Goal: Communication & Community: Answer question/provide support

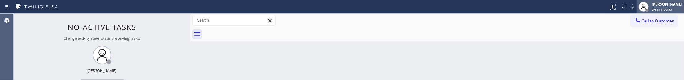
click at [652, 10] on span "Break | 59:33" at bounding box center [662, 9] width 20 height 4
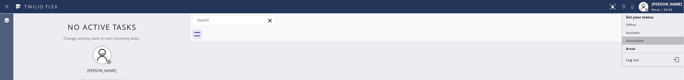
click at [645, 37] on button "Unavailable" at bounding box center [653, 41] width 62 height 8
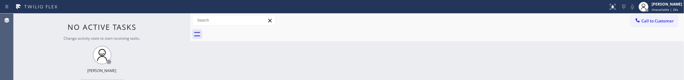
click at [48, 29] on div "Status No active tasks Change activity state to start receiving tasks. [PERSON_…" at bounding box center [102, 47] width 177 height 67
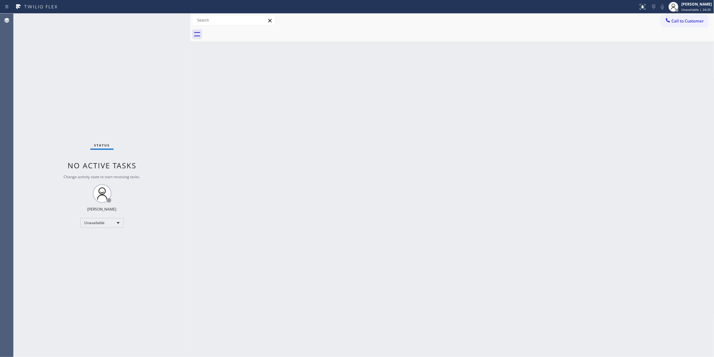
click at [589, 135] on div "Back to Dashboard Change Sender ID Customers Technicians Select a contact Outbo…" at bounding box center [452, 186] width 524 height 344
drag, startPoint x: 514, startPoint y: 74, endPoint x: 630, endPoint y: 26, distance: 125.6
click at [514, 74] on div "Back to Dashboard Change Sender ID Customers Technicians Select a contact Outbo…" at bounding box center [452, 186] width 524 height 344
click at [684, 18] on span "Call to Customer" at bounding box center [688, 21] width 32 height 6
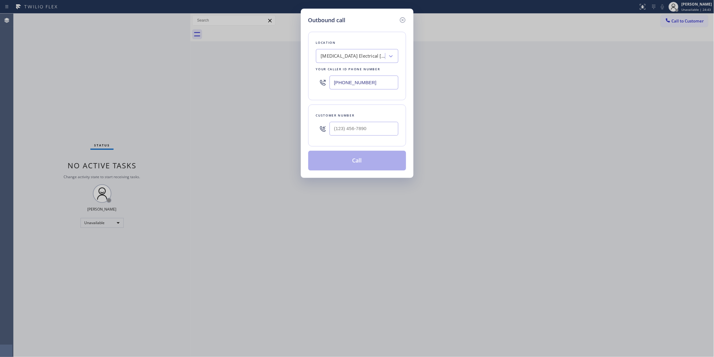
drag, startPoint x: 387, startPoint y: 84, endPoint x: 235, endPoint y: 84, distance: 151.8
click at [236, 84] on div "Outbound call Location [MEDICAL_DATA] Electrical [GEOGRAPHIC_DATA] Your caller …" at bounding box center [357, 178] width 714 height 357
paste input "650) 297-0717"
type input "[PHONE_NUMBER]"
click at [348, 125] on input "(___) ___-____" at bounding box center [363, 129] width 69 height 14
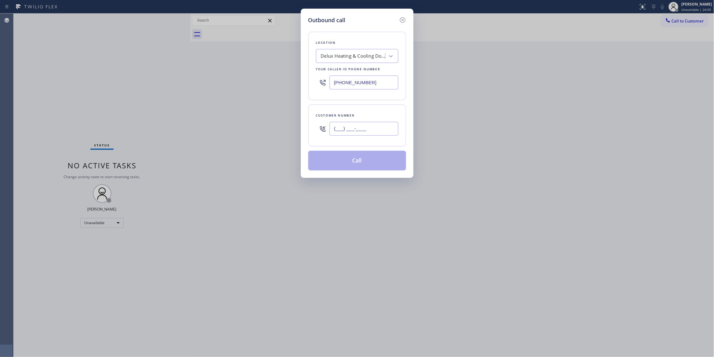
paste input "618) 561-7289"
type input "[PHONE_NUMBER]"
click at [362, 167] on button "Call" at bounding box center [357, 161] width 98 height 20
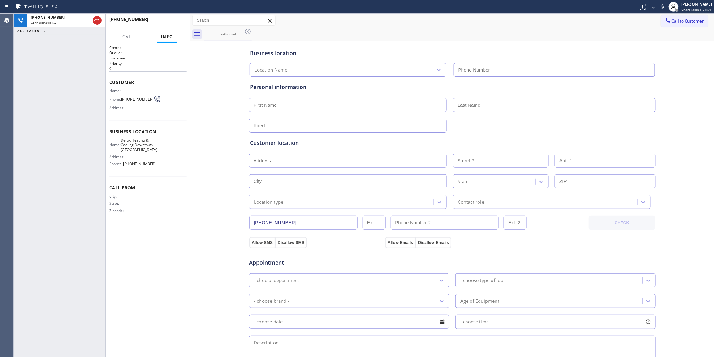
type input "[PHONE_NUMBER]"
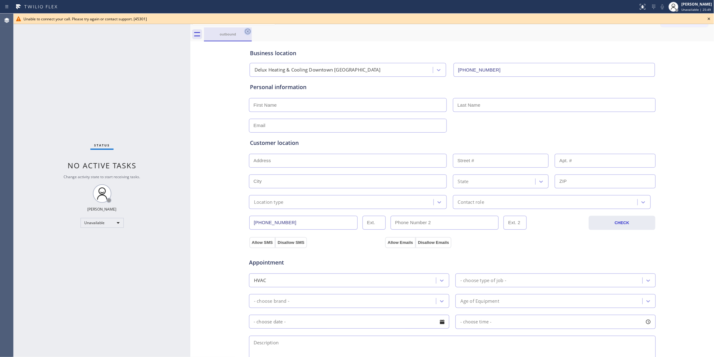
click at [247, 32] on icon at bounding box center [247, 31] width 7 height 7
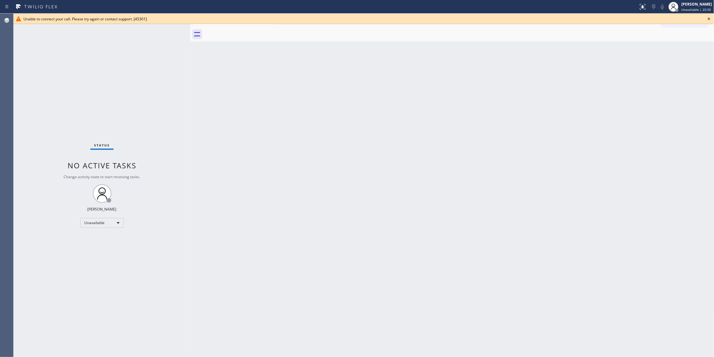
click at [684, 23] on div "Unable to connect your call. Please try again or contact support. [45301]" at bounding box center [364, 19] width 700 height 10
click at [684, 19] on icon at bounding box center [708, 18] width 7 height 7
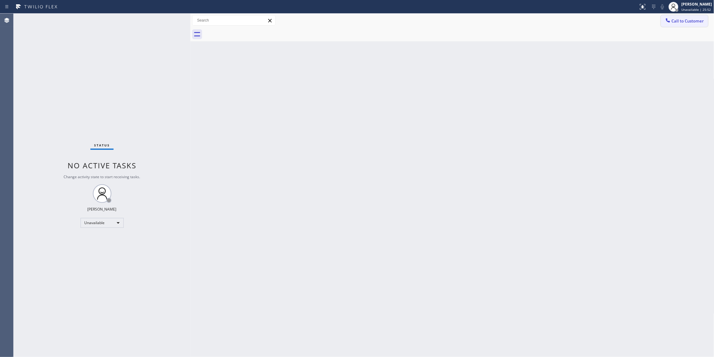
click at [679, 22] on span "Call to Customer" at bounding box center [688, 21] width 32 height 6
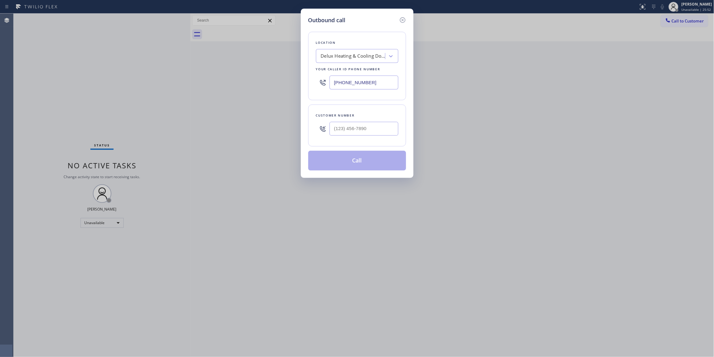
click at [368, 121] on div at bounding box center [363, 129] width 69 height 20
click at [370, 132] on input "(___) ___-____" at bounding box center [363, 129] width 69 height 14
paste input "618) 561-7289"
type input "[PHONE_NUMBER]"
click at [382, 162] on button "Call" at bounding box center [357, 161] width 98 height 20
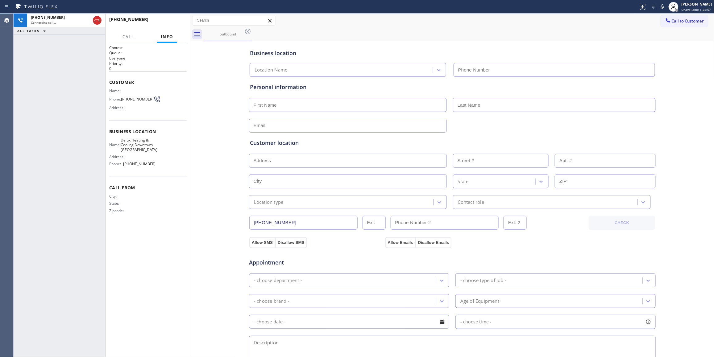
type input "[PHONE_NUMBER]"
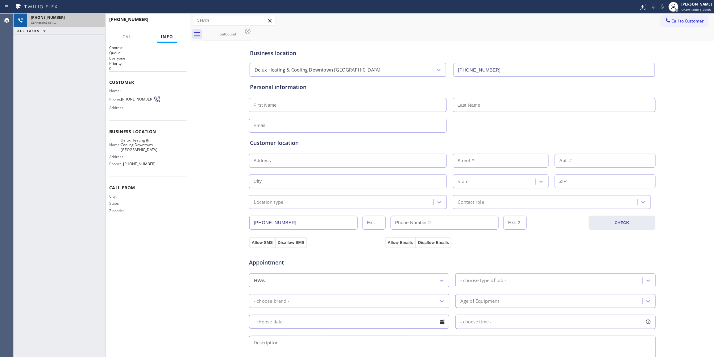
click at [96, 24] on div "Connecting call…" at bounding box center [66, 22] width 71 height 4
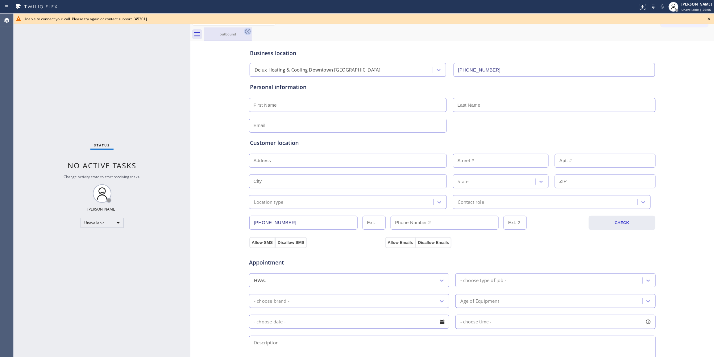
click at [249, 32] on icon at bounding box center [247, 31] width 7 height 7
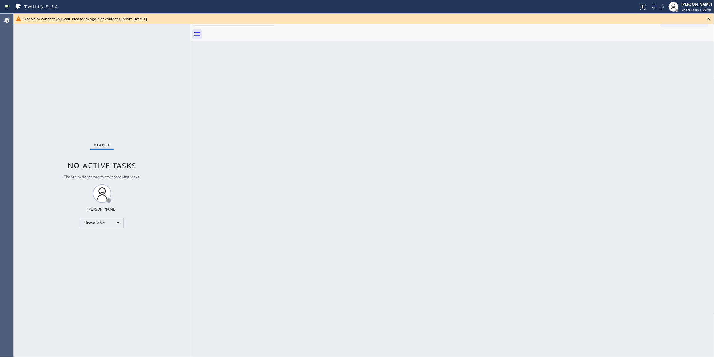
click at [684, 22] on icon at bounding box center [708, 18] width 7 height 7
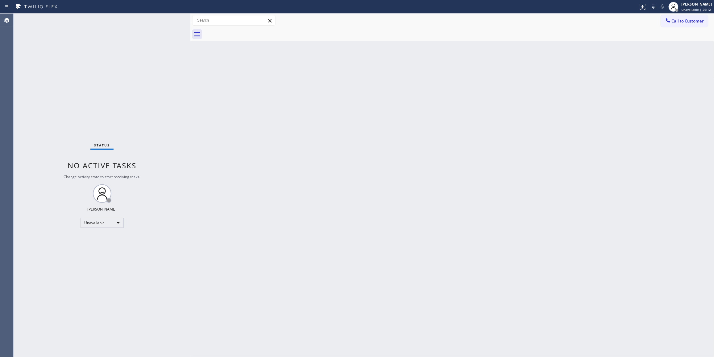
drag, startPoint x: 367, startPoint y: 94, endPoint x: 422, endPoint y: 66, distance: 62.2
click at [389, 81] on div "Back to Dashboard Change Sender ID Customers Technicians Select a contact Outbo…" at bounding box center [452, 186] width 524 height 344
click at [675, 23] on span "Call to Customer" at bounding box center [688, 21] width 32 height 6
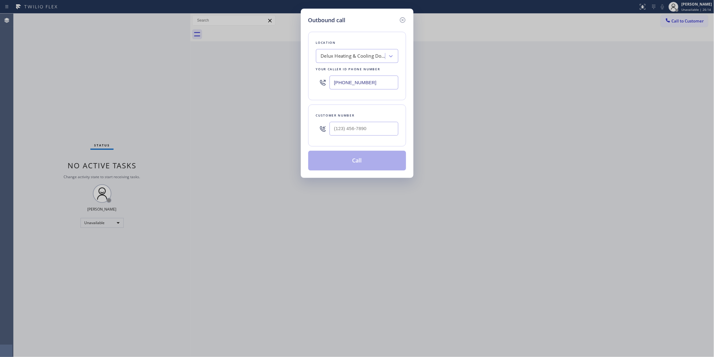
drag, startPoint x: 370, startPoint y: 82, endPoint x: 183, endPoint y: 82, distance: 186.6
click at [183, 82] on div "Outbound call Location Delux Heating & Cooling Downtown [GEOGRAPHIC_DATA] Your …" at bounding box center [357, 178] width 714 height 357
paste input "7) 255-5488"
type input "[PHONE_NUMBER]"
click at [373, 130] on input "(___) ___-____" at bounding box center [363, 129] width 69 height 14
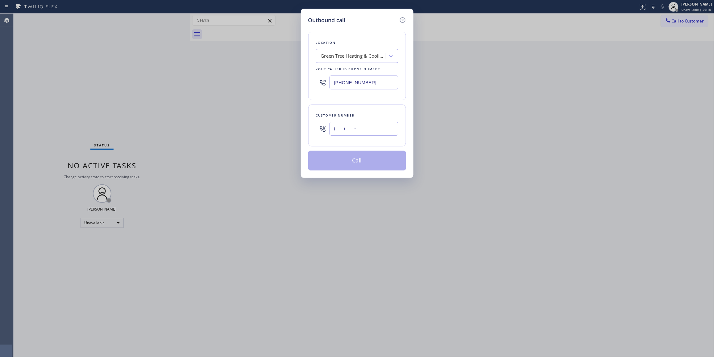
paste input "657) 599-9294"
type input "[PHONE_NUMBER]"
click at [367, 162] on button "Call" at bounding box center [357, 161] width 98 height 20
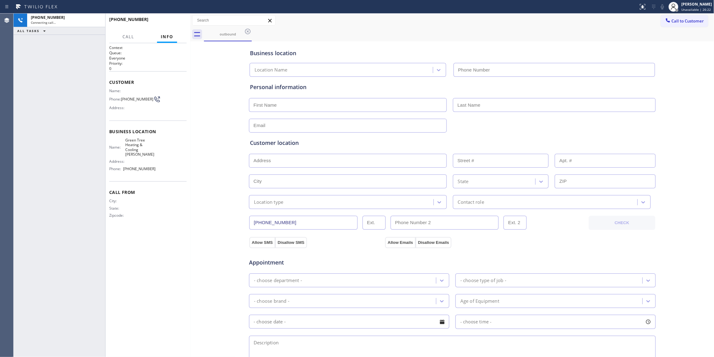
type input "[PHONE_NUMBER]"
click at [173, 19] on button "HANG UP" at bounding box center [172, 22] width 29 height 9
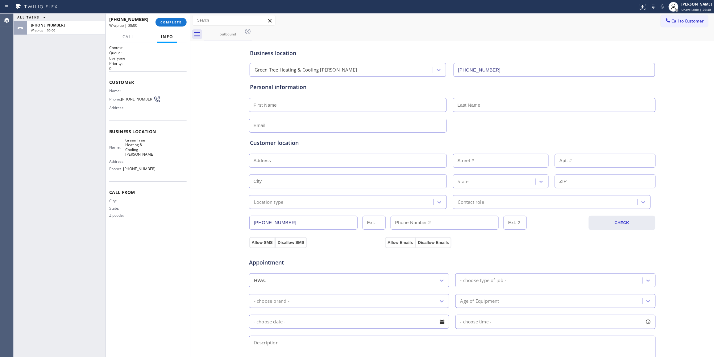
click at [128, 101] on span "[PHONE_NUMBER]" at bounding box center [137, 99] width 32 height 5
copy div "[PHONE_NUMBER]"
click at [178, 20] on button "COMPLETE" at bounding box center [170, 22] width 31 height 9
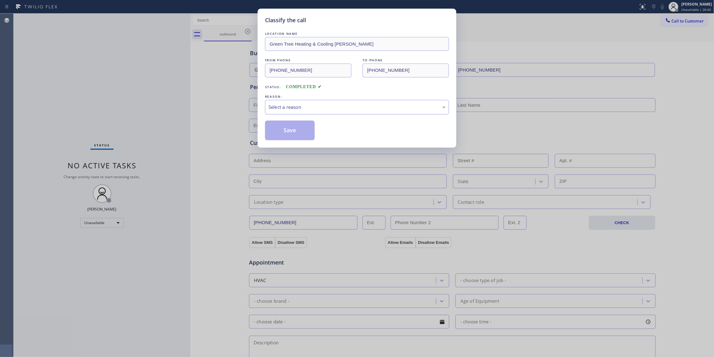
click at [312, 111] on div "Select a reason" at bounding box center [356, 107] width 177 height 7
click at [286, 135] on button "Save" at bounding box center [290, 131] width 50 height 20
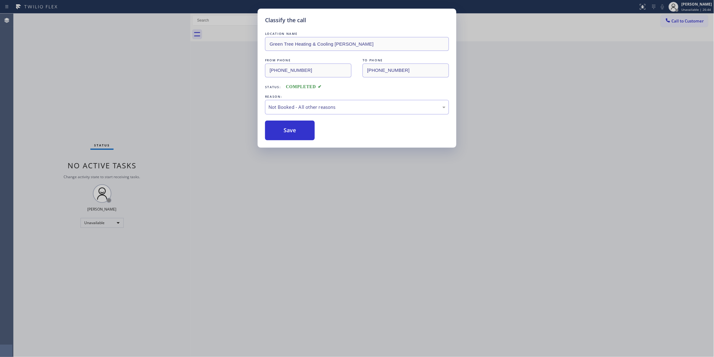
drag, startPoint x: 286, startPoint y: 135, endPoint x: 697, endPoint y: 58, distance: 417.9
click at [287, 135] on button "Save" at bounding box center [290, 131] width 50 height 20
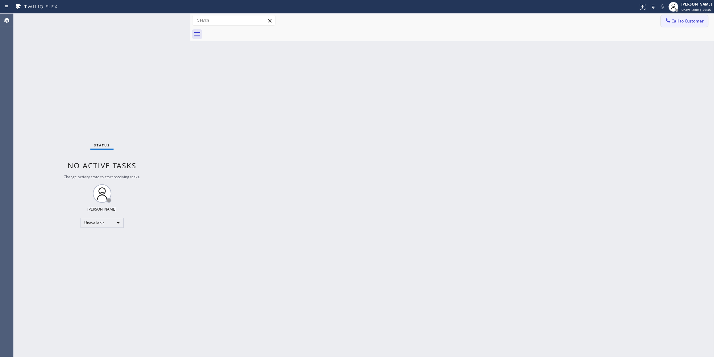
click at [684, 20] on span "Call to Customer" at bounding box center [688, 21] width 32 height 6
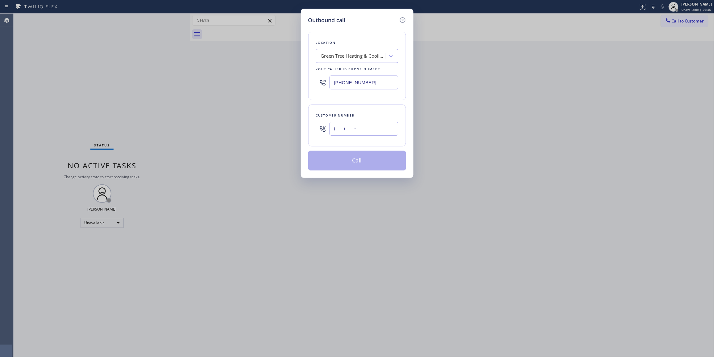
click at [342, 128] on input "(___) ___-____" at bounding box center [363, 129] width 69 height 14
paste input "657) 599-9294"
type input "[PHONE_NUMBER]"
click at [362, 163] on button "Call" at bounding box center [357, 161] width 98 height 20
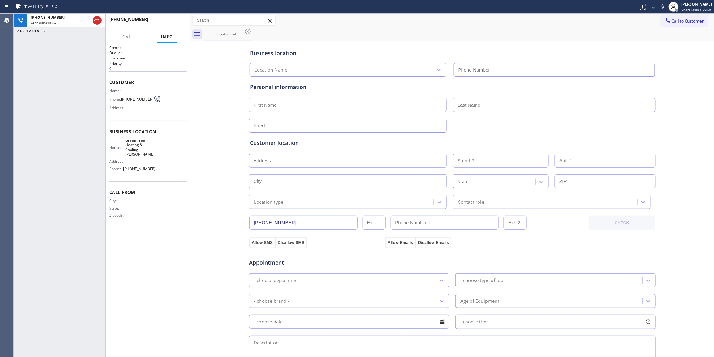
type input "[PHONE_NUMBER]"
click at [1, 189] on div "Agent Desktop" at bounding box center [6, 186] width 13 height 344
click at [173, 21] on span "HANG UP" at bounding box center [172, 22] width 19 height 4
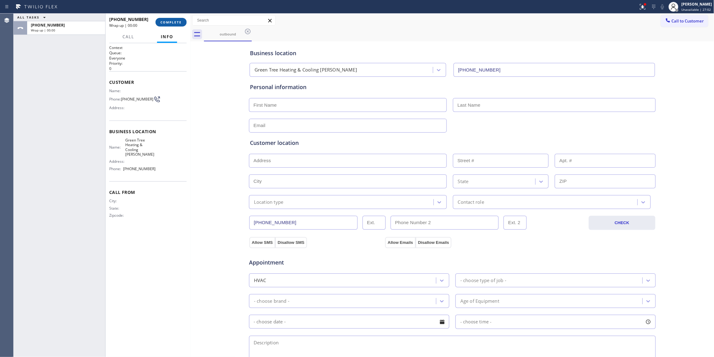
click at [170, 18] on button "COMPLETE" at bounding box center [170, 22] width 31 height 9
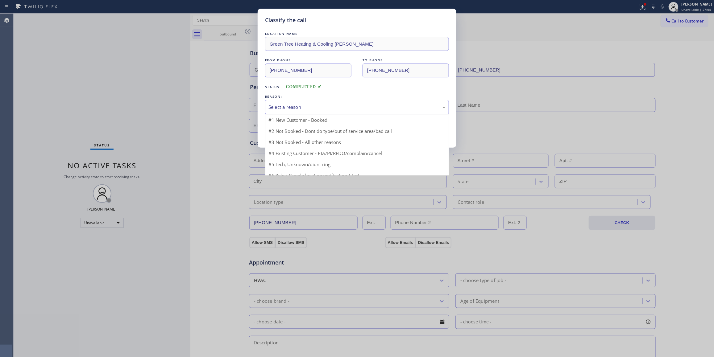
click at [279, 112] on div "Select a reason" at bounding box center [357, 107] width 184 height 14
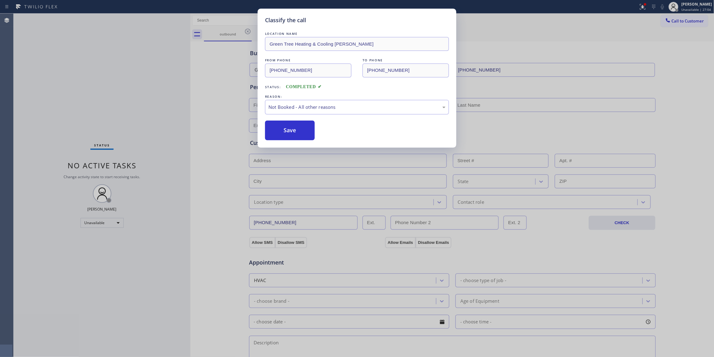
click at [282, 134] on button "Save" at bounding box center [290, 131] width 50 height 20
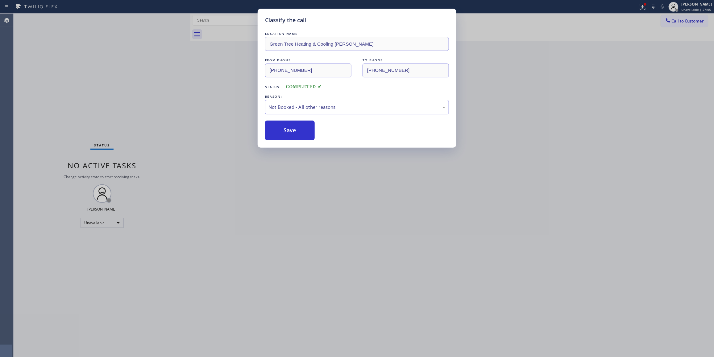
click at [282, 134] on button "Save" at bounding box center [290, 131] width 50 height 20
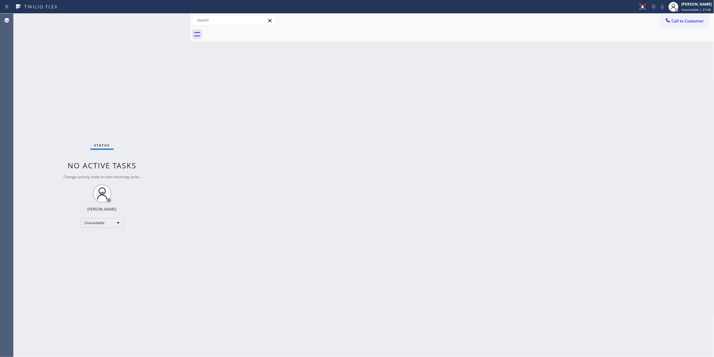
drag, startPoint x: 704, startPoint y: 19, endPoint x: 687, endPoint y: 22, distance: 16.9
click at [684, 19] on span "Call to Customer" at bounding box center [688, 21] width 32 height 6
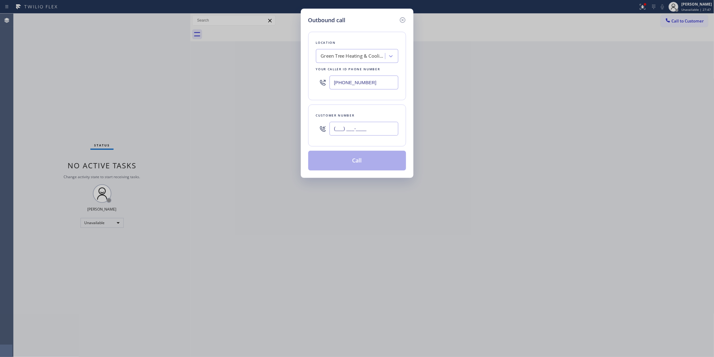
click at [353, 128] on input "(___) ___-____" at bounding box center [363, 129] width 69 height 14
paste input "657) 599-9294"
type input "[PHONE_NUMBER]"
click at [364, 163] on button "Call" at bounding box center [357, 161] width 98 height 20
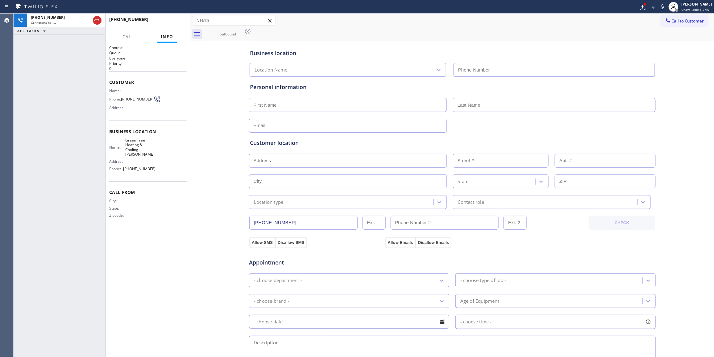
type input "[PHONE_NUMBER]"
click at [162, 24] on button "HANG UP" at bounding box center [172, 22] width 29 height 9
click at [162, 23] on button "HANG UP" at bounding box center [172, 22] width 29 height 9
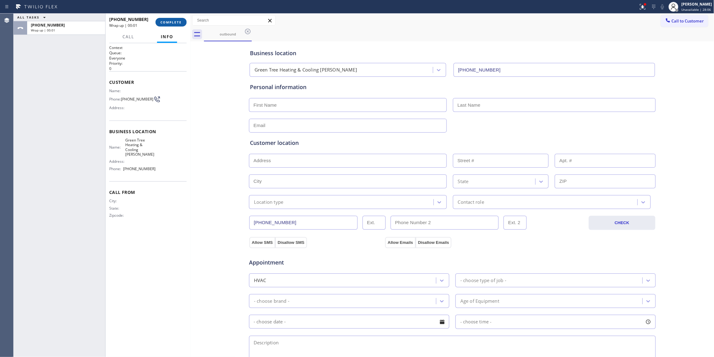
click at [178, 21] on span "COMPLETE" at bounding box center [170, 22] width 21 height 4
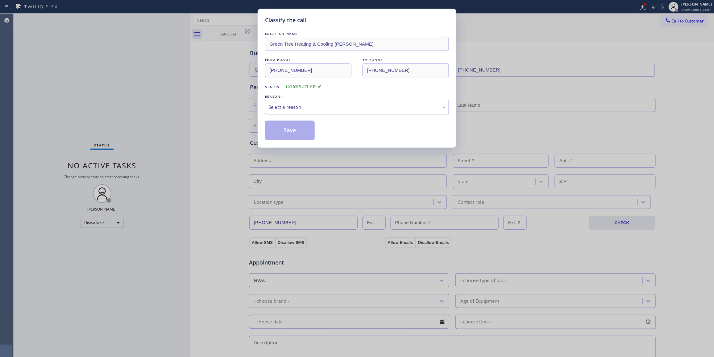
drag, startPoint x: 304, startPoint y: 106, endPoint x: 304, endPoint y: 111, distance: 5.9
click at [304, 106] on div "Select a reason" at bounding box center [356, 107] width 177 height 7
click at [289, 139] on button "Save" at bounding box center [290, 131] width 50 height 20
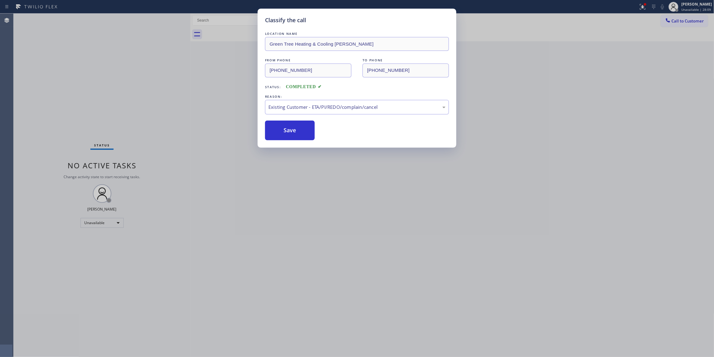
click at [289, 139] on button "Save" at bounding box center [290, 131] width 50 height 20
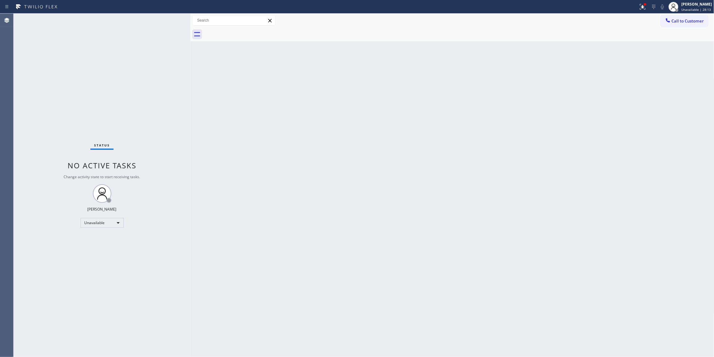
drag, startPoint x: 431, startPoint y: 142, endPoint x: 454, endPoint y: 126, distance: 27.2
click at [436, 136] on div "Back to Dashboard Change Sender ID Customers Technicians Select a contact Outbo…" at bounding box center [452, 186] width 524 height 344
click at [684, 22] on span "Call to Customer" at bounding box center [688, 21] width 32 height 6
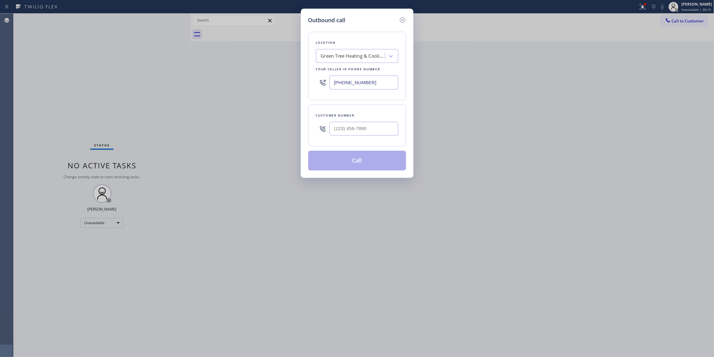
drag, startPoint x: 381, startPoint y: 84, endPoint x: 185, endPoint y: 84, distance: 195.3
click at [186, 84] on div "Outbound call Location Green Tree Heating & Cooling [PERSON_NAME] Your caller i…" at bounding box center [357, 178] width 714 height 357
paste input "424) 772-3921"
type input "[PHONE_NUMBER]"
click at [430, 209] on div "Outbound call Location [GEOGRAPHIC_DATA][PERSON_NAME] Air Your caller id phone …" at bounding box center [357, 178] width 714 height 357
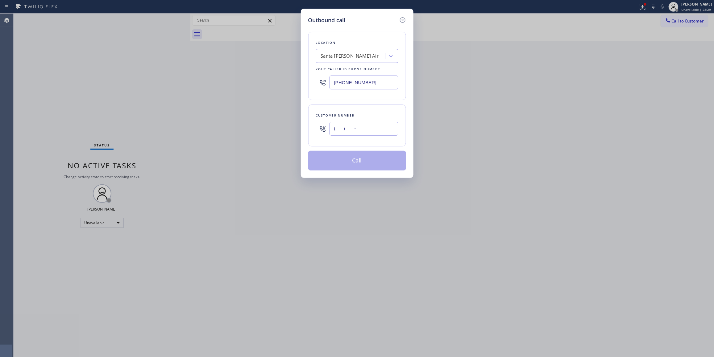
click at [358, 131] on input "(___) ___-____" at bounding box center [363, 129] width 69 height 14
paste input "740) 299-7996"
type input "[PHONE_NUMBER]"
drag, startPoint x: 378, startPoint y: 131, endPoint x: 309, endPoint y: 130, distance: 69.1
click at [309, 130] on div "Customer number [PHONE_NUMBER]" at bounding box center [357, 126] width 98 height 42
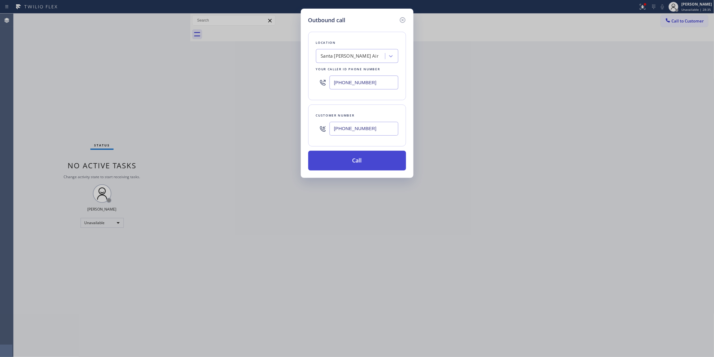
click at [355, 170] on button "Call" at bounding box center [357, 161] width 98 height 20
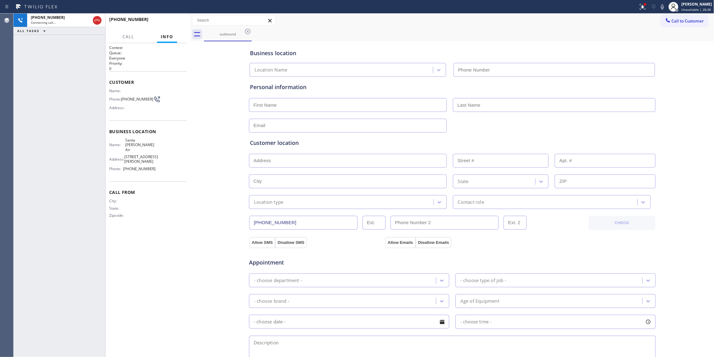
type input "[PHONE_NUMBER]"
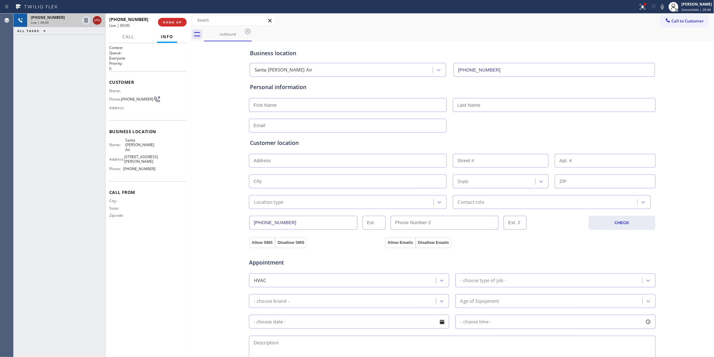
click at [99, 21] on icon at bounding box center [96, 20] width 7 height 7
click at [185, 18] on div "[PHONE_NUMBER] Live | 00:00 HANG UP" at bounding box center [147, 22] width 77 height 16
click at [177, 24] on span "COMPLETE" at bounding box center [170, 22] width 21 height 4
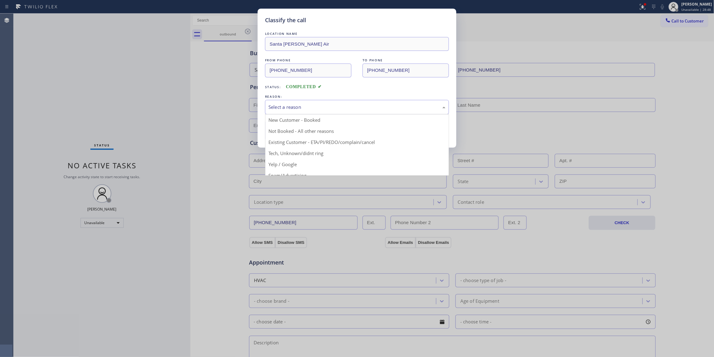
click at [270, 107] on div "Select a reason" at bounding box center [356, 107] width 177 height 7
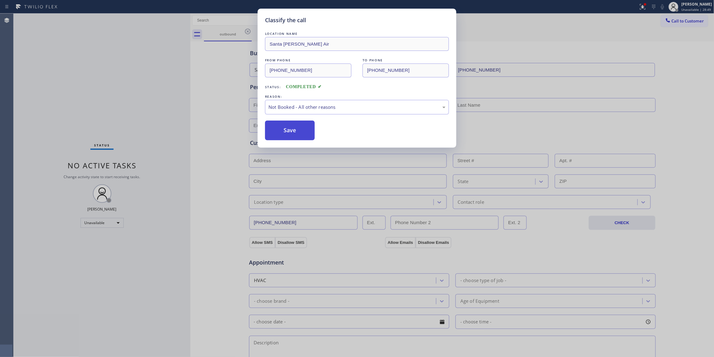
click at [292, 135] on button "Save" at bounding box center [290, 131] width 50 height 20
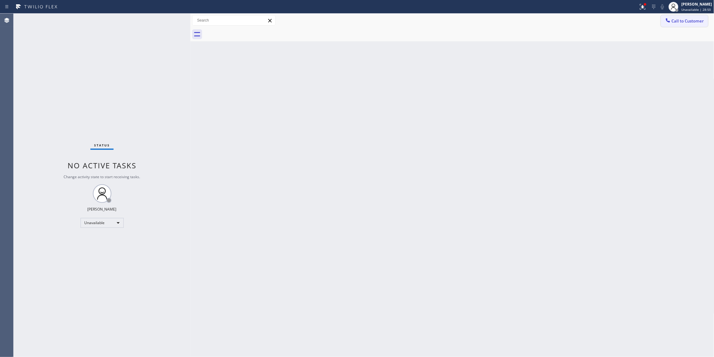
click at [679, 19] on span "Call to Customer" at bounding box center [688, 21] width 32 height 6
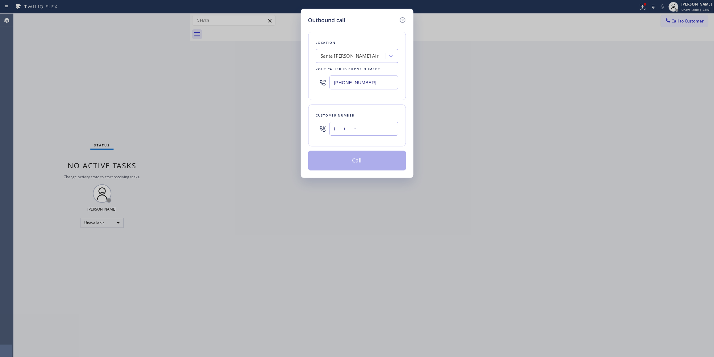
click at [351, 135] on input "(___) ___-____" at bounding box center [363, 129] width 69 height 14
paste input "740) 299-7996"
type input "[PHONE_NUMBER]"
click at [351, 162] on button "Call" at bounding box center [357, 161] width 98 height 20
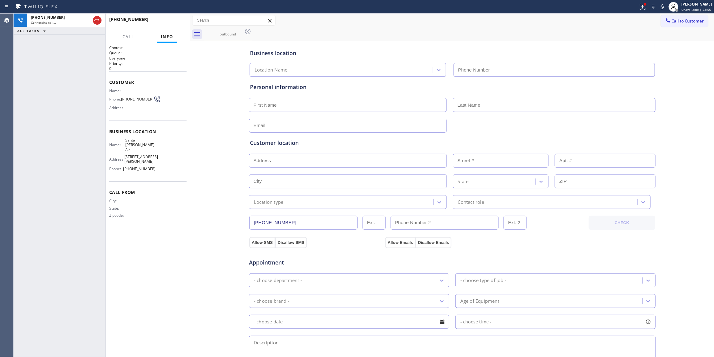
type input "[PHONE_NUMBER]"
drag, startPoint x: 351, startPoint y: 162, endPoint x: 350, endPoint y: 159, distance: 3.6
drag, startPoint x: 350, startPoint y: 159, endPoint x: 168, endPoint y: 28, distance: 223.0
click at [169, 29] on div "[PHONE_NUMBER] Live | 00:01 HANG UP" at bounding box center [147, 22] width 77 height 16
click at [167, 22] on span "HANG UP" at bounding box center [172, 22] width 19 height 4
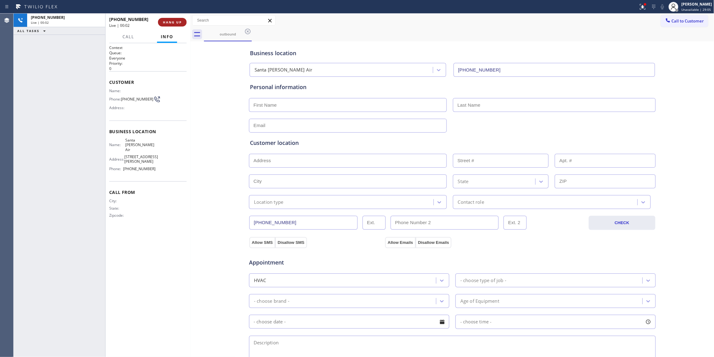
click at [167, 22] on span "HANG UP" at bounding box center [172, 22] width 19 height 4
click at [167, 23] on span "COMPLETE" at bounding box center [170, 22] width 21 height 4
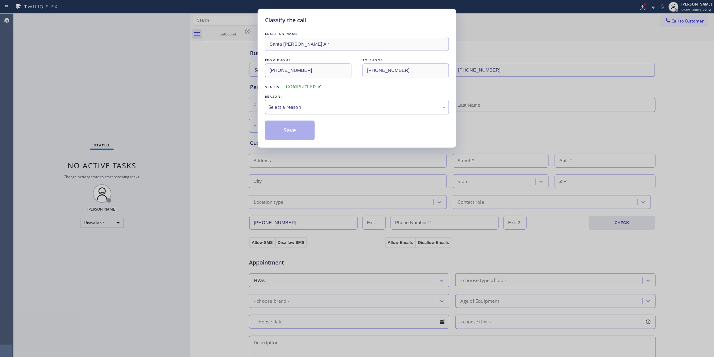
drag, startPoint x: 162, startPoint y: 35, endPoint x: 317, endPoint y: 106, distance: 170.4
click at [317, 106] on div "Select a reason" at bounding box center [356, 107] width 177 height 7
click at [287, 129] on button "Save" at bounding box center [290, 131] width 50 height 20
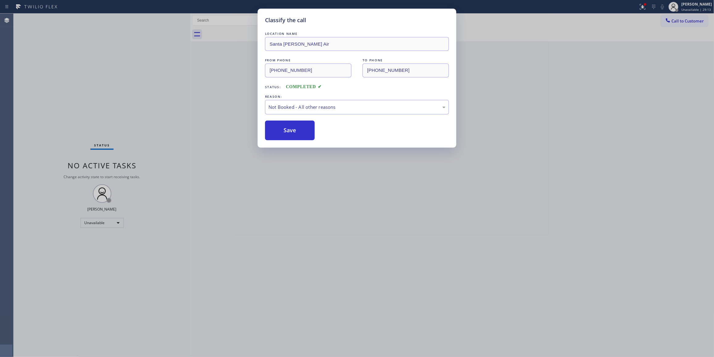
click at [287, 129] on button "Save" at bounding box center [290, 131] width 50 height 20
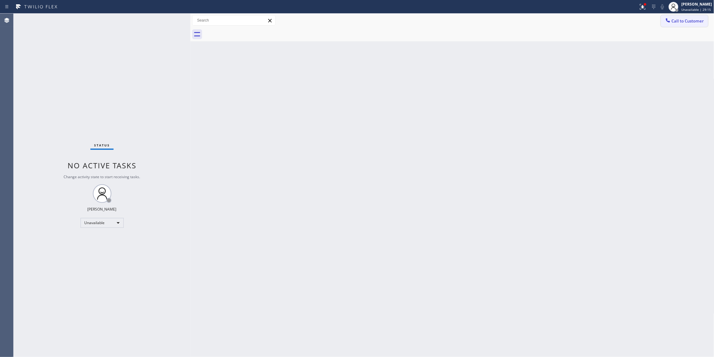
click at [681, 23] on span "Call to Customer" at bounding box center [688, 21] width 32 height 6
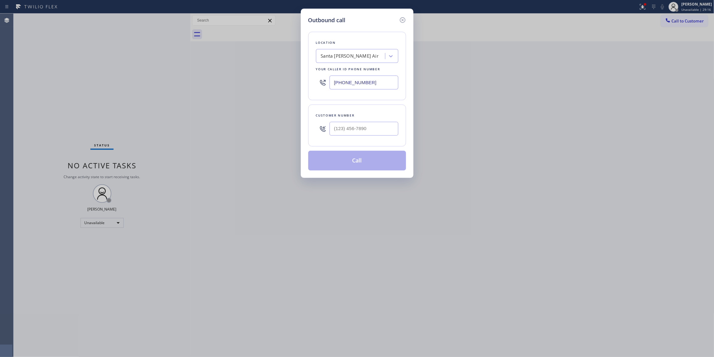
click at [358, 122] on div at bounding box center [363, 129] width 69 height 20
click at [358, 132] on input "(___) ___-____" at bounding box center [363, 129] width 69 height 14
paste input "740) 299-7996"
type input "[PHONE_NUMBER]"
click at [366, 158] on button "Call" at bounding box center [357, 161] width 98 height 20
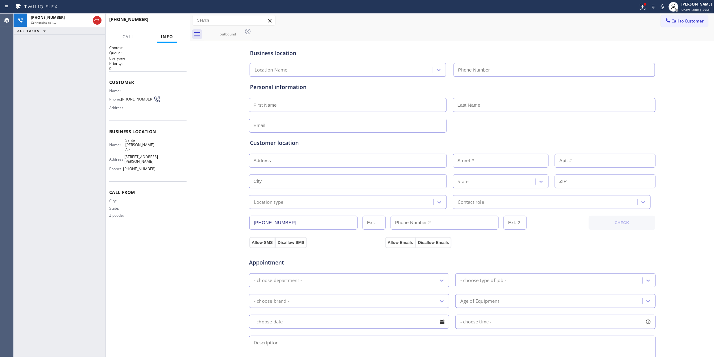
type input "[PHONE_NUMBER]"
click at [172, 20] on span "HANG UP" at bounding box center [172, 22] width 19 height 4
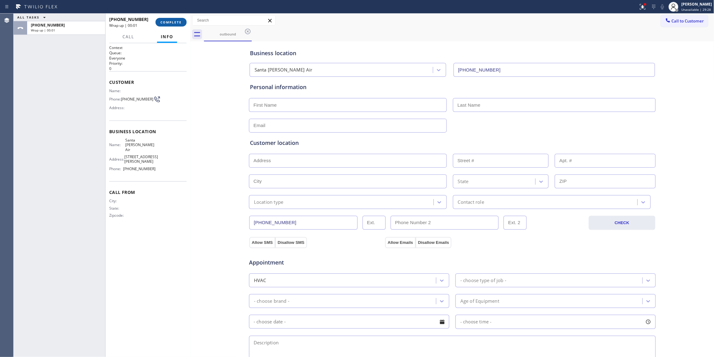
drag, startPoint x: 177, startPoint y: 21, endPoint x: 177, endPoint y: 24, distance: 3.1
click at [177, 21] on span "COMPLETE" at bounding box center [170, 22] width 21 height 4
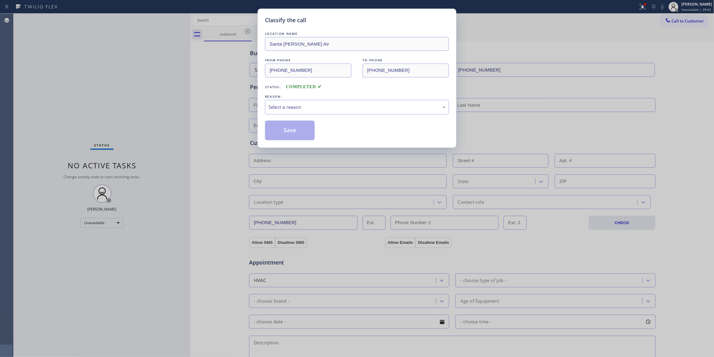
drag, startPoint x: 221, startPoint y: 35, endPoint x: 223, endPoint y: 28, distance: 6.9
drag, startPoint x: 223, startPoint y: 28, endPoint x: 136, endPoint y: 89, distance: 106.6
click at [136, 89] on div "Classify the call LOCATION NAME [GEOGRAPHIC_DATA][PERSON_NAME] Air FROM PHONE […" at bounding box center [357, 178] width 714 height 357
click at [258, 95] on div "Classify the call LOCATION NAME [GEOGRAPHIC_DATA][PERSON_NAME] Air FROM PHONE […" at bounding box center [357, 78] width 199 height 139
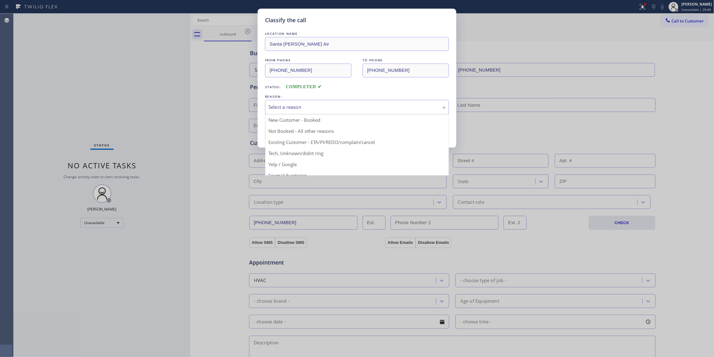
click at [271, 108] on div "Select a reason" at bounding box center [356, 107] width 177 height 7
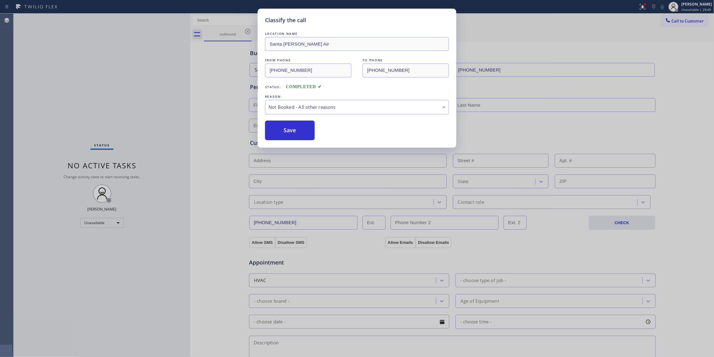
click at [287, 130] on button "Save" at bounding box center [290, 131] width 50 height 20
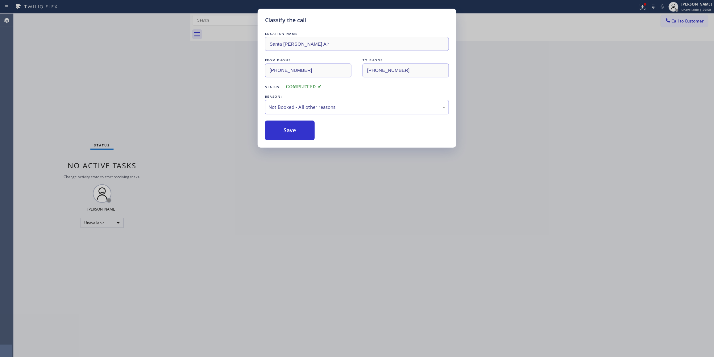
click at [287, 130] on button "Save" at bounding box center [290, 131] width 50 height 20
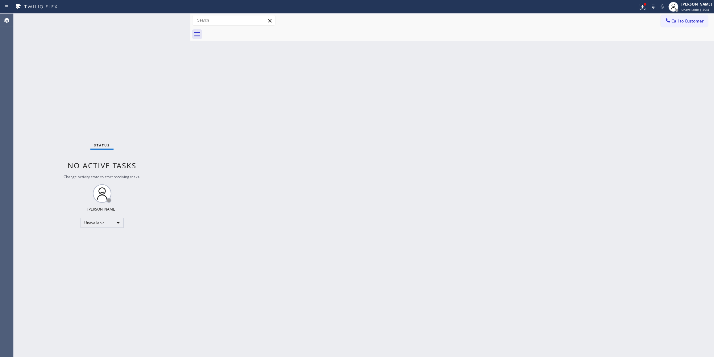
drag, startPoint x: 416, startPoint y: 101, endPoint x: 485, endPoint y: 43, distance: 91.1
click at [421, 86] on div "Back to Dashboard Change Sender ID Customers Technicians Select a contact Outbo…" at bounding box center [452, 186] width 524 height 344
click at [683, 19] on span "Call to Customer" at bounding box center [688, 21] width 32 height 6
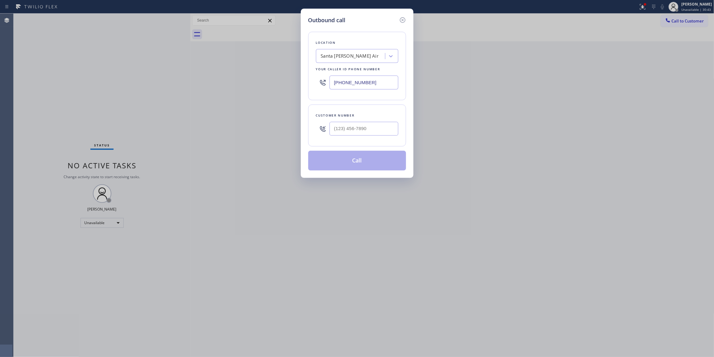
drag, startPoint x: 373, startPoint y: 84, endPoint x: 223, endPoint y: 84, distance: 149.9
click at [225, 84] on div "Outbound call Location [GEOGRAPHIC_DATA][PERSON_NAME] Air Your caller id phone …" at bounding box center [357, 178] width 714 height 357
paste input "551) 239-9945"
type input "[PHONE_NUMBER]"
click at [336, 127] on input "(___) ___-____" at bounding box center [363, 129] width 69 height 14
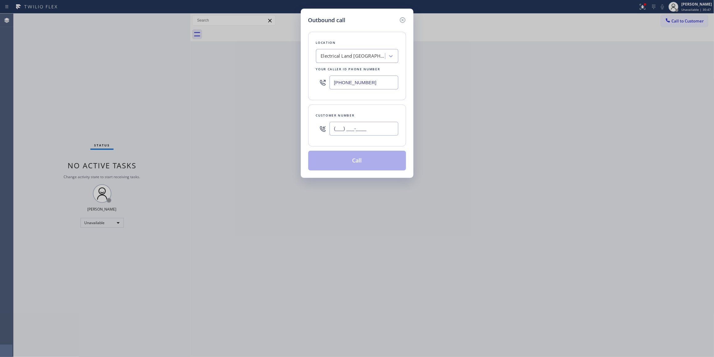
paste input "609) 862-7430"
type input "[PHONE_NUMBER]"
click at [348, 163] on button "Call" at bounding box center [357, 161] width 98 height 20
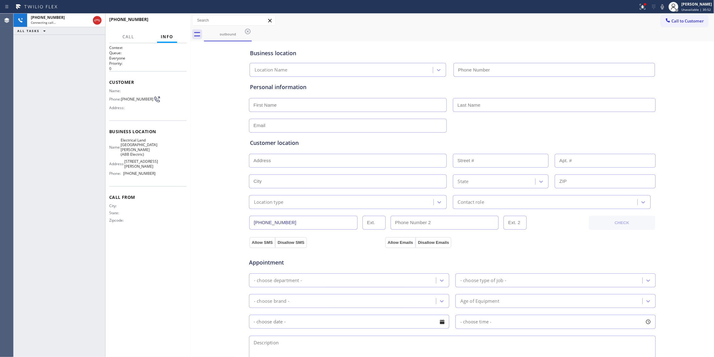
type input "[PHONE_NUMBER]"
click at [168, 23] on span "HANG UP" at bounding box center [172, 22] width 19 height 4
click at [168, 22] on span "HANG UP" at bounding box center [172, 22] width 19 height 4
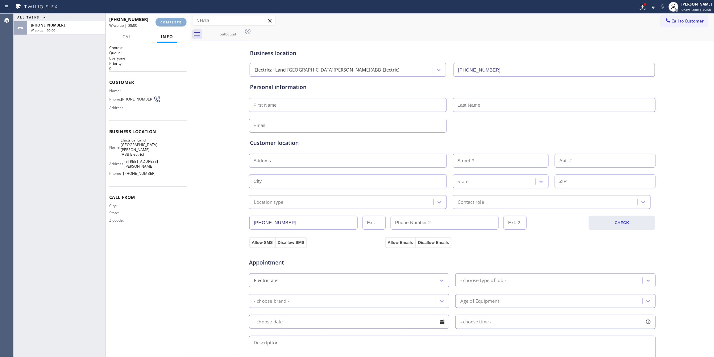
click at [168, 22] on span "COMPLETE" at bounding box center [170, 22] width 21 height 4
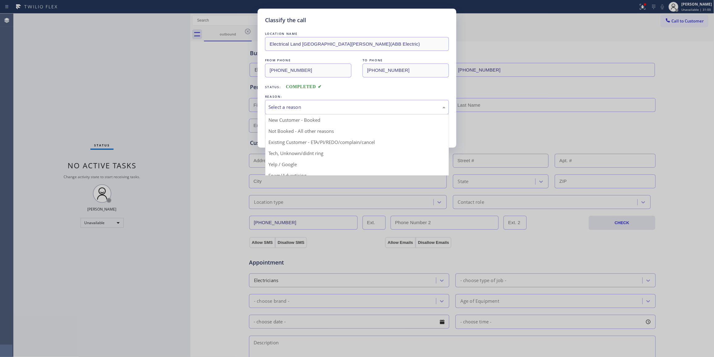
click at [307, 106] on div "Select a reason" at bounding box center [356, 107] width 177 height 7
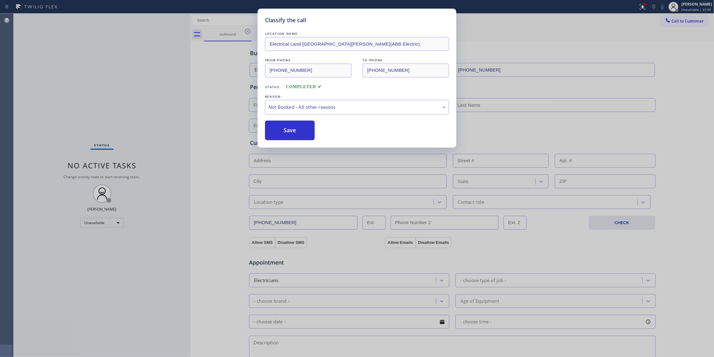
click at [296, 130] on button "Save" at bounding box center [290, 131] width 50 height 20
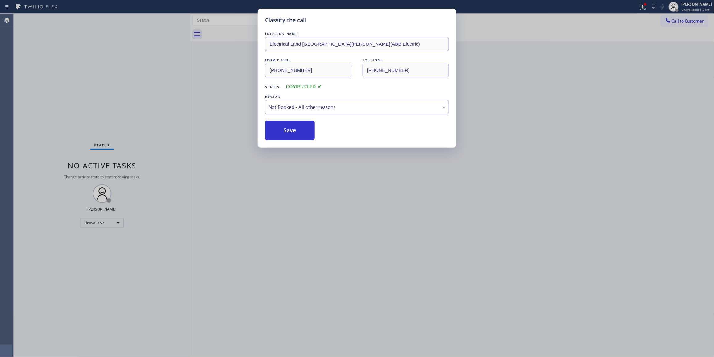
click at [296, 130] on button "Save" at bounding box center [290, 131] width 50 height 20
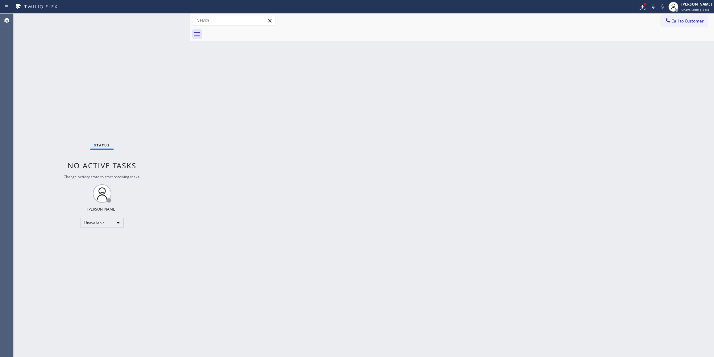
drag, startPoint x: 266, startPoint y: 292, endPoint x: 262, endPoint y: 299, distance: 7.4
drag, startPoint x: 262, startPoint y: 299, endPoint x: 201, endPoint y: 229, distance: 92.3
click at [201, 229] on div "Back to Dashboard Change Sender ID Customers Technicians Select a contact Outbo…" at bounding box center [452, 186] width 524 height 344
drag, startPoint x: 92, startPoint y: 73, endPoint x: 101, endPoint y: 72, distance: 9.7
click at [92, 73] on div "Status No active tasks Change activity state to start receiving tasks. [PERSON_…" at bounding box center [102, 186] width 177 height 344
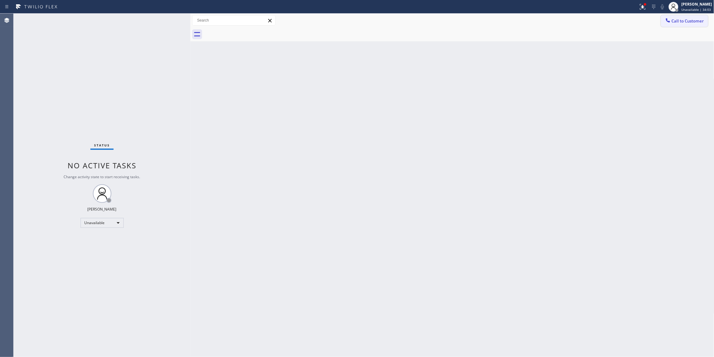
click at [683, 26] on button "Call to Customer" at bounding box center [684, 21] width 47 height 12
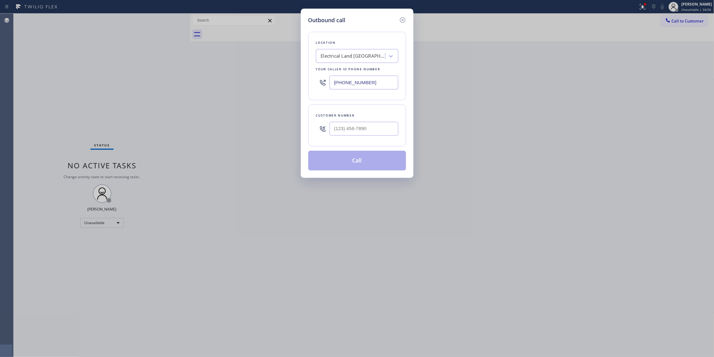
drag, startPoint x: 386, startPoint y: 83, endPoint x: 101, endPoint y: 77, distance: 285.7
click at [101, 77] on div "Outbound call Location Electrical Land [GEOGRAPHIC_DATA][PERSON_NAME](ABB Elect…" at bounding box center [357, 178] width 714 height 357
paste input "888) 493-2313"
type input "[PHONE_NUMBER]"
click at [313, 115] on div "Customer number" at bounding box center [357, 126] width 98 height 42
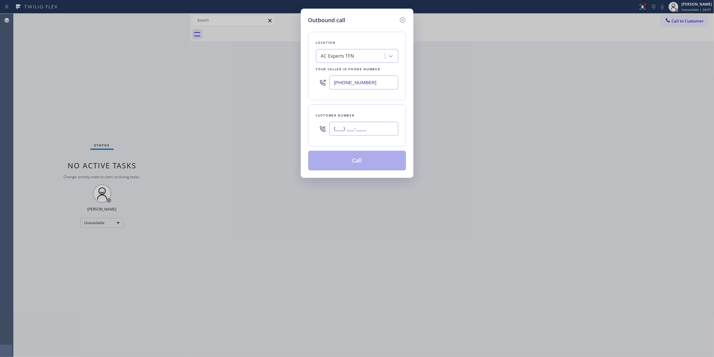
click at [358, 129] on input "(___) ___-____" at bounding box center [363, 129] width 69 height 14
paste input "626) 880-6122"
type input "[PHONE_NUMBER]"
click at [361, 168] on button "Call" at bounding box center [357, 161] width 98 height 20
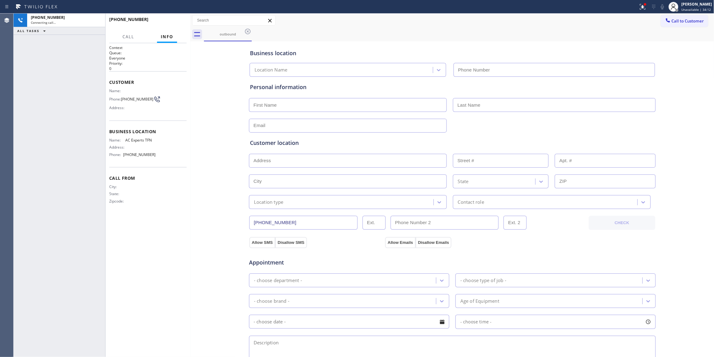
type input "[PHONE_NUMBER]"
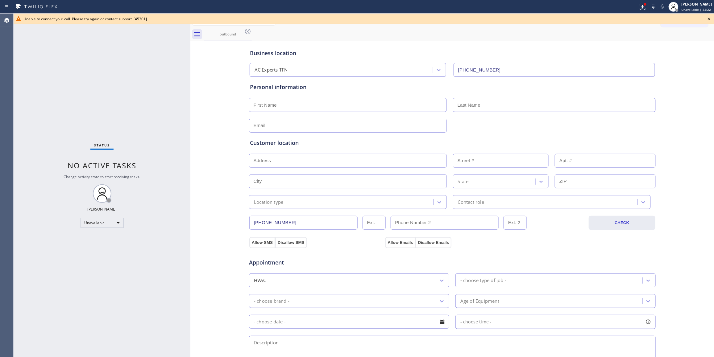
click at [4, 130] on div "Agent Desktop" at bounding box center [6, 186] width 13 height 344
click at [247, 31] on icon at bounding box center [248, 32] width 6 height 6
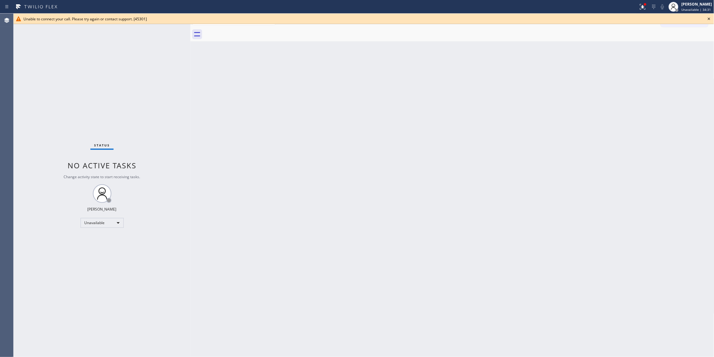
click at [684, 19] on icon at bounding box center [708, 18] width 7 height 7
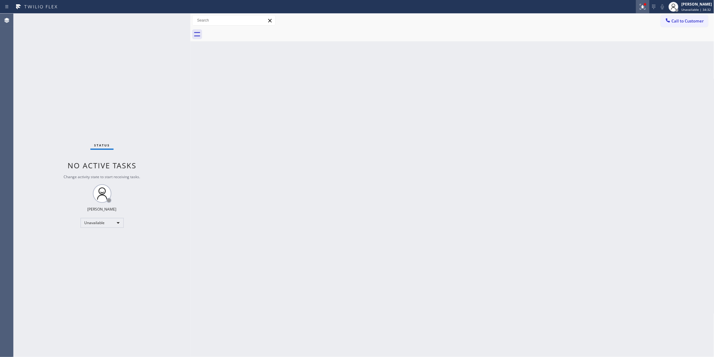
click at [639, 6] on icon at bounding box center [642, 6] width 7 height 7
click at [609, 73] on div "Status report Issues detected These issues could affect your workflow. Please c…" at bounding box center [602, 51] width 80 height 76
click at [610, 75] on div "Status report Issues detected These issues could affect your workflow. Please c…" at bounding box center [602, 51] width 80 height 76
click at [588, 81] on span "Clear issues" at bounding box center [602, 81] width 29 height 4
click at [679, 22] on span "Call to Customer" at bounding box center [688, 21] width 32 height 6
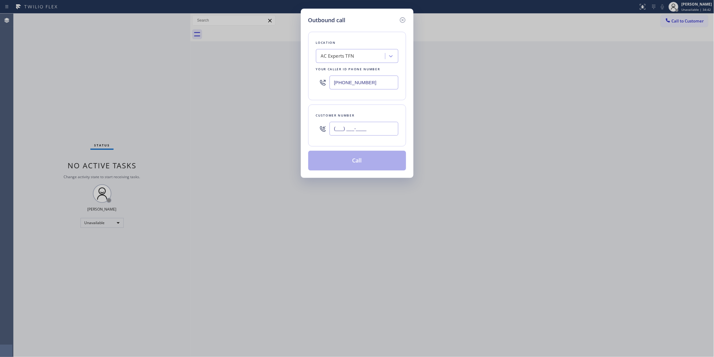
click at [374, 125] on input "(___) ___-____" at bounding box center [363, 129] width 69 height 14
paste input "626) 880-6122"
type input "[PHONE_NUMBER]"
click at [379, 167] on button "Call" at bounding box center [357, 161] width 98 height 20
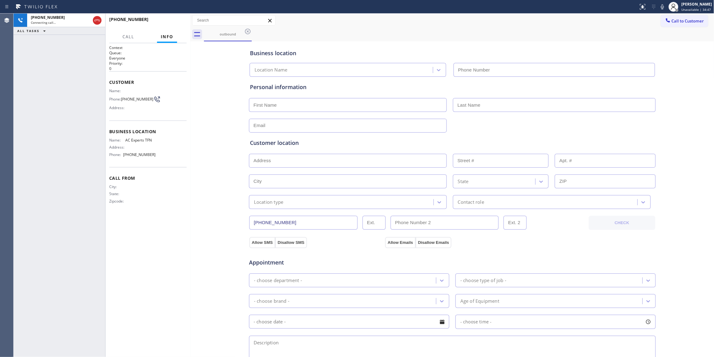
type input "[PHONE_NUMBER]"
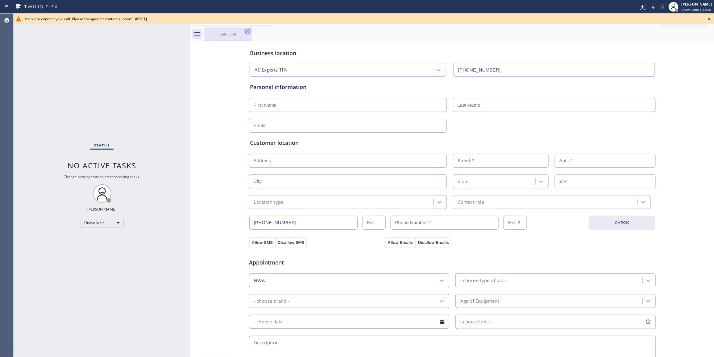
click at [246, 32] on icon at bounding box center [247, 31] width 7 height 7
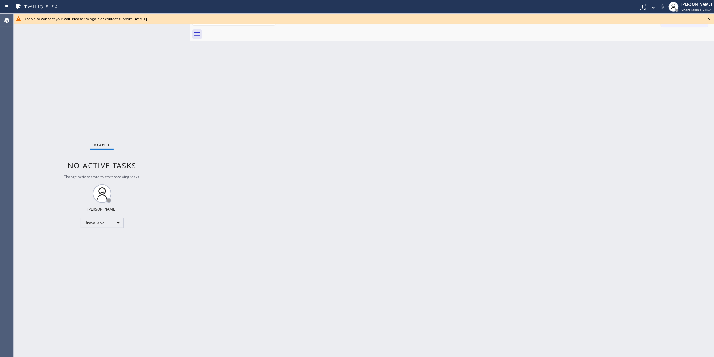
click at [684, 17] on icon at bounding box center [708, 18] width 7 height 7
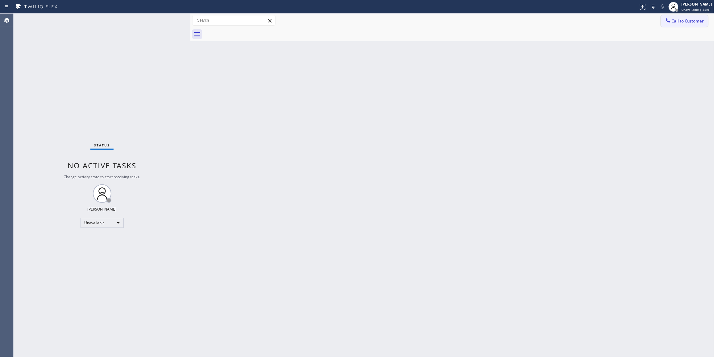
drag, startPoint x: 448, startPoint y: 110, endPoint x: 681, endPoint y: 23, distance: 248.3
click at [466, 89] on div "Back to Dashboard Change Sender ID Customers Technicians Select a contact Outbo…" at bounding box center [452, 186] width 524 height 344
click at [684, 23] on span "Call to Customer" at bounding box center [688, 21] width 32 height 6
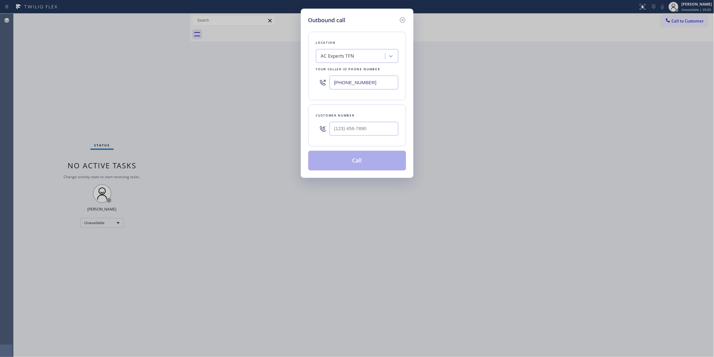
drag, startPoint x: 397, startPoint y: 83, endPoint x: 288, endPoint y: 81, distance: 109.2
click at [288, 81] on div "Outbound call Location AC Experts TFN Your caller id phone number [PHONE_NUMBER…" at bounding box center [357, 178] width 714 height 357
paste input "05) 600-5332"
type input "[PHONE_NUMBER]"
click at [368, 127] on input "(___) ___-____" at bounding box center [363, 129] width 69 height 14
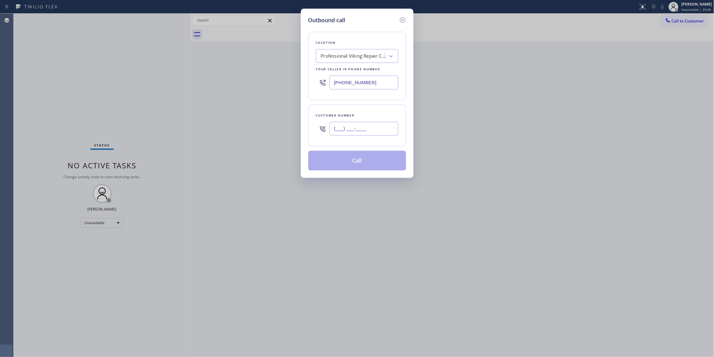
paste input "602) 536-9008"
type input "[PHONE_NUMBER]"
click at [358, 162] on button "Call" at bounding box center [357, 161] width 98 height 20
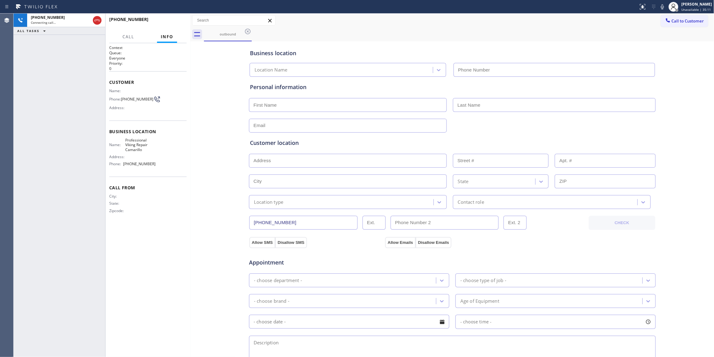
click at [346, 195] on div "Location type Contact role" at bounding box center [452, 201] width 408 height 15
type input "[PHONE_NUMBER]"
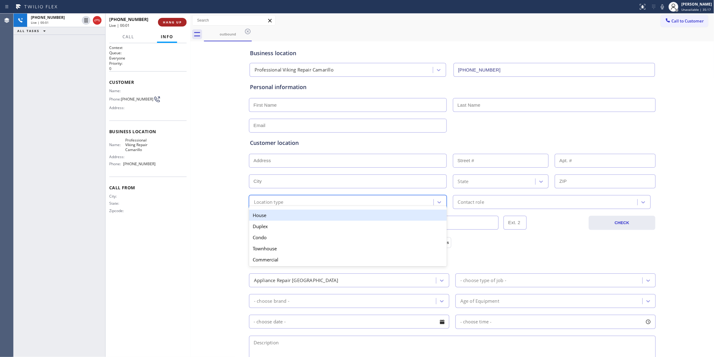
click at [175, 23] on span "HANG UP" at bounding box center [172, 22] width 19 height 4
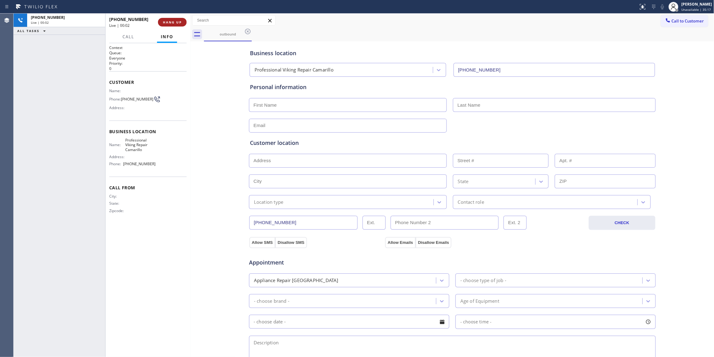
click at [175, 23] on span "HANG UP" at bounding box center [172, 22] width 19 height 4
click at [178, 20] on span "COMPLETE" at bounding box center [170, 22] width 21 height 4
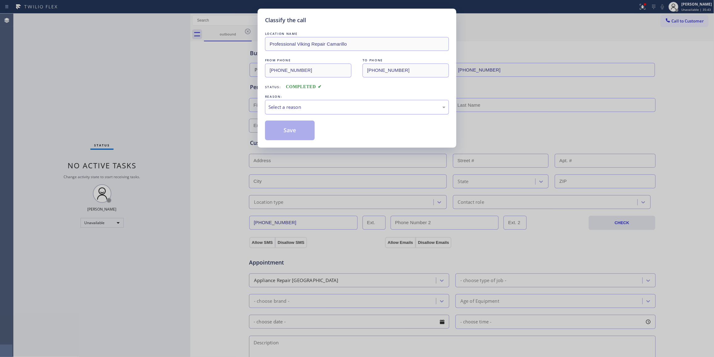
click at [267, 111] on div "Select a reason" at bounding box center [357, 107] width 184 height 14
click at [284, 129] on button "Save" at bounding box center [290, 131] width 50 height 20
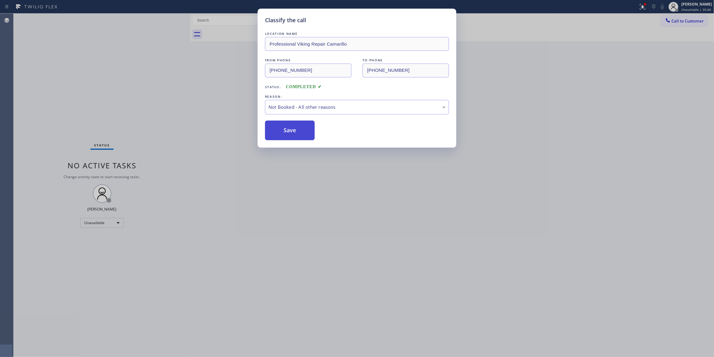
click at [284, 129] on button "Save" at bounding box center [290, 131] width 50 height 20
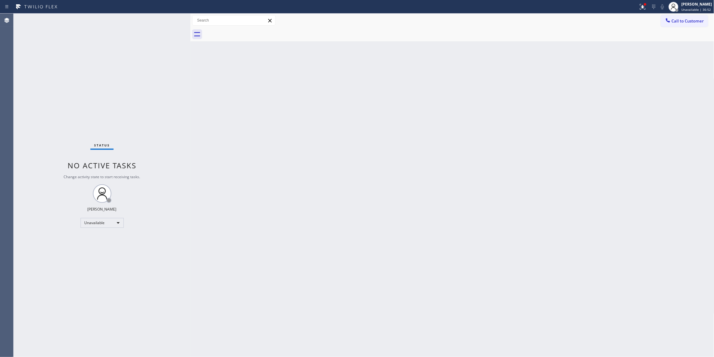
click at [417, 116] on div "Back to Dashboard Change Sender ID Customers Technicians Select a contact Outbo…" at bounding box center [452, 186] width 524 height 344
click at [684, 19] on span "Call to Customer" at bounding box center [688, 21] width 32 height 6
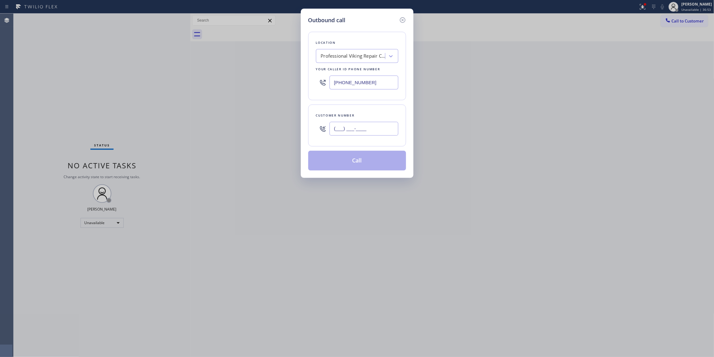
click at [371, 127] on input "(___) ___-____" at bounding box center [363, 129] width 69 height 14
paste input "562) 587-2926"
type input "[PHONE_NUMBER]"
drag, startPoint x: 375, startPoint y: 85, endPoint x: 228, endPoint y: 87, distance: 147.8
click at [232, 85] on div "Outbound call Location Professional Viking Repair [GEOGRAPHIC_DATA] Your caller…" at bounding box center [357, 178] width 714 height 357
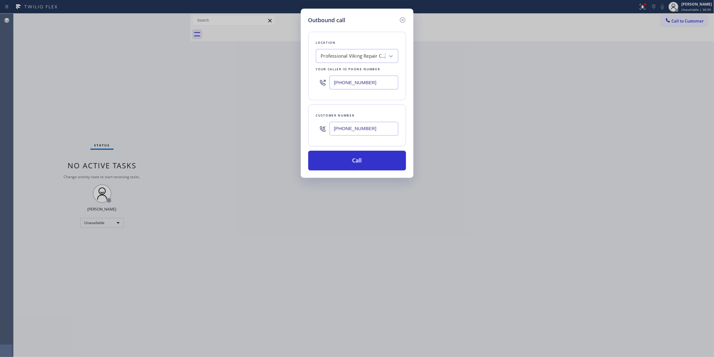
paste input "text"
drag, startPoint x: 382, startPoint y: 85, endPoint x: 295, endPoint y: 103, distance: 88.3
click at [264, 79] on div "Outbound call Location Professional Viking Repair [GEOGRAPHIC_DATA] Your caller…" at bounding box center [357, 178] width 714 height 357
paste input "562) 358-5959"
type input "[PHONE_NUMBER]"
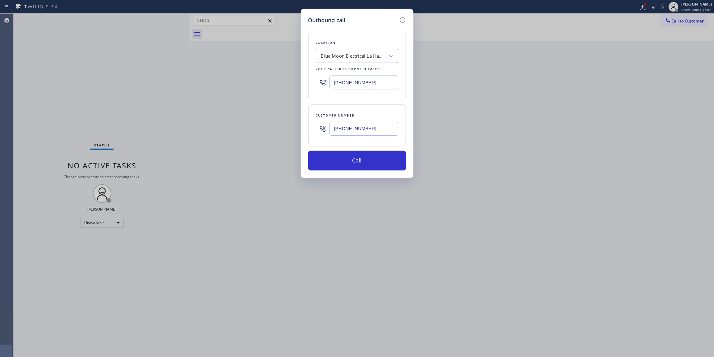
drag, startPoint x: 373, startPoint y: 127, endPoint x: 320, endPoint y: 124, distance: 53.2
click at [320, 124] on div "[PHONE_NUMBER]" at bounding box center [357, 129] width 82 height 20
click at [336, 160] on button "Call" at bounding box center [357, 161] width 98 height 20
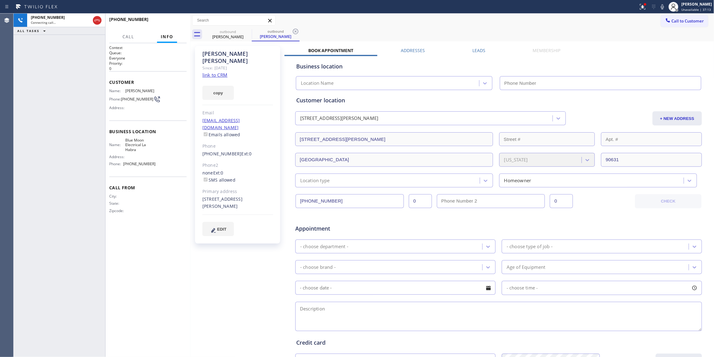
type input "[PHONE_NUMBER]"
click at [299, 31] on icon at bounding box center [295, 31] width 7 height 7
click at [173, 25] on button "HANG UP" at bounding box center [172, 22] width 29 height 9
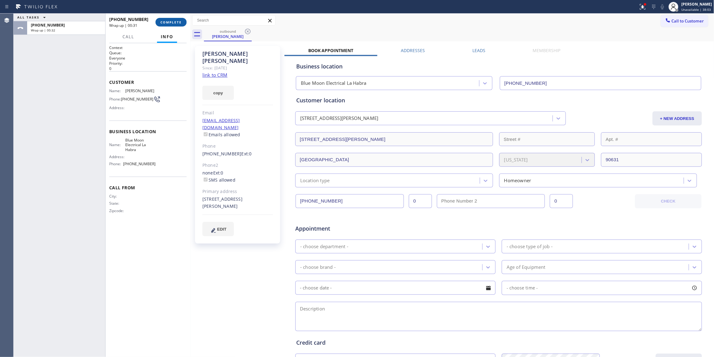
click at [173, 26] on button "COMPLETE" at bounding box center [170, 22] width 31 height 9
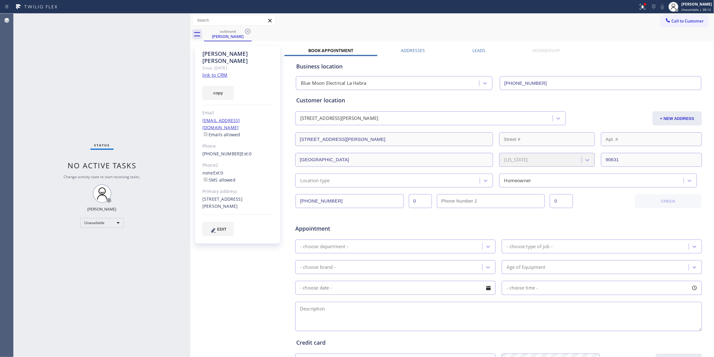
drag, startPoint x: 245, startPoint y: 275, endPoint x: 242, endPoint y: 123, distance: 151.2
click at [245, 274] on div "[PERSON_NAME] Since: [DATE] link to CRM copy Email [EMAIL_ADDRESS][DOMAIN_NAME]…" at bounding box center [238, 243] width 93 height 400
click at [248, 31] on icon at bounding box center [248, 32] width 6 height 6
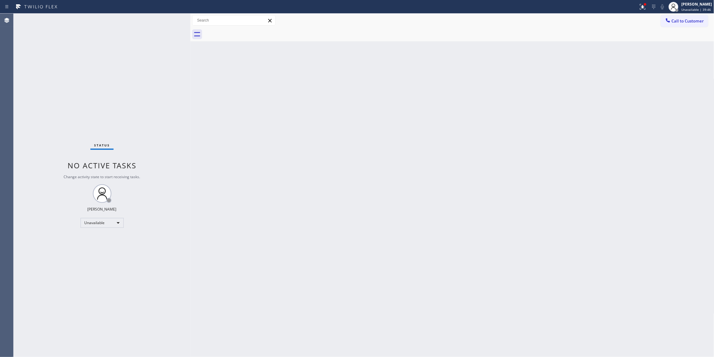
click at [99, 68] on div "Status No active tasks Change activity state to start receiving tasks. [PERSON_…" at bounding box center [102, 186] width 177 height 344
click at [684, 22] on span "Call to Customer" at bounding box center [688, 21] width 32 height 6
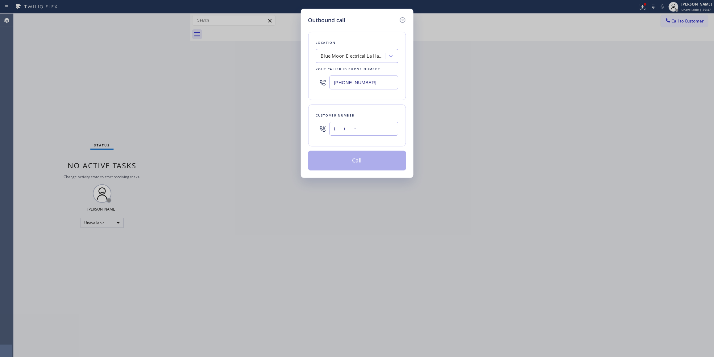
click at [350, 133] on input "(___) ___-____" at bounding box center [363, 129] width 69 height 14
paste input "562) 587-2926"
type input "[PHONE_NUMBER]"
click at [350, 156] on button "Call" at bounding box center [357, 161] width 98 height 20
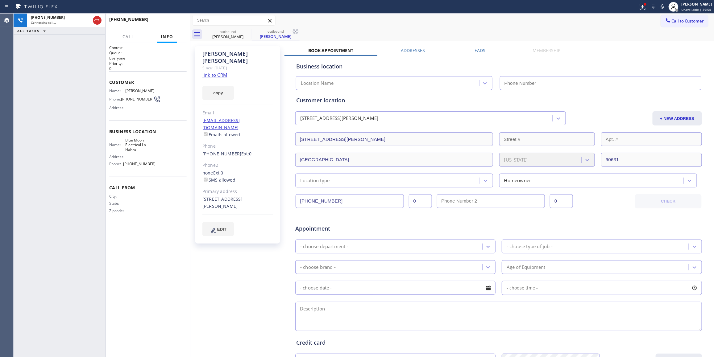
type input "[PHONE_NUMBER]"
click at [167, 19] on button "HANG UP" at bounding box center [172, 22] width 29 height 9
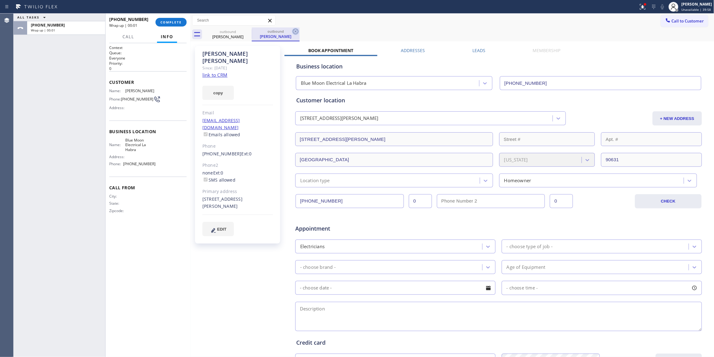
click at [294, 31] on icon at bounding box center [295, 31] width 7 height 7
click at [172, 20] on span "COMPLETE" at bounding box center [170, 22] width 21 height 4
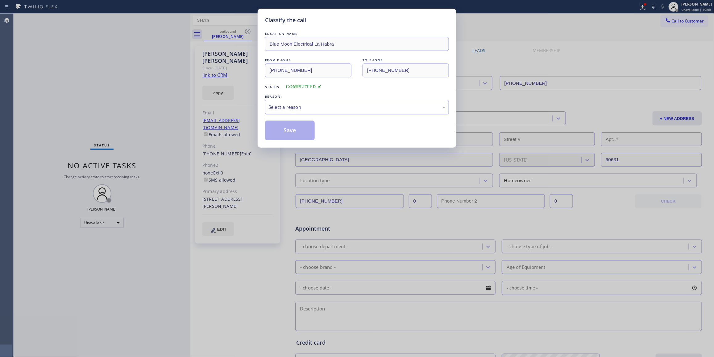
click at [283, 104] on div "Select a reason" at bounding box center [356, 107] width 177 height 7
click at [284, 130] on button "Save" at bounding box center [290, 131] width 50 height 20
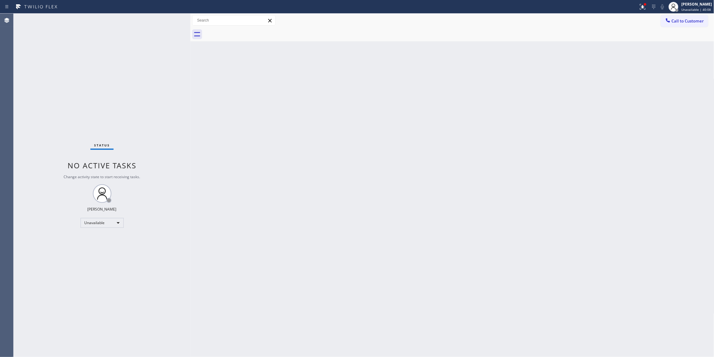
click at [388, 131] on div "Back to Dashboard Change Sender ID Customers Technicians Select a contact Outbo…" at bounding box center [452, 186] width 524 height 344
click at [684, 25] on button "Call to Customer" at bounding box center [684, 21] width 47 height 12
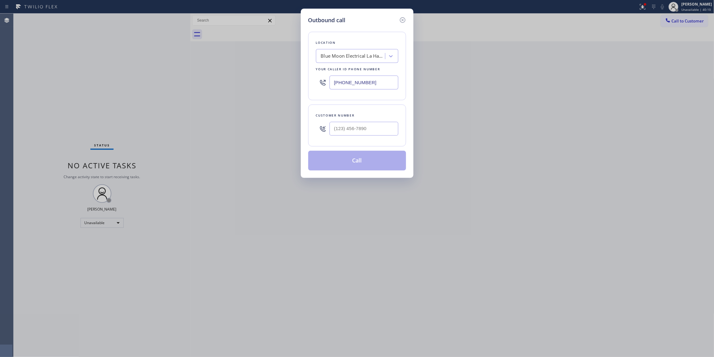
drag, startPoint x: 374, startPoint y: 83, endPoint x: 292, endPoint y: 102, distance: 84.6
click at [249, 83] on div "Outbound call Location Blue Moon Electrical La Habra Your caller id phone numbe…" at bounding box center [357, 178] width 714 height 357
paste input "818) 696-493"
type input "[PHONE_NUMBER]"
click at [347, 125] on input "(___) ___-____" at bounding box center [363, 129] width 69 height 14
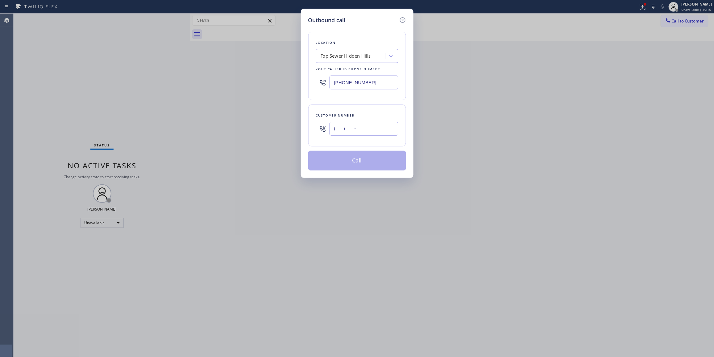
paste input "810) 314-8298"
type input "[PHONE_NUMBER]"
click at [349, 162] on button "Call" at bounding box center [357, 161] width 98 height 20
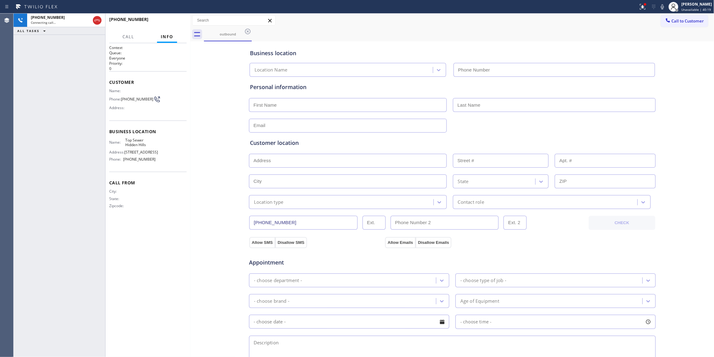
type input "[PHONE_NUMBER]"
click at [172, 26] on button "HANG UP" at bounding box center [172, 22] width 29 height 9
click at [172, 25] on button "HANG UP" at bounding box center [172, 22] width 29 height 9
click at [171, 35] on div "[PHONE_NUMBER] Live | 00:06 HANG UP Call Info [PHONE_NUMBER] Live Context Queue…" at bounding box center [148, 186] width 85 height 344
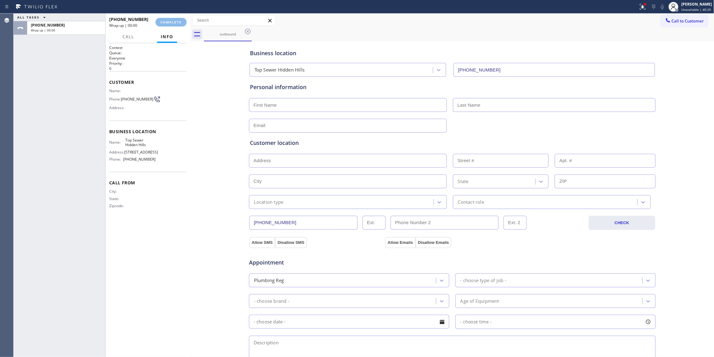
click at [168, 36] on span "Info" at bounding box center [167, 37] width 13 height 6
drag, startPoint x: 168, startPoint y: 34, endPoint x: 163, endPoint y: 23, distance: 11.9
click at [168, 36] on button "Info" at bounding box center [167, 37] width 20 height 12
click at [170, 22] on span "COMPLETE" at bounding box center [170, 22] width 21 height 4
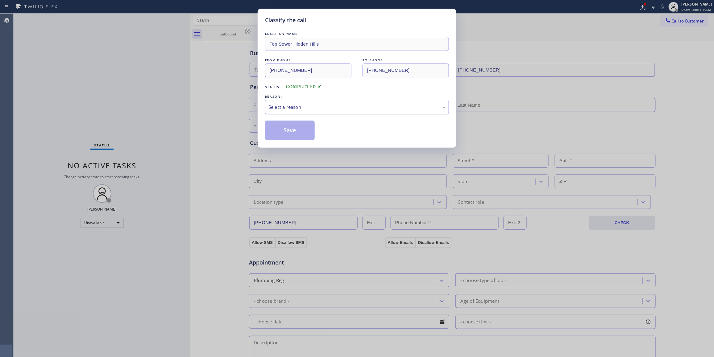
click at [292, 105] on div "Select a reason" at bounding box center [356, 107] width 177 height 7
click at [287, 137] on button "Save" at bounding box center [290, 131] width 50 height 20
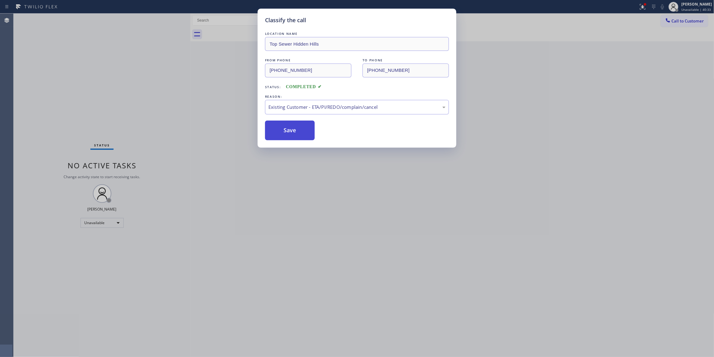
click at [286, 136] on button "Save" at bounding box center [290, 131] width 50 height 20
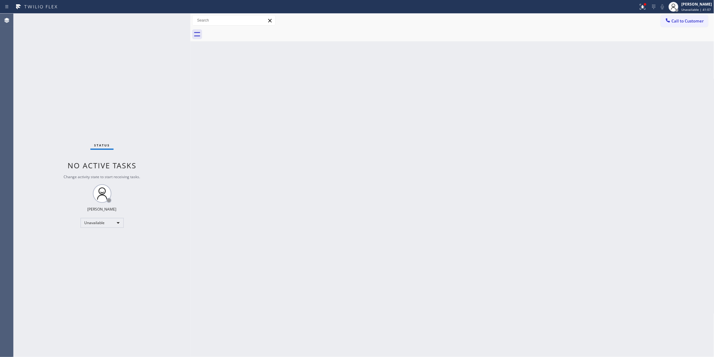
click at [4, 173] on div "Agent Desktop" at bounding box center [6, 186] width 13 height 344
click at [4, 172] on div "Agent Desktop" at bounding box center [6, 186] width 13 height 344
drag, startPoint x: 429, startPoint y: 162, endPoint x: 499, endPoint y: 111, distance: 86.3
click at [442, 147] on div "Back to Dashboard Change Sender ID Customers Technicians Select a contact Outbo…" at bounding box center [452, 186] width 524 height 344
click at [683, 24] on button "Call to Customer" at bounding box center [684, 21] width 47 height 12
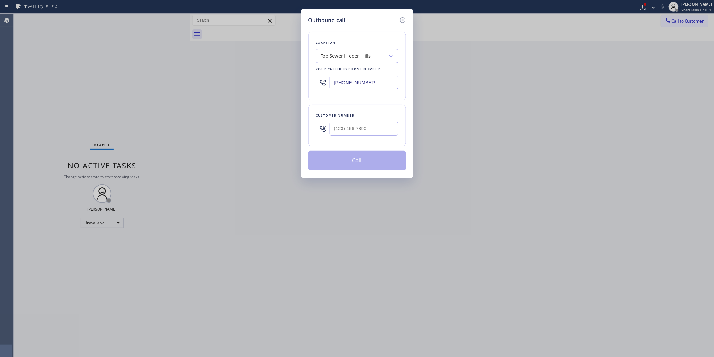
click at [376, 74] on div "[PHONE_NUMBER]" at bounding box center [357, 82] width 82 height 20
drag, startPoint x: 378, startPoint y: 85, endPoint x: 173, endPoint y: 82, distance: 205.2
click at [173, 82] on div "Outbound call Location Top Sewer [GEOGRAPHIC_DATA] Your caller id phone number …" at bounding box center [357, 178] width 714 height 357
paste input "415) 921-9606"
type input "[PHONE_NUMBER]"
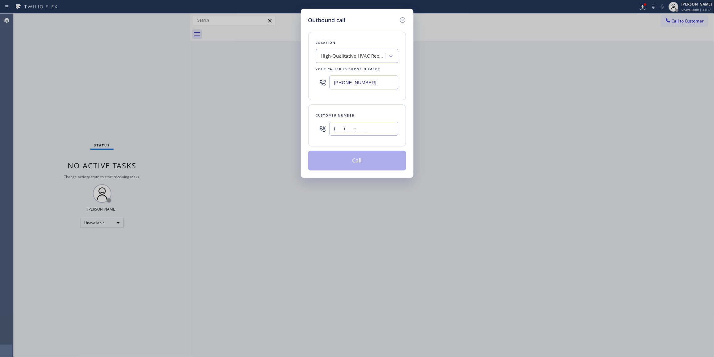
click at [362, 126] on input "(___) ___-____" at bounding box center [363, 129] width 69 height 14
paste input "539) 812-7995"
type input "[PHONE_NUMBER]"
click at [354, 161] on button "Call" at bounding box center [357, 161] width 98 height 20
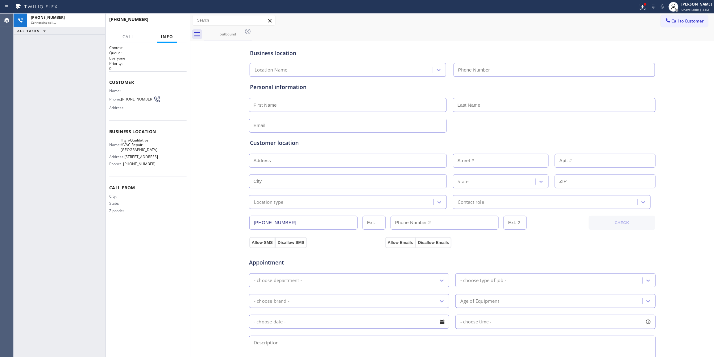
type input "[PHONE_NUMBER]"
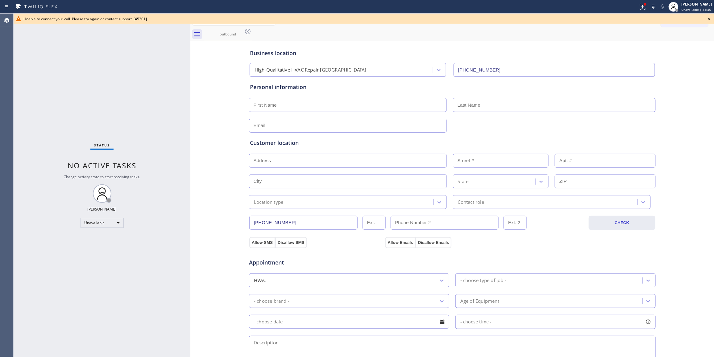
drag, startPoint x: 354, startPoint y: 160, endPoint x: 710, endPoint y: 22, distance: 382.1
click at [684, 22] on icon at bounding box center [708, 18] width 7 height 7
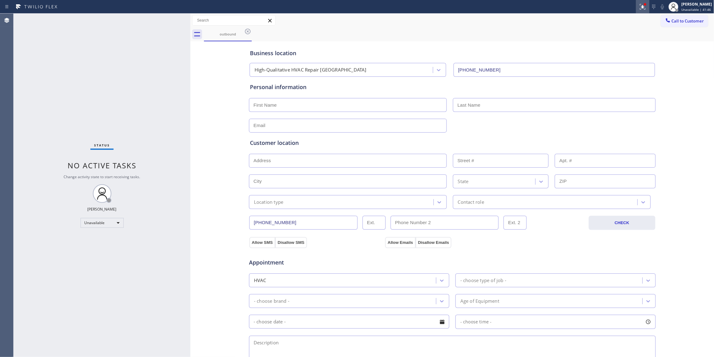
click at [640, 6] on icon at bounding box center [642, 6] width 4 height 4
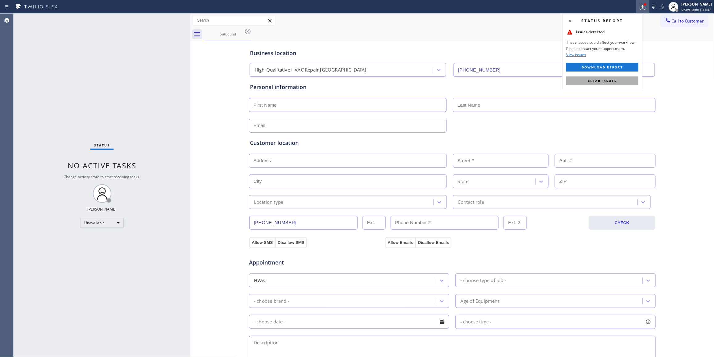
click at [628, 85] on button "Clear issues" at bounding box center [602, 81] width 72 height 9
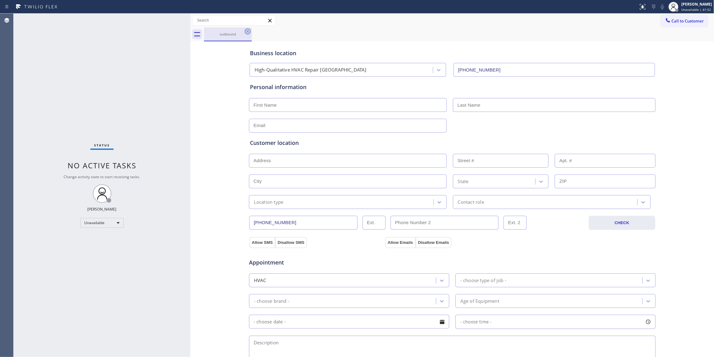
click at [247, 33] on icon at bounding box center [247, 31] width 7 height 7
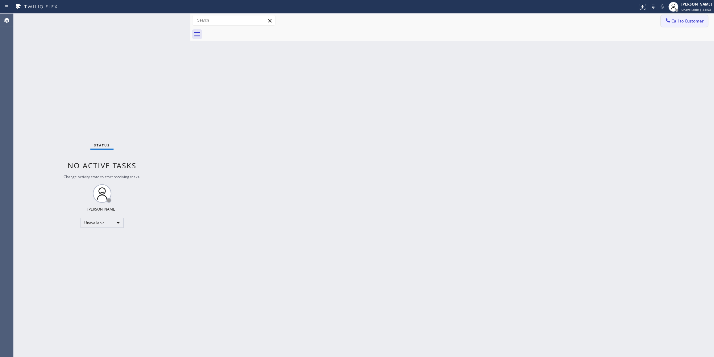
click at [681, 23] on span "Call to Customer" at bounding box center [688, 21] width 32 height 6
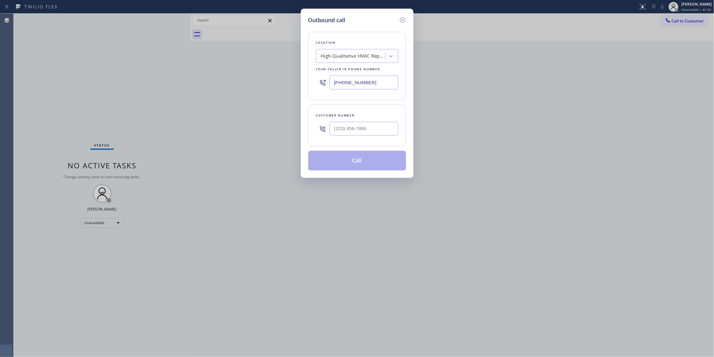
drag, startPoint x: 375, startPoint y: 85, endPoint x: 46, endPoint y: 95, distance: 328.4
click at [58, 93] on div "Outbound call Location High-Qualitative HVAC Repair [GEOGRAPHIC_DATA] Your call…" at bounding box center [357, 178] width 714 height 357
paste input "539) 812-7995"
type input "[PHONE_NUMBER]"
click at [369, 131] on input "(___) ___-____" at bounding box center [363, 129] width 69 height 14
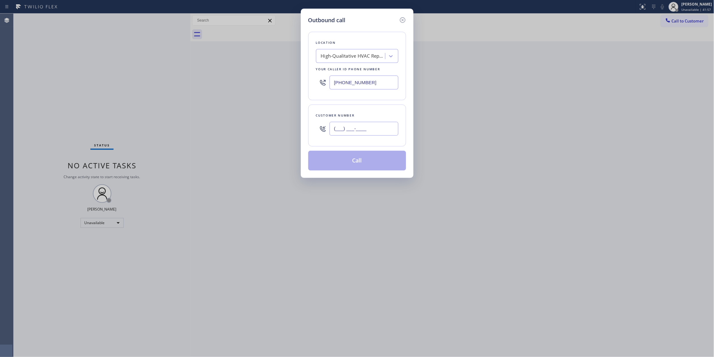
paste input "734) 541-2558"
type input "[PHONE_NUMBER]"
click at [364, 161] on button "Call" at bounding box center [357, 161] width 98 height 20
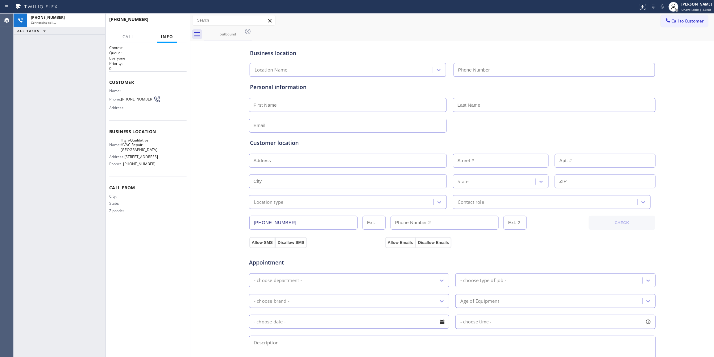
type input "[PHONE_NUMBER]"
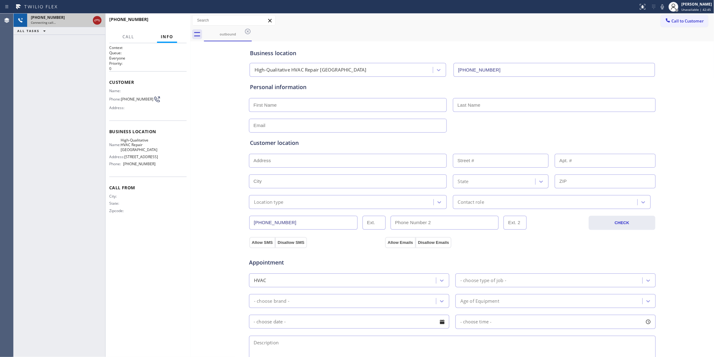
drag, startPoint x: 364, startPoint y: 159, endPoint x: 98, endPoint y: 20, distance: 300.5
click at [98, 20] on icon at bounding box center [96, 20] width 7 height 7
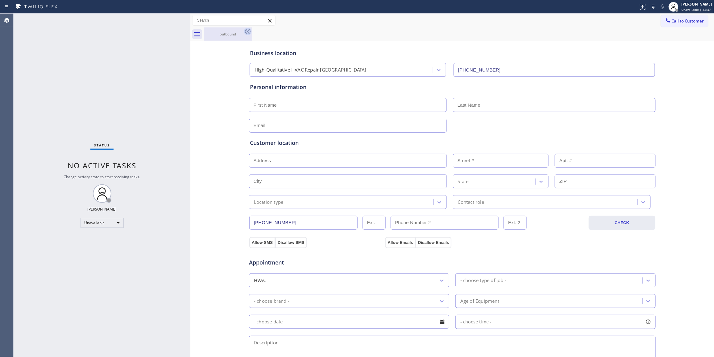
click at [247, 35] on div at bounding box center [247, 31] width 7 height 7
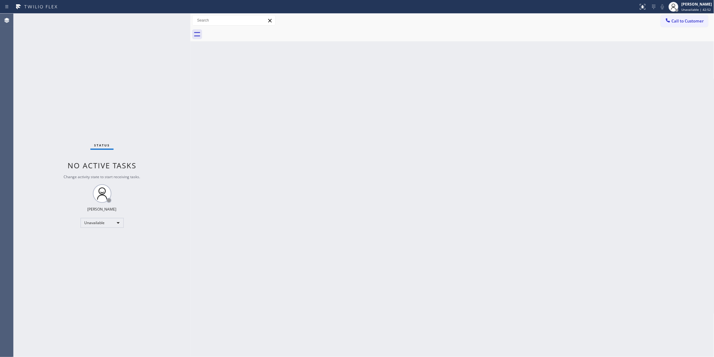
drag, startPoint x: 434, startPoint y: 154, endPoint x: 589, endPoint y: 72, distance: 175.3
click at [442, 138] on div "Back to Dashboard Change Sender ID Customers Technicians Select a contact Outbo…" at bounding box center [452, 186] width 524 height 344
click at [684, 24] on button "Call to Customer" at bounding box center [684, 21] width 47 height 12
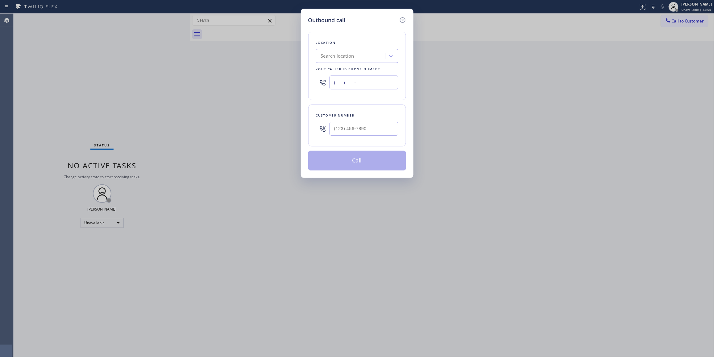
drag, startPoint x: 386, startPoint y: 83, endPoint x: 181, endPoint y: 81, distance: 204.2
click at [171, 77] on div "Outbound call Location Search location Your caller id phone number (___) ___-__…" at bounding box center [357, 178] width 714 height 357
paste input "626) 507-9646"
type input "[PHONE_NUMBER]"
click at [362, 131] on input "(___) ___-____" at bounding box center [363, 129] width 69 height 14
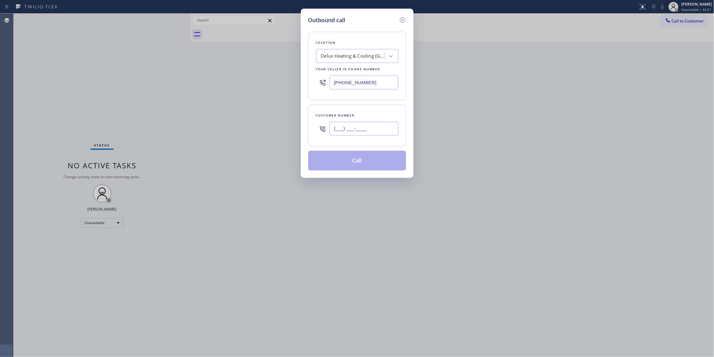
paste input "925) 205-3472"
type input "[PHONE_NUMBER]"
click at [364, 161] on button "Call" at bounding box center [357, 161] width 98 height 20
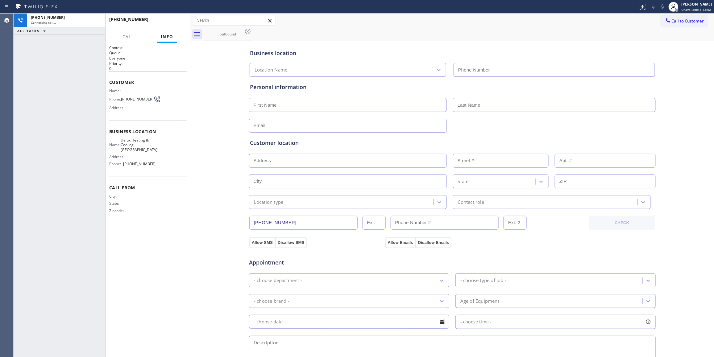
type input "[PHONE_NUMBER]"
click at [174, 24] on button "HANG UP" at bounding box center [172, 22] width 29 height 9
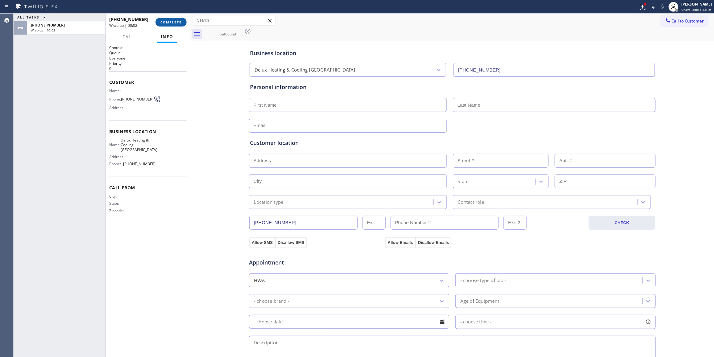
click at [175, 18] on button "COMPLETE" at bounding box center [170, 22] width 31 height 9
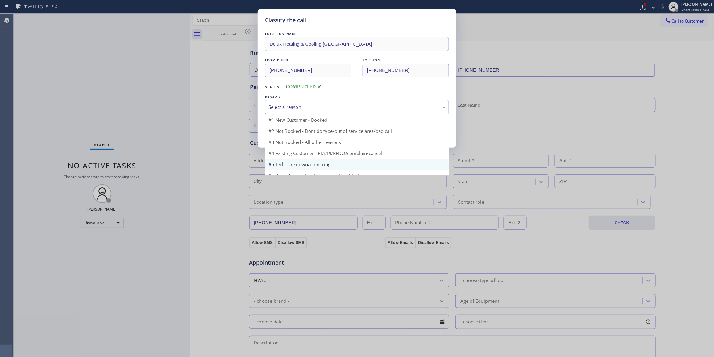
drag, startPoint x: 312, startPoint y: 110, endPoint x: 266, endPoint y: 152, distance: 62.0
click at [311, 110] on div "Select a reason" at bounding box center [356, 107] width 177 height 7
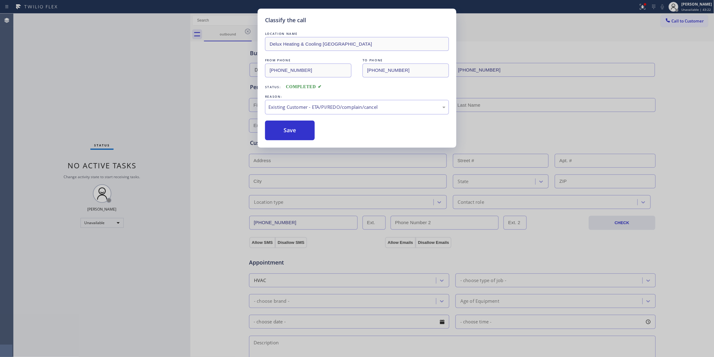
click at [278, 138] on button "Save" at bounding box center [290, 131] width 50 height 20
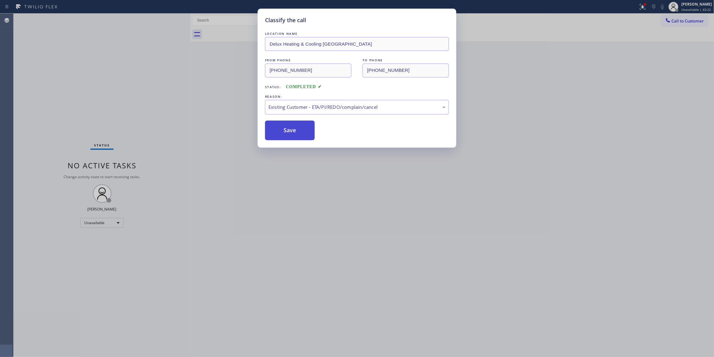
click at [278, 138] on button "Save" at bounding box center [290, 131] width 50 height 20
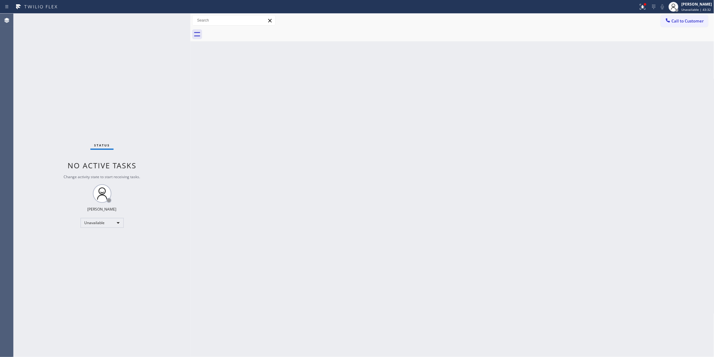
drag, startPoint x: 277, startPoint y: 138, endPoint x: 250, endPoint y: 199, distance: 67.0
click at [248, 200] on div "Back to Dashboard Change Sender ID Customers Technicians Select a contact Outbo…" at bounding box center [452, 186] width 524 height 344
click at [684, 20] on span "Call to Customer" at bounding box center [688, 21] width 32 height 6
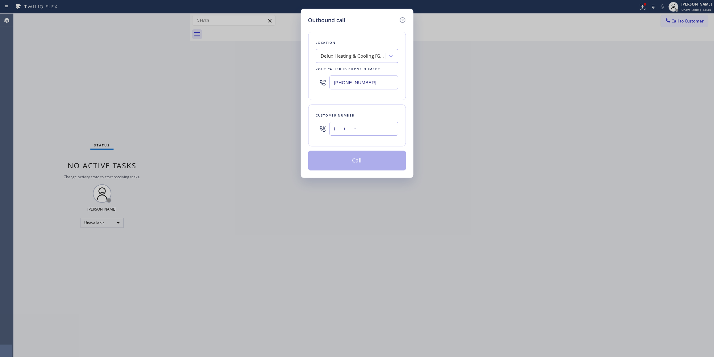
click at [348, 130] on input "(___) ___-____" at bounding box center [363, 129] width 69 height 14
paste input "925) 205-3472"
type input "[PHONE_NUMBER]"
click at [347, 162] on button "Call" at bounding box center [357, 161] width 98 height 20
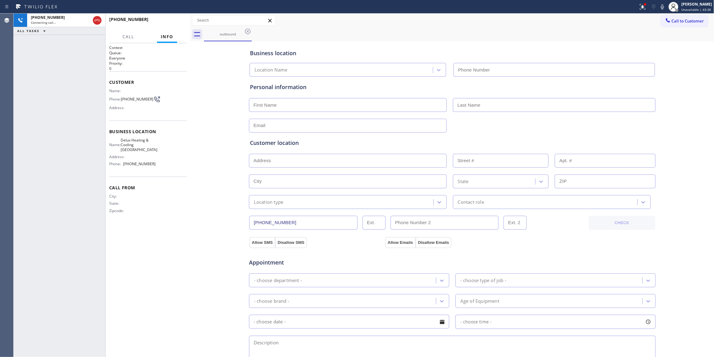
type input "[PHONE_NUMBER]"
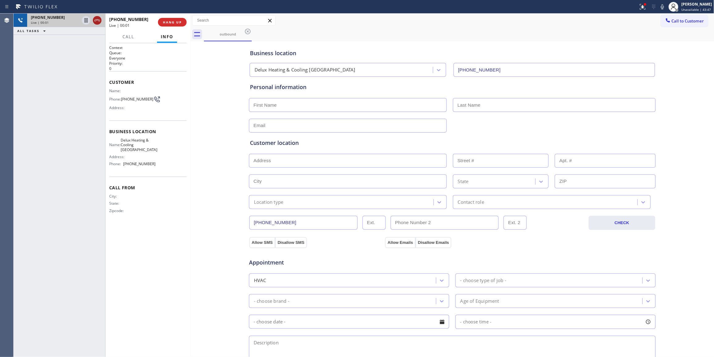
click at [99, 17] on icon at bounding box center [96, 20] width 7 height 7
click at [182, 21] on button "COMPLETE" at bounding box center [170, 22] width 31 height 9
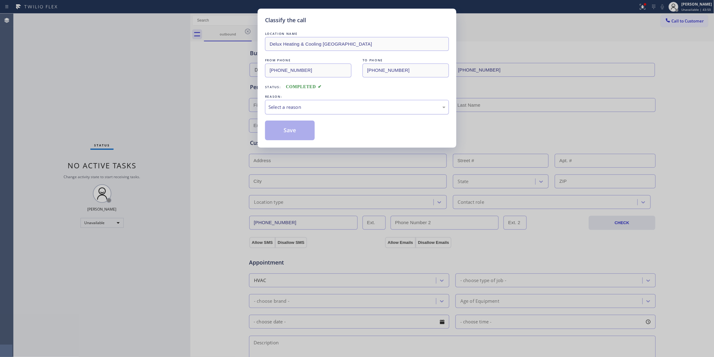
click at [304, 109] on div "Select a reason" at bounding box center [356, 107] width 177 height 7
click at [300, 129] on button "Save" at bounding box center [290, 131] width 50 height 20
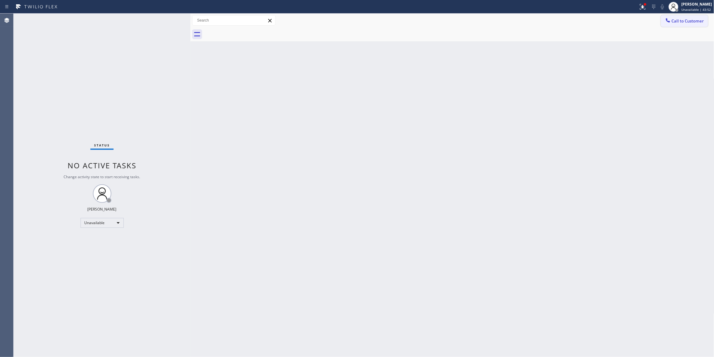
click at [684, 21] on span "Call to Customer" at bounding box center [688, 21] width 32 height 6
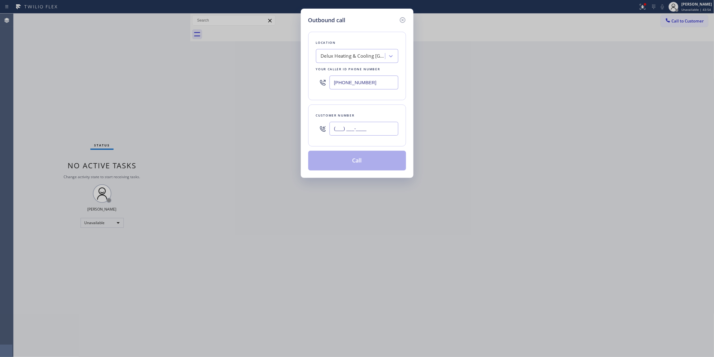
click at [342, 132] on input "(___) ___-____" at bounding box center [363, 129] width 69 height 14
paste input "925) 205-3472"
type input "[PHONE_NUMBER]"
click at [351, 161] on button "Call" at bounding box center [357, 161] width 98 height 20
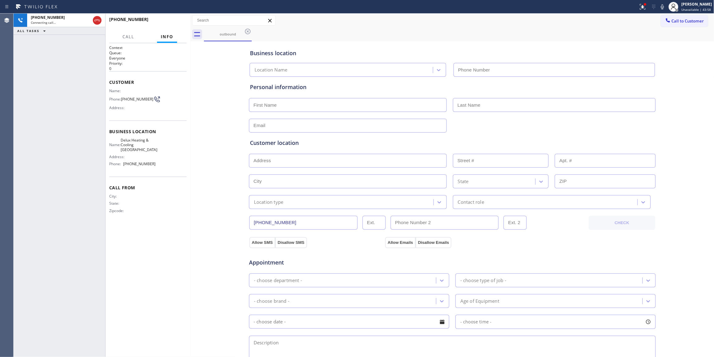
type input "[PHONE_NUMBER]"
click at [163, 22] on span "HANG UP" at bounding box center [172, 22] width 19 height 4
click at [163, 20] on span "HANG UP" at bounding box center [172, 22] width 19 height 4
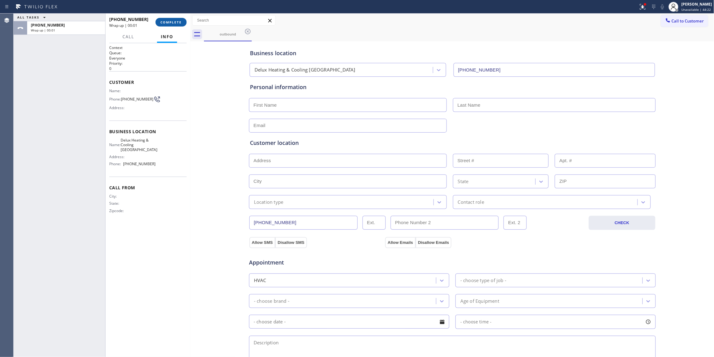
click at [179, 21] on span "COMPLETE" at bounding box center [170, 22] width 21 height 4
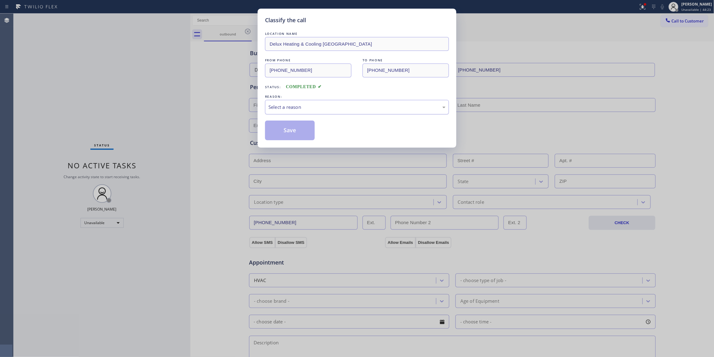
click at [279, 109] on div "Select a reason" at bounding box center [356, 107] width 177 height 7
click at [277, 132] on button "Save" at bounding box center [290, 131] width 50 height 20
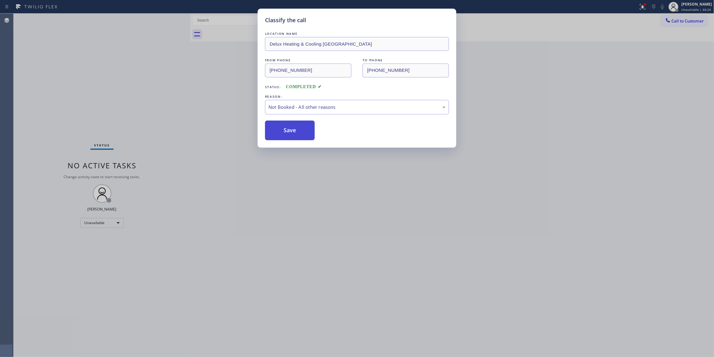
click at [277, 131] on button "Save" at bounding box center [290, 131] width 50 height 20
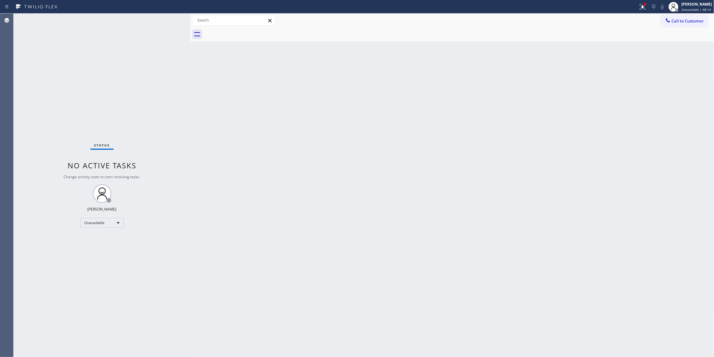
drag, startPoint x: 710, startPoint y: 158, endPoint x: 684, endPoint y: 100, distance: 63.7
click at [684, 158] on div "Back to Dashboard Change Sender ID Customers Technicians Select a contact Outbo…" at bounding box center [452, 186] width 524 height 344
click at [445, 217] on div "Back to Dashboard Change Sender ID Customers Technicians Select a contact Outbo…" at bounding box center [452, 186] width 524 height 344
drag, startPoint x: 545, startPoint y: 119, endPoint x: 704, endPoint y: 56, distance: 171.6
click at [545, 119] on div "Back to Dashboard Change Sender ID Customers Technicians Select a contact Outbo…" at bounding box center [452, 186] width 524 height 344
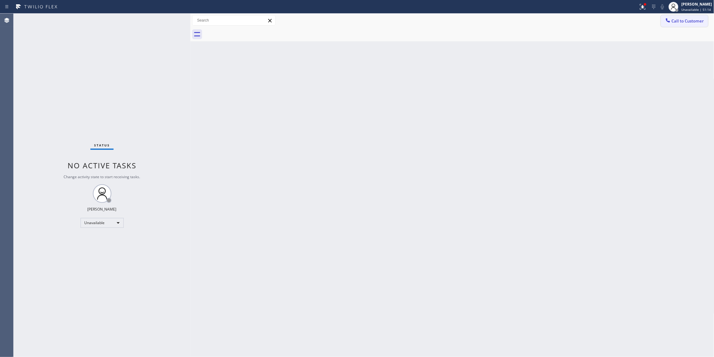
click at [684, 19] on span "Call to Customer" at bounding box center [688, 21] width 32 height 6
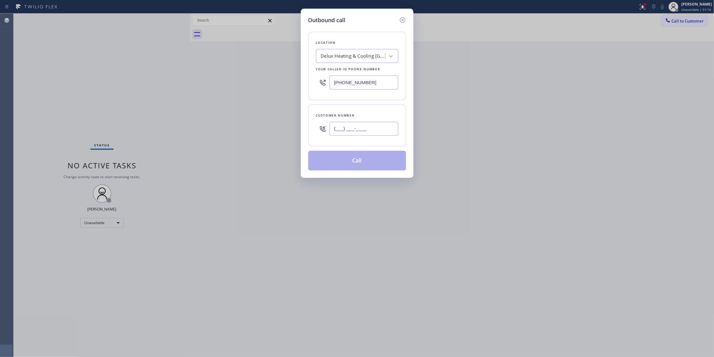
click at [377, 131] on input "(___) ___-____" at bounding box center [363, 129] width 69 height 14
paste input "619) 379-6030"
type input "[PHONE_NUMBER]"
click at [354, 56] on div "Delux Heating & Cooling [GEOGRAPHIC_DATA]" at bounding box center [353, 56] width 65 height 7
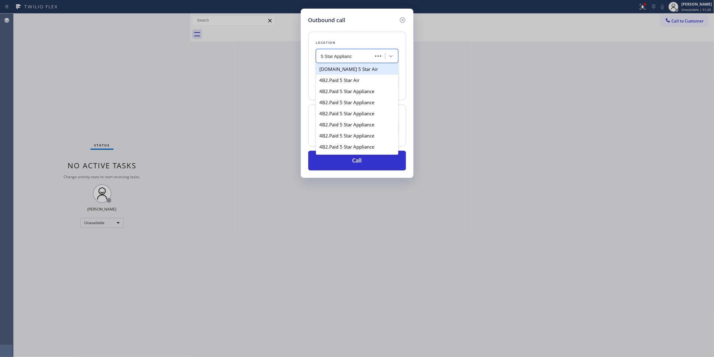
type input "5 Star Appliance"
click at [349, 67] on div "5 star appliance" at bounding box center [357, 69] width 82 height 11
type input "[PHONE_NUMBER]"
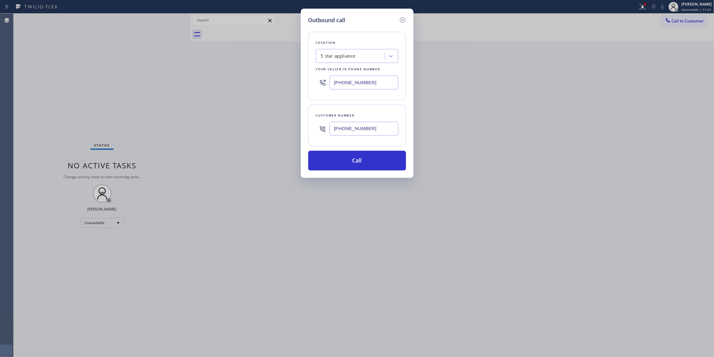
drag, startPoint x: 373, startPoint y: 131, endPoint x: 296, endPoint y: 130, distance: 77.4
click at [296, 130] on div "Outbound call Location 5 star appliance Your caller id phone number [PHONE_NUMB…" at bounding box center [357, 178] width 714 height 357
click at [363, 163] on button "Call" at bounding box center [357, 161] width 98 height 20
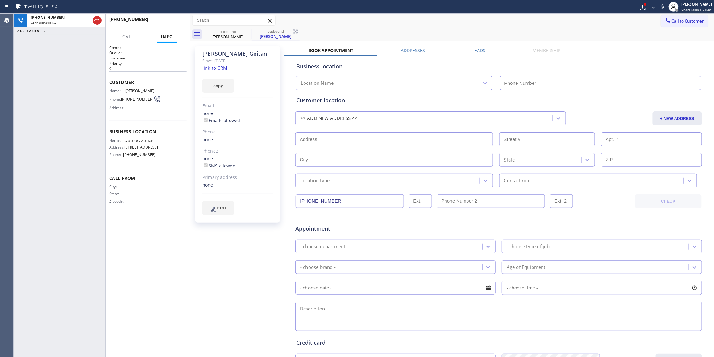
type input "[PHONE_NUMBER]"
drag, startPoint x: 4, startPoint y: 144, endPoint x: 10, endPoint y: 127, distance: 17.7
click at [4, 144] on div "Agent Desktop" at bounding box center [6, 186] width 13 height 344
click at [158, 23] on button "HANG UP" at bounding box center [172, 22] width 29 height 9
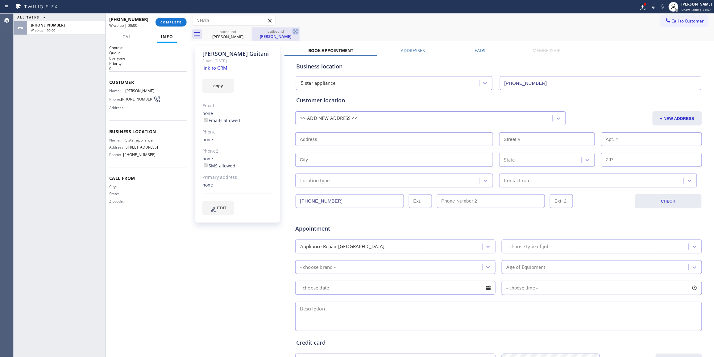
click at [295, 32] on icon at bounding box center [295, 31] width 7 height 7
click at [213, 67] on link "link to CRM" at bounding box center [214, 68] width 25 height 6
click at [174, 23] on span "COMPLETE" at bounding box center [170, 22] width 21 height 4
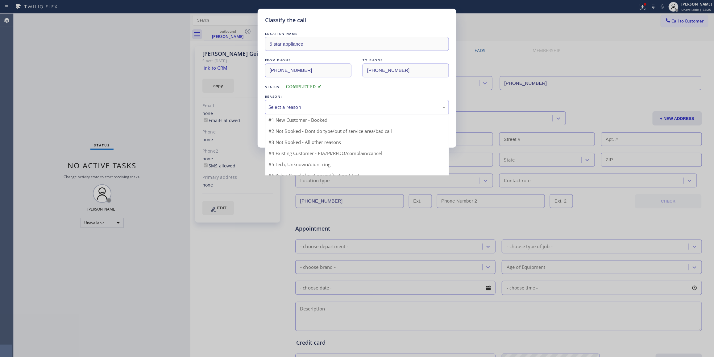
click at [309, 105] on div "Select a reason" at bounding box center [356, 107] width 177 height 7
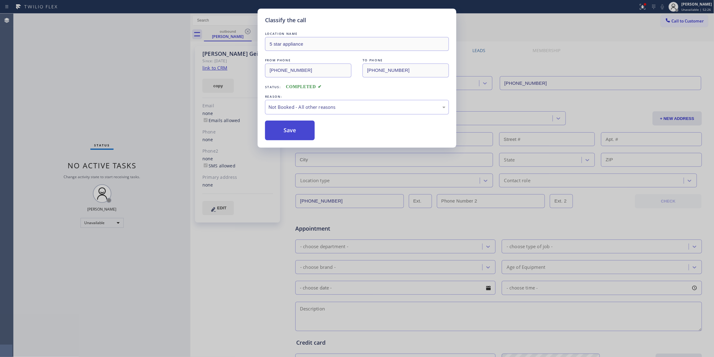
click at [308, 133] on button "Save" at bounding box center [290, 131] width 50 height 20
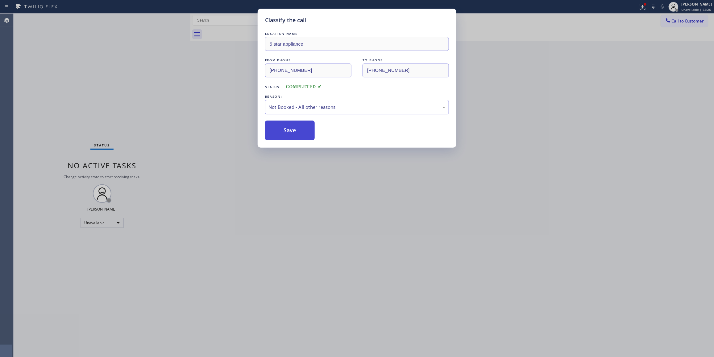
click at [307, 133] on button "Save" at bounding box center [290, 131] width 50 height 20
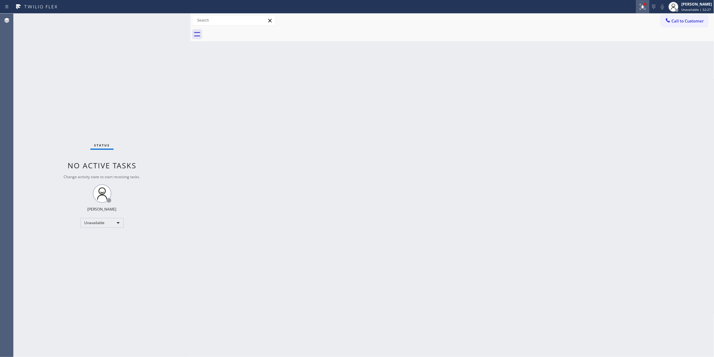
click at [639, 9] on icon at bounding box center [642, 6] width 7 height 7
click at [587, 83] on button "Clear issues" at bounding box center [602, 81] width 72 height 9
click at [684, 19] on span "Call to Customer" at bounding box center [688, 21] width 32 height 6
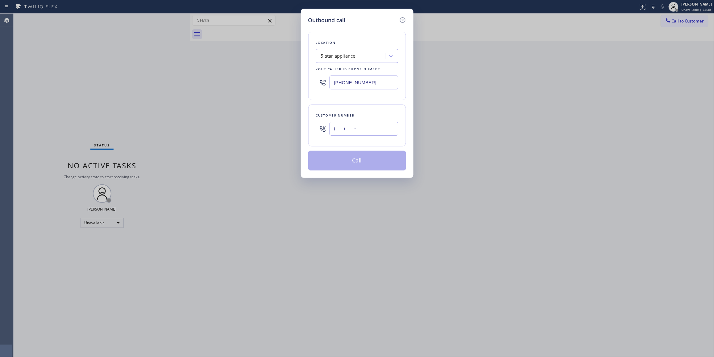
drag, startPoint x: 378, startPoint y: 130, endPoint x: 193, endPoint y: 130, distance: 184.5
click at [193, 130] on div "Outbound call Location 5 star appliance Your caller id phone number [PHONE_NUMB…" at bounding box center [357, 178] width 714 height 357
paste input "619) 379-6030"
type input "[PHONE_NUMBER]"
click at [350, 164] on button "Call" at bounding box center [357, 161] width 98 height 20
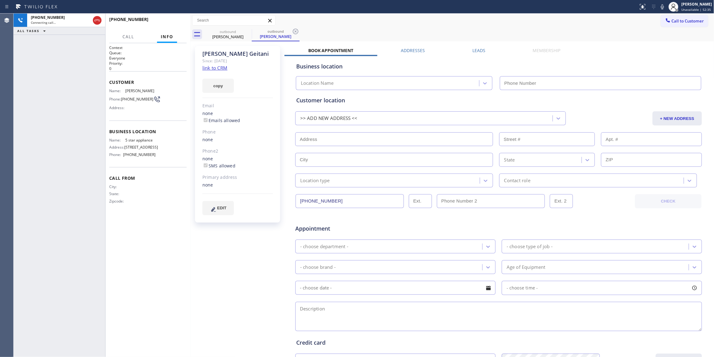
type input "[PHONE_NUMBER]"
click at [294, 33] on icon at bounding box center [295, 31] width 7 height 7
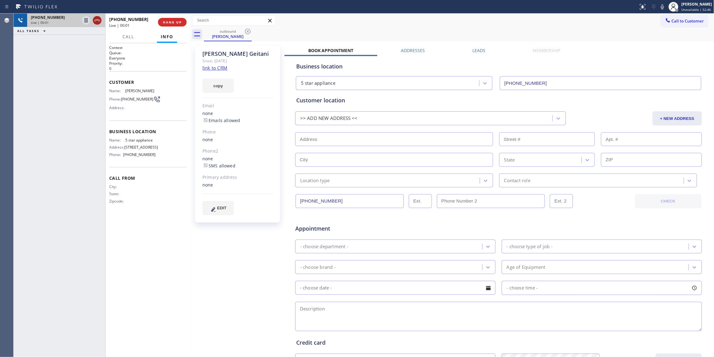
click at [97, 22] on icon at bounding box center [96, 20] width 7 height 7
click at [130, 101] on span "[PHONE_NUMBER]" at bounding box center [137, 99] width 32 height 5
copy div "[PHONE_NUMBER]"
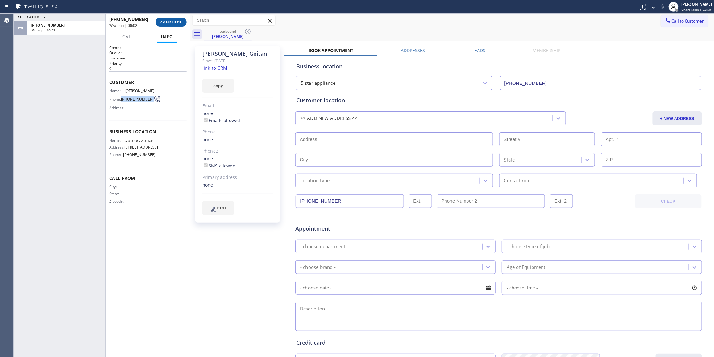
click at [173, 19] on button "COMPLETE" at bounding box center [170, 22] width 31 height 9
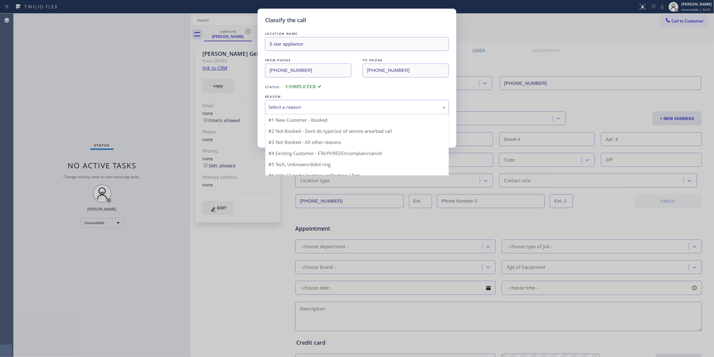
click at [297, 105] on div "Select a reason" at bounding box center [356, 107] width 177 height 7
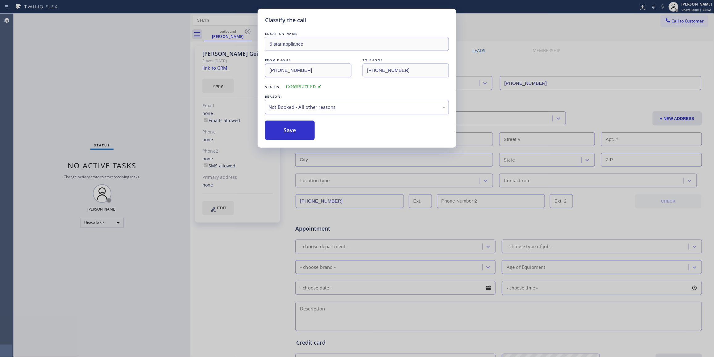
click at [287, 130] on button "Save" at bounding box center [290, 131] width 50 height 20
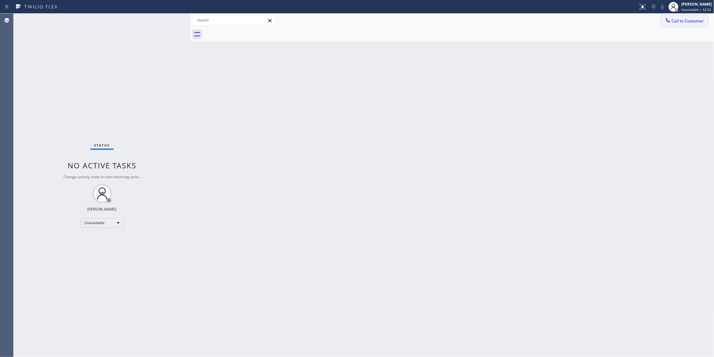
click at [681, 23] on span "Call to Customer" at bounding box center [688, 21] width 32 height 6
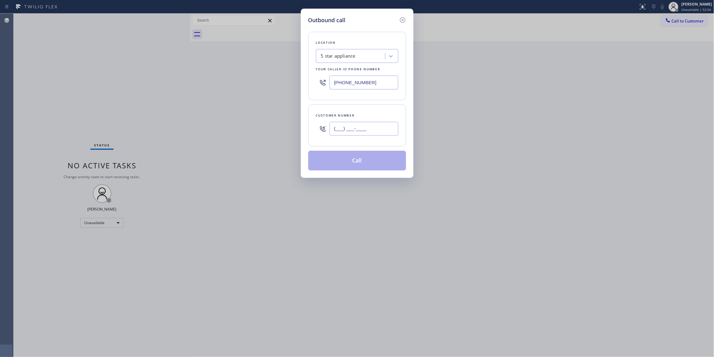
click at [353, 126] on input "(___) ___-____" at bounding box center [363, 129] width 69 height 14
paste input "619) 379-6030"
type input "[PHONE_NUMBER]"
click at [340, 164] on button "Call" at bounding box center [357, 161] width 98 height 20
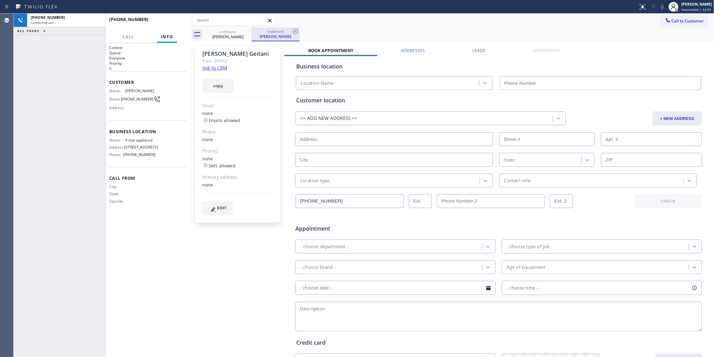
type input "[PHONE_NUMBER]"
click at [296, 32] on icon at bounding box center [295, 31] width 7 height 7
click at [2, 204] on div "Agent Desktop" at bounding box center [6, 186] width 13 height 344
click at [312, 32] on div "outbound [PERSON_NAME]" at bounding box center [459, 34] width 510 height 14
click at [220, 241] on div "[PERSON_NAME] Since: [DATE] link to CRM copy Email none Emails allowed Phone no…" at bounding box center [238, 243] width 93 height 400
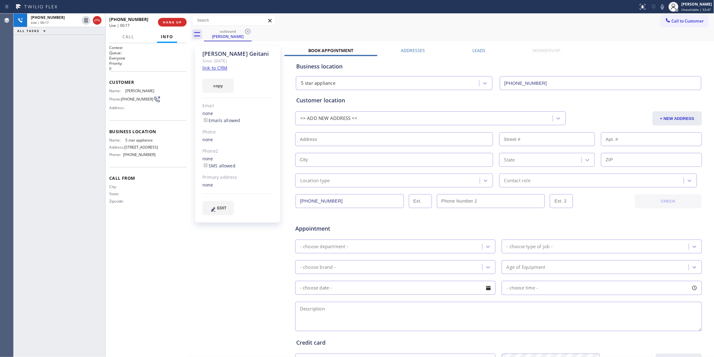
click at [363, 30] on div "outbound [PERSON_NAME]" at bounding box center [459, 34] width 510 height 14
click at [171, 24] on button "COMPLETE" at bounding box center [170, 22] width 31 height 9
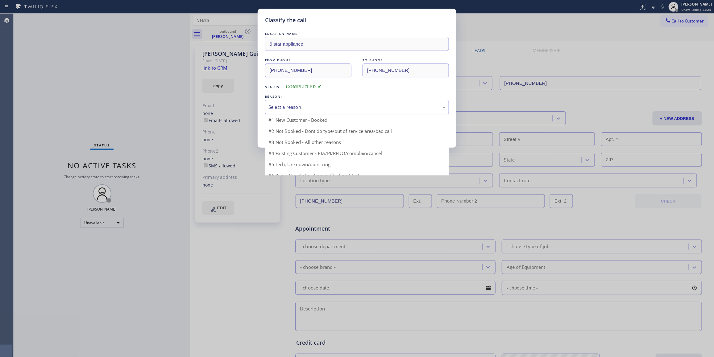
click at [294, 104] on div "Select a reason" at bounding box center [356, 107] width 177 height 7
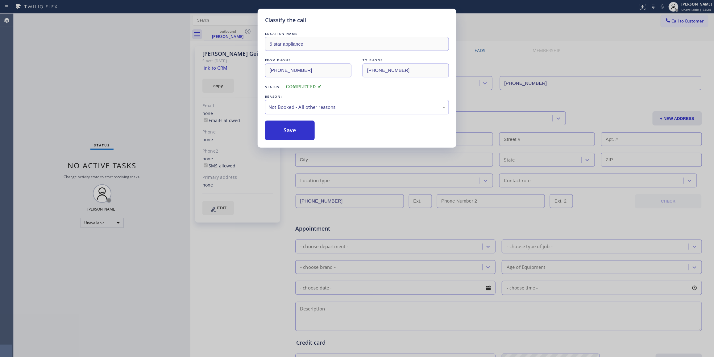
click at [294, 131] on button "Save" at bounding box center [290, 131] width 50 height 20
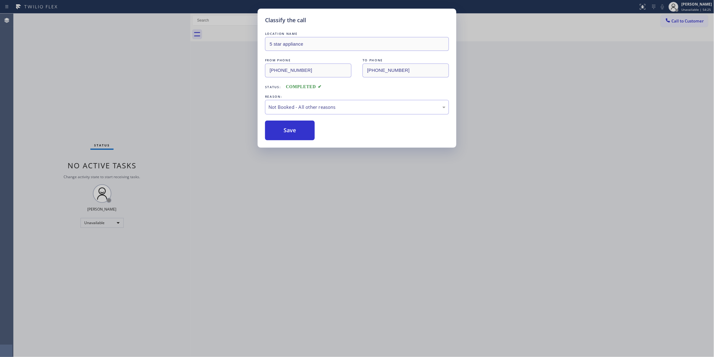
click at [294, 131] on button "Save" at bounding box center [290, 131] width 50 height 20
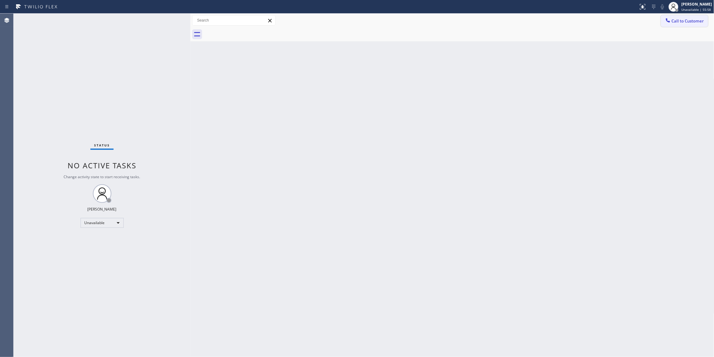
click at [681, 20] on span "Call to Customer" at bounding box center [688, 21] width 32 height 6
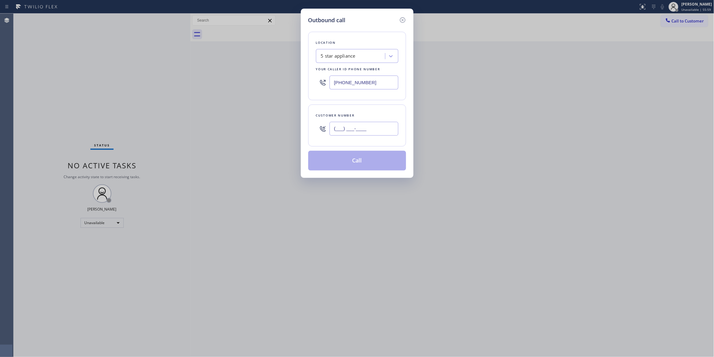
click at [358, 132] on input "(___) ___-____" at bounding box center [363, 129] width 69 height 14
paste input "312) 824-8174"
type input "[PHONE_NUMBER]"
drag, startPoint x: 385, startPoint y: 83, endPoint x: 242, endPoint y: 83, distance: 143.1
click at [237, 79] on div "Outbound call Location 5 star appliance Your caller id phone number [PHONE_NUMB…" at bounding box center [357, 178] width 714 height 357
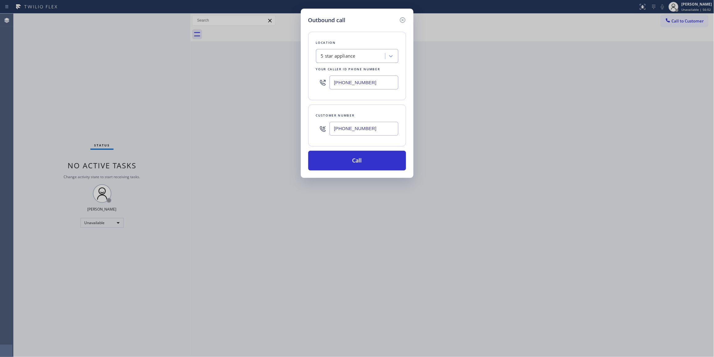
paste input "312) 241-1219"
type input "[PHONE_NUMBER]"
drag, startPoint x: 383, startPoint y: 131, endPoint x: 251, endPoint y: 126, distance: 132.1
click at [251, 126] on div "Outbound call Location Home Alliance [GEOGRAPHIC_DATA] Your caller id phone num…" at bounding box center [357, 178] width 714 height 357
click at [336, 160] on button "Call" at bounding box center [357, 161] width 98 height 20
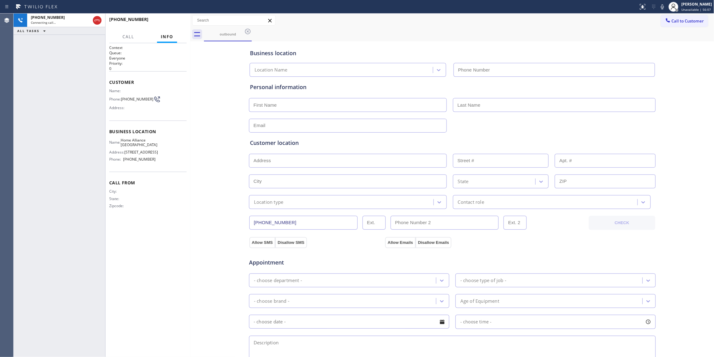
type input "[PHONE_NUMBER]"
drag, startPoint x: 168, startPoint y: 97, endPoint x: 167, endPoint y: 20, distance: 77.1
click at [167, 20] on span "HANG UP" at bounding box center [172, 22] width 19 height 4
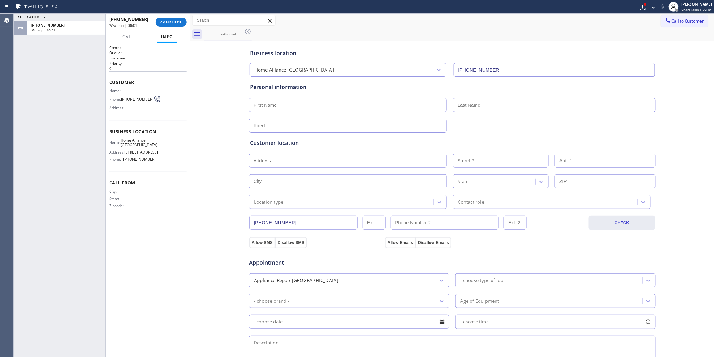
click at [126, 101] on span "[PHONE_NUMBER]" at bounding box center [137, 99] width 32 height 5
copy div "[PHONE_NUMBER]"
click at [174, 19] on button "COMPLETE" at bounding box center [170, 22] width 31 height 9
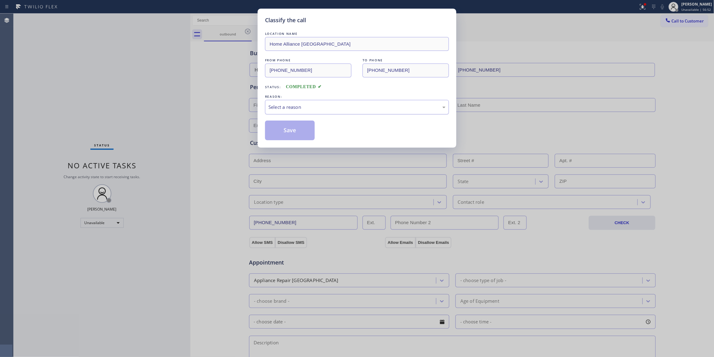
click at [299, 105] on div "Select a reason" at bounding box center [356, 107] width 177 height 7
click at [290, 134] on button "Save" at bounding box center [290, 131] width 50 height 20
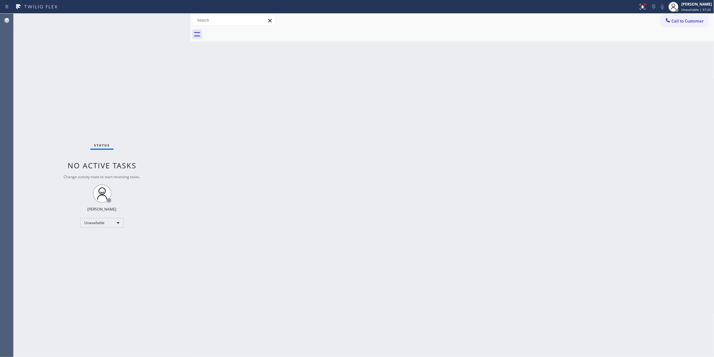
click at [627, 122] on div "Back to Dashboard Change Sender ID Customers Technicians Select a contact Outbo…" at bounding box center [452, 186] width 524 height 344
click at [684, 18] on button "Call to Customer" at bounding box center [684, 21] width 47 height 12
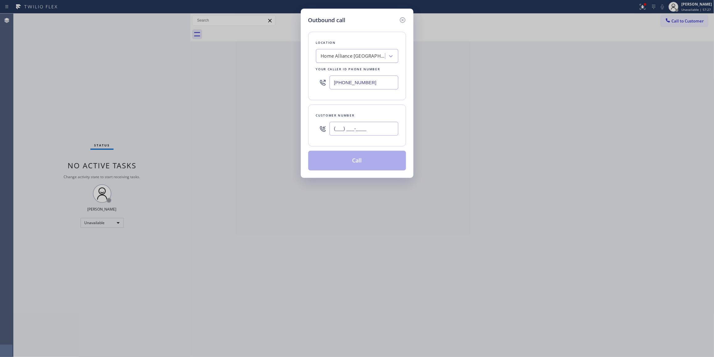
click at [371, 127] on input "(___) ___-____" at bounding box center [363, 129] width 69 height 14
paste input "305) 988-3639"
drag, startPoint x: 378, startPoint y: 127, endPoint x: 257, endPoint y: 136, distance: 121.0
click at [257, 136] on div "Outbound call Location Home Alliance [GEOGRAPHIC_DATA] Your caller id phone num…" at bounding box center [357, 178] width 714 height 357
paste input "12) 824-8174"
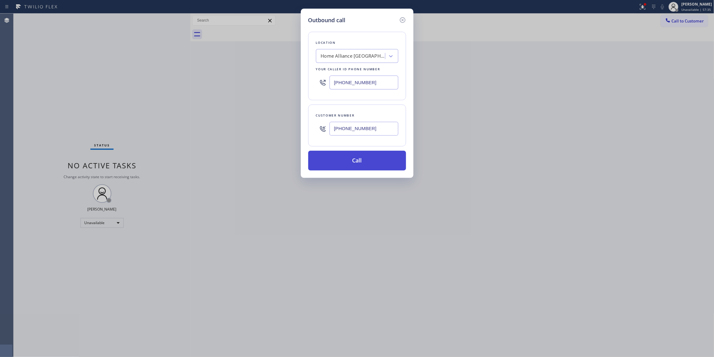
type input "[PHONE_NUMBER]"
click at [364, 162] on button "Call" at bounding box center [357, 161] width 98 height 20
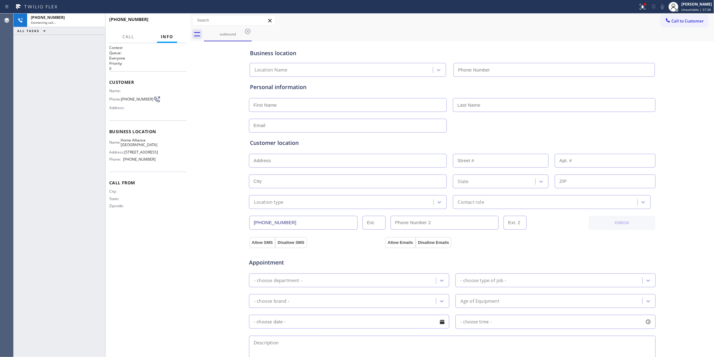
type input "[PHONE_NUMBER]"
click at [173, 25] on button "HANG UP" at bounding box center [172, 22] width 29 height 9
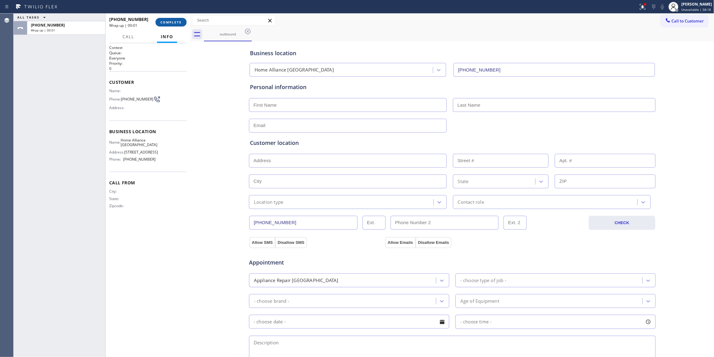
click at [167, 22] on span "COMPLETE" at bounding box center [170, 22] width 21 height 4
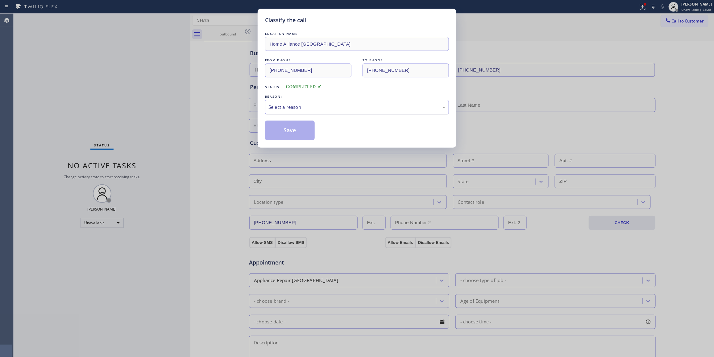
click at [283, 106] on div "Select a reason" at bounding box center [356, 107] width 177 height 7
click at [289, 132] on button "Save" at bounding box center [290, 131] width 50 height 20
drag, startPoint x: 289, startPoint y: 132, endPoint x: 168, endPoint y: 130, distance: 121.0
click at [287, 132] on button "Save" at bounding box center [290, 131] width 50 height 20
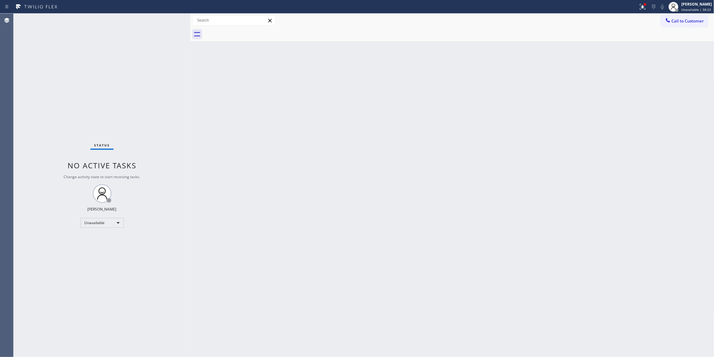
drag, startPoint x: 594, startPoint y: 114, endPoint x: 628, endPoint y: 84, distance: 45.9
click at [594, 113] on div "Back to Dashboard Change Sender ID Customers Technicians Select a contact Outbo…" at bounding box center [452, 186] width 524 height 344
click at [684, 22] on span "Call to Customer" at bounding box center [688, 21] width 32 height 6
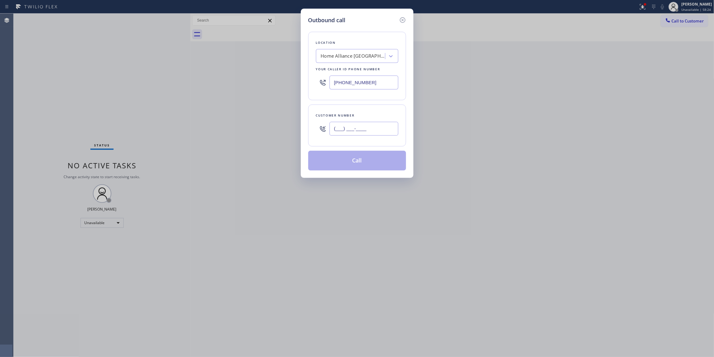
click at [365, 129] on input "(___) ___-____" at bounding box center [363, 129] width 69 height 14
paste input "305) 988-3639"
type input "[PHONE_NUMBER]"
drag, startPoint x: 381, startPoint y: 82, endPoint x: 142, endPoint y: 74, distance: 238.6
click at [142, 74] on div "Outbound call Location Home Alliance [GEOGRAPHIC_DATA] Your caller id phone num…" at bounding box center [357, 178] width 714 height 357
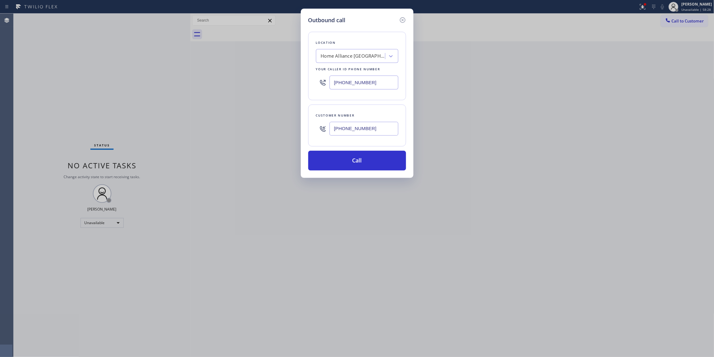
paste input "855) 731-4952"
type input "[PHONE_NUMBER]"
drag, startPoint x: 379, startPoint y: 130, endPoint x: 271, endPoint y: 125, distance: 108.4
click at [271, 125] on div "Outbound call Location 5 Star Appliance Repair Your caller id phone number [PHO…" at bounding box center [357, 178] width 714 height 357
click at [354, 158] on button "Call" at bounding box center [357, 161] width 98 height 20
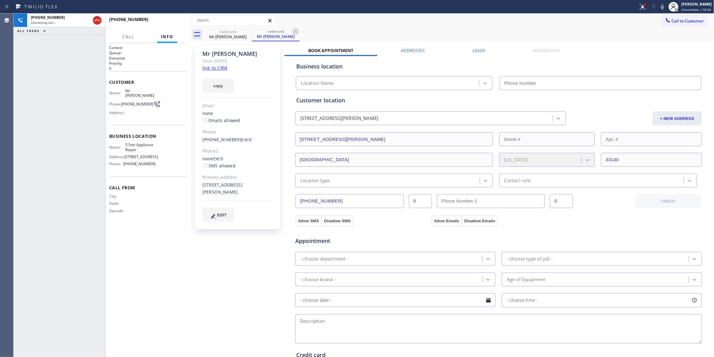
type input "[PHONE_NUMBER]"
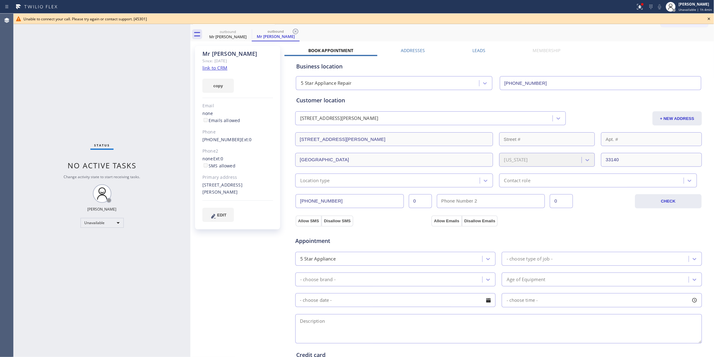
click at [648, 302] on div "- choose time -" at bounding box center [602, 300] width 200 height 14
drag, startPoint x: 246, startPoint y: 31, endPoint x: 334, endPoint y: 36, distance: 88.3
click at [0, 0] on icon at bounding box center [0, 0] width 0 height 0
click at [293, 32] on icon at bounding box center [296, 32] width 6 height 6
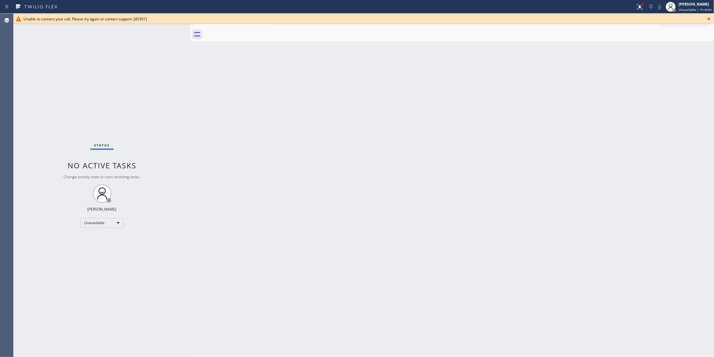
click at [684, 20] on icon at bounding box center [708, 18] width 7 height 7
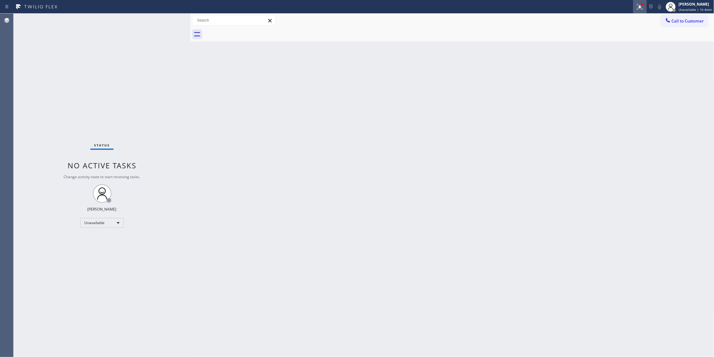
click at [639, 6] on icon at bounding box center [639, 6] width 7 height 7
click at [600, 83] on span "Clear issues" at bounding box center [602, 81] width 29 height 4
click at [684, 21] on span "Call to Customer" at bounding box center [688, 21] width 32 height 6
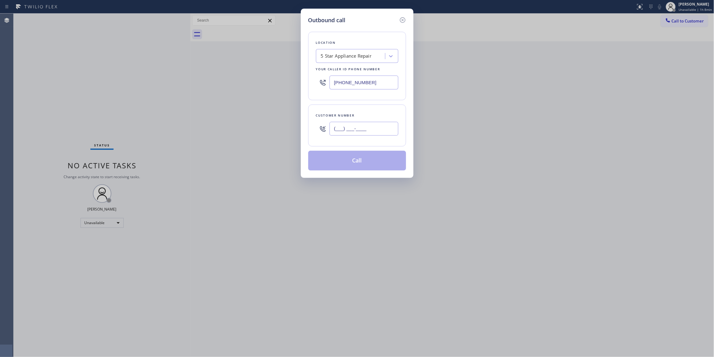
click at [368, 135] on input "(___) ___-____" at bounding box center [363, 129] width 69 height 14
paste input "415) 254-2043"
type input "[PHONE_NUMBER]"
click at [344, 153] on button "Call" at bounding box center [357, 161] width 98 height 20
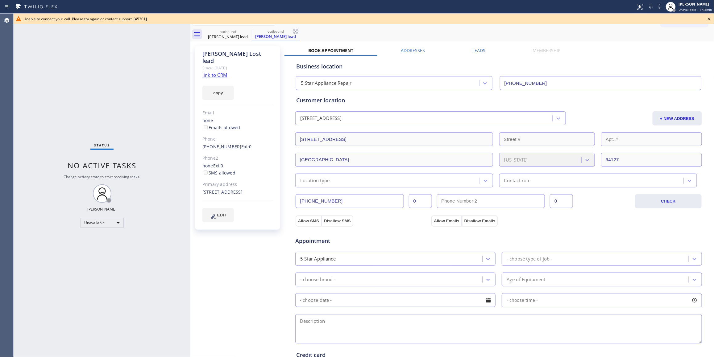
type input "[PHONE_NUMBER]"
drag, startPoint x: 297, startPoint y: 33, endPoint x: 244, endPoint y: 33, distance: 53.1
click at [293, 33] on icon at bounding box center [295, 31] width 7 height 7
click at [247, 31] on icon at bounding box center [247, 31] width 7 height 7
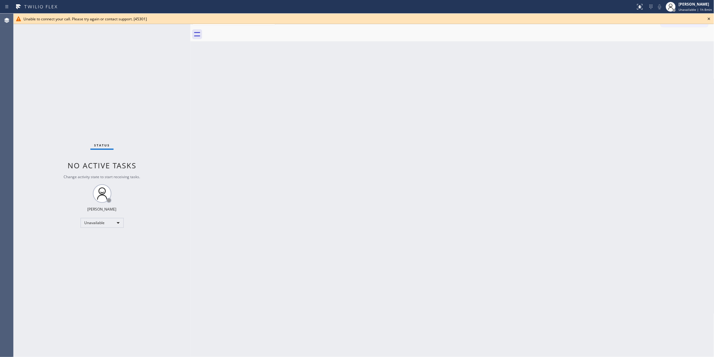
click at [684, 20] on icon at bounding box center [708, 18] width 7 height 7
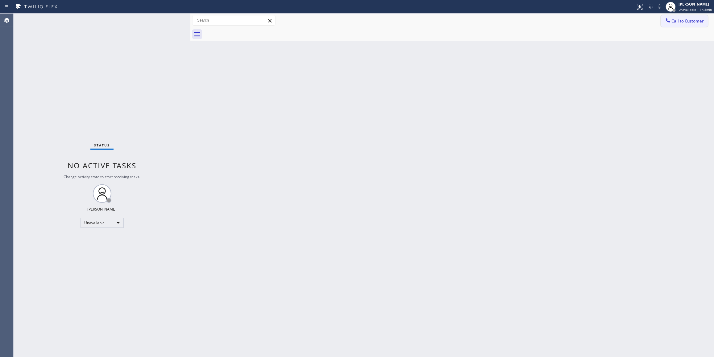
click at [684, 21] on span "Call to Customer" at bounding box center [688, 21] width 32 height 6
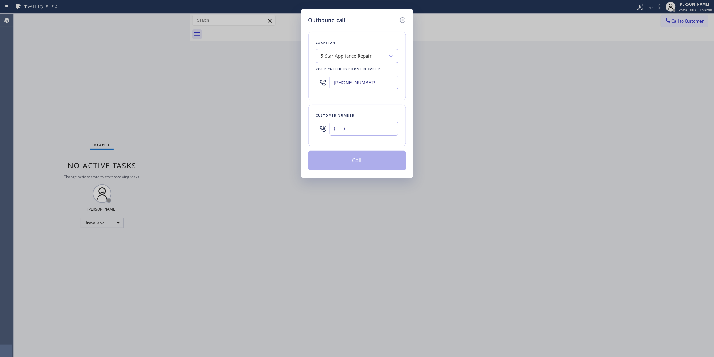
click at [352, 127] on input "(___) ___-____" at bounding box center [363, 129] width 69 height 14
paste input "415) 254-2043"
type input "[PHONE_NUMBER]"
click at [342, 52] on div "5 Star Appliance Repair" at bounding box center [351, 56] width 67 height 11
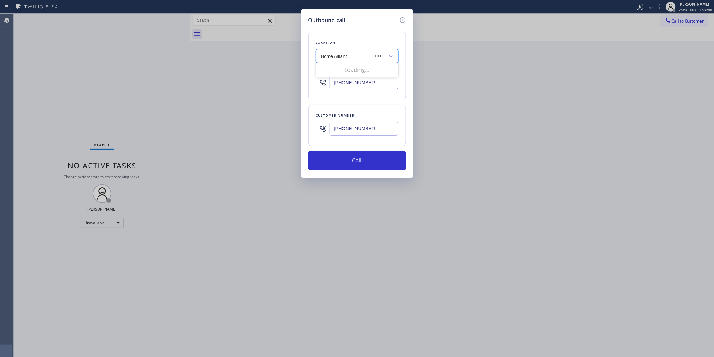
type input "Home Alliance"
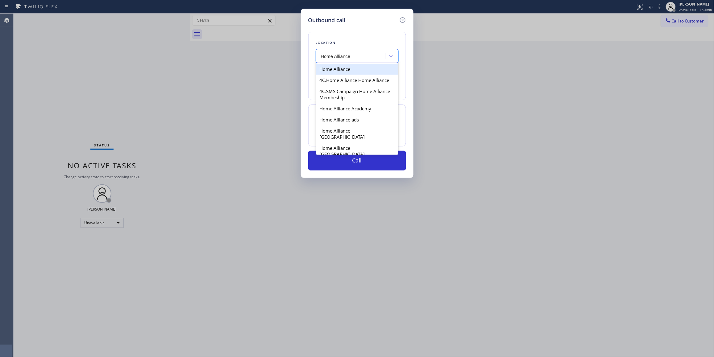
click at [330, 67] on div "Home Alliance" at bounding box center [357, 69] width 82 height 11
type input "[PHONE_NUMBER]"
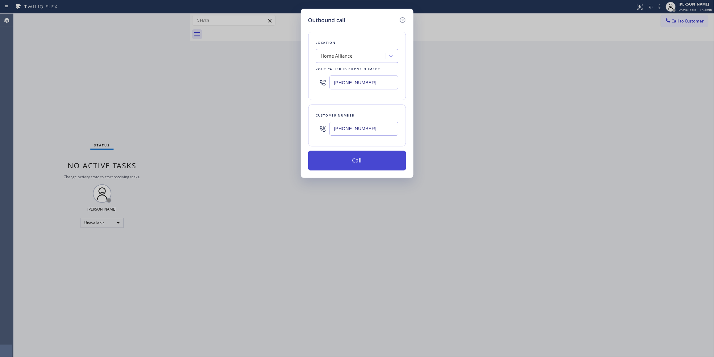
click at [336, 169] on button "Call" at bounding box center [357, 161] width 98 height 20
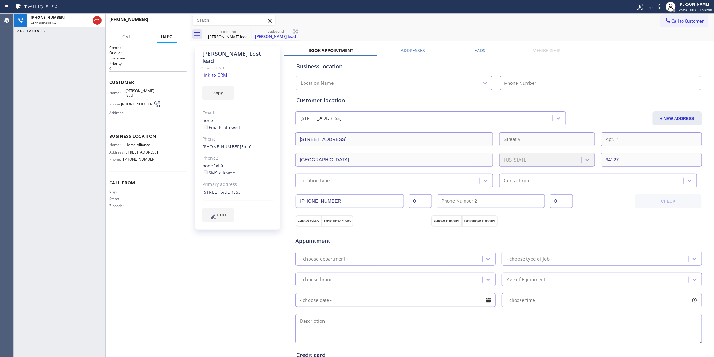
click at [296, 34] on icon at bounding box center [296, 32] width 6 height 6
click at [0, 0] on link "link to CRM" at bounding box center [0, 0] width 0 height 0
type input "[PHONE_NUMBER]"
click at [231, 243] on div "[PERSON_NAME] lead Since: [DATE] link to CRM copy Email none Emails allowed Pho…" at bounding box center [238, 249] width 93 height 412
click at [172, 20] on span "HANG UP" at bounding box center [172, 22] width 19 height 4
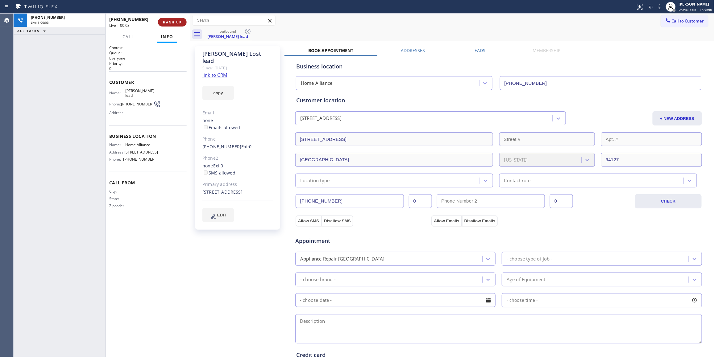
click at [172, 20] on span "HANG UP" at bounding box center [172, 22] width 19 height 4
click at [172, 20] on span "COMPLETE" at bounding box center [170, 22] width 21 height 4
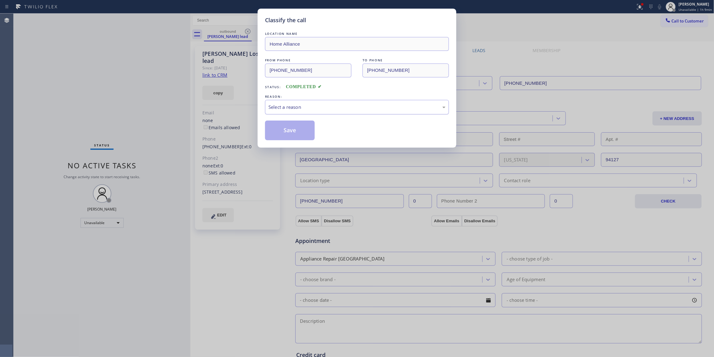
click at [275, 110] on div "Select a reason" at bounding box center [356, 107] width 177 height 7
click at [276, 132] on button "Save" at bounding box center [290, 131] width 50 height 20
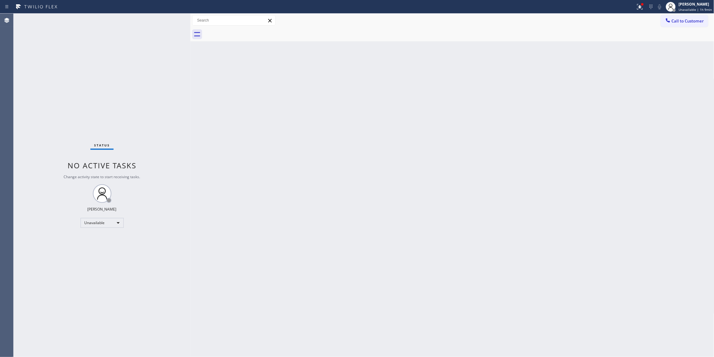
drag, startPoint x: 491, startPoint y: 99, endPoint x: 552, endPoint y: 66, distance: 69.8
click at [491, 99] on div "Back to Dashboard Change Sender ID Customers Technicians Select a contact Outbo…" at bounding box center [452, 186] width 524 height 344
click at [684, 25] on button "Call to Customer" at bounding box center [684, 21] width 47 height 12
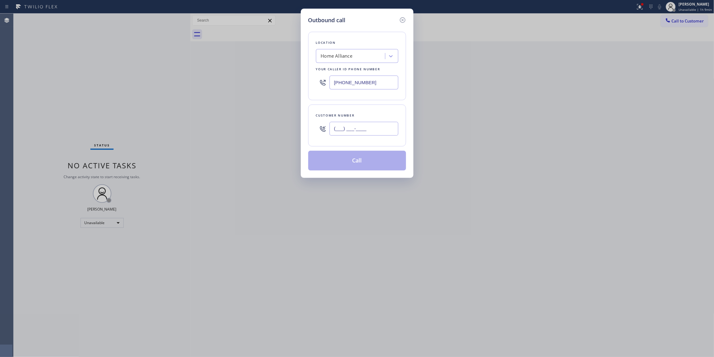
click at [357, 122] on input "(___) ___-____" at bounding box center [363, 129] width 69 height 14
paste input "714) 686-2576"
type input "[PHONE_NUMBER]"
click at [366, 164] on button "Call" at bounding box center [357, 161] width 98 height 20
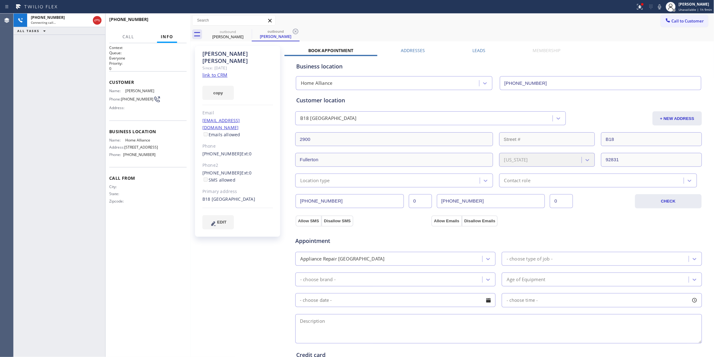
type input "[PHONE_NUMBER]"
click at [296, 29] on icon at bounding box center [295, 31] width 7 height 7
click at [635, 9] on icon at bounding box center [638, 7] width 6 height 6
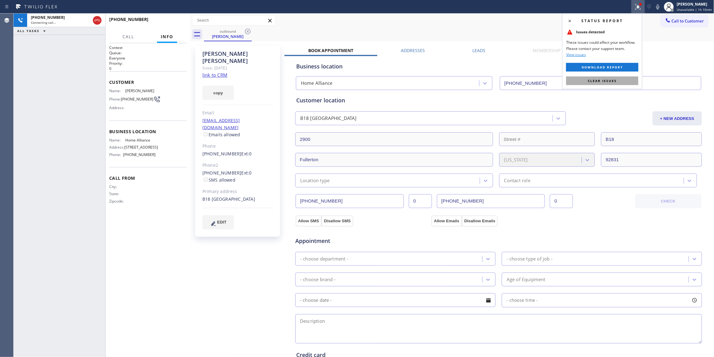
click at [579, 83] on button "Clear issues" at bounding box center [602, 81] width 72 height 9
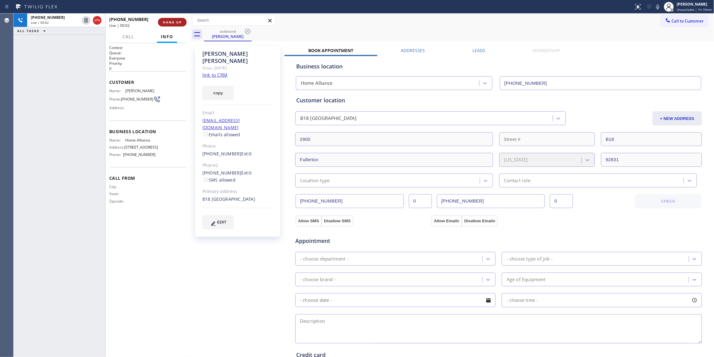
click at [171, 20] on span "HANG UP" at bounding box center [172, 22] width 19 height 4
drag, startPoint x: 137, startPoint y: 105, endPoint x: 123, endPoint y: 97, distance: 16.5
click at [123, 97] on span "[PHONE_NUMBER]" at bounding box center [137, 99] width 32 height 5
copy span "[PHONE_NUMBER]"
click at [172, 20] on button "COMPLETE" at bounding box center [170, 22] width 31 height 9
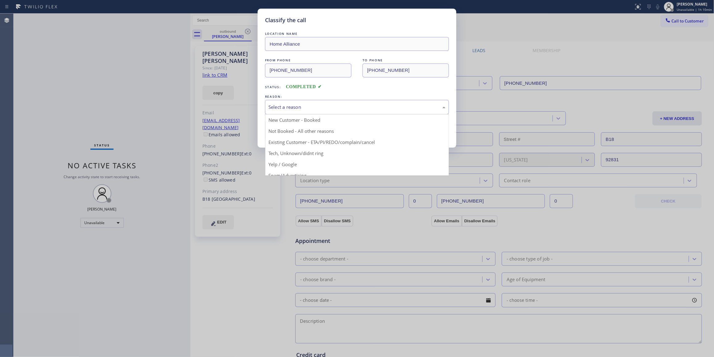
click at [297, 110] on div "Select a reason" at bounding box center [356, 107] width 177 height 7
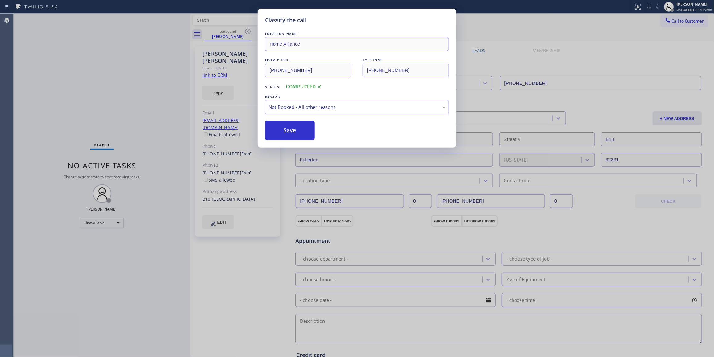
click at [287, 134] on button "Save" at bounding box center [290, 131] width 50 height 20
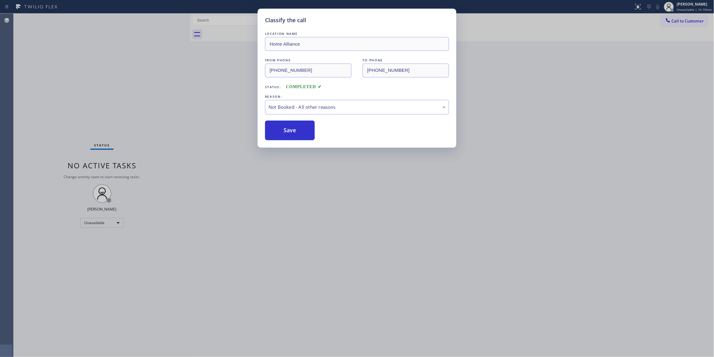
click at [287, 134] on button "Save" at bounding box center [290, 131] width 50 height 20
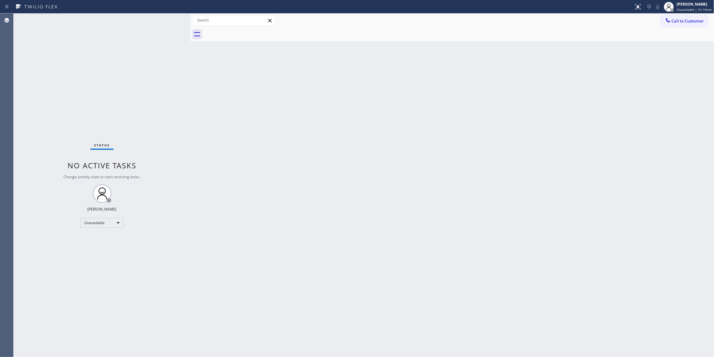
drag, startPoint x: 608, startPoint y: 78, endPoint x: 707, endPoint y: 17, distance: 116.9
click at [608, 78] on div "Back to Dashboard Change Sender ID Customers Technicians Select a contact Outbo…" at bounding box center [452, 186] width 524 height 344
click at [684, 24] on button "Call to Customer" at bounding box center [684, 21] width 47 height 12
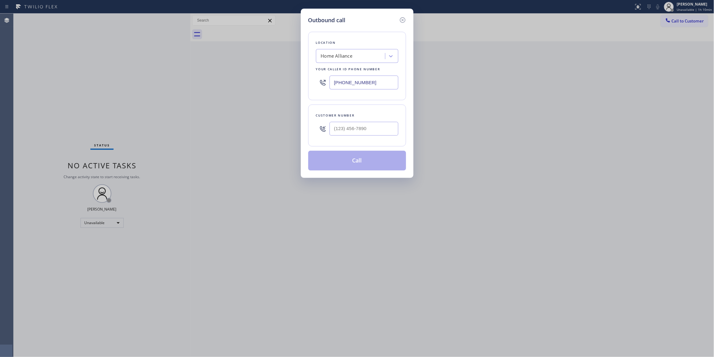
click at [342, 138] on div at bounding box center [363, 129] width 69 height 20
click at [344, 131] on input "(___) ___-____" at bounding box center [363, 129] width 69 height 14
paste input "714) 686-2576"
type input "[PHONE_NUMBER]"
click at [352, 162] on button "Call" at bounding box center [357, 161] width 98 height 20
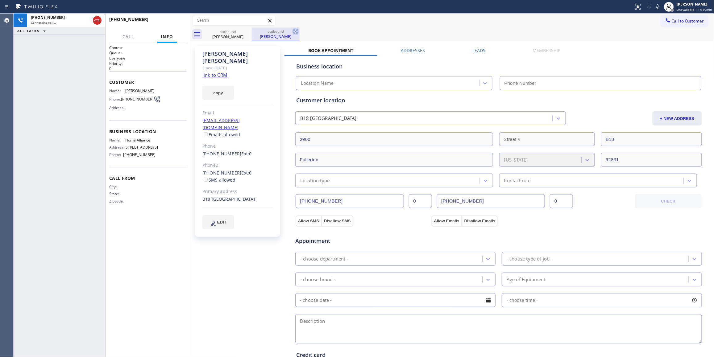
type input "[PHONE_NUMBER]"
click at [295, 30] on icon at bounding box center [295, 31] width 7 height 7
click at [169, 21] on span "HANG UP" at bounding box center [172, 22] width 19 height 4
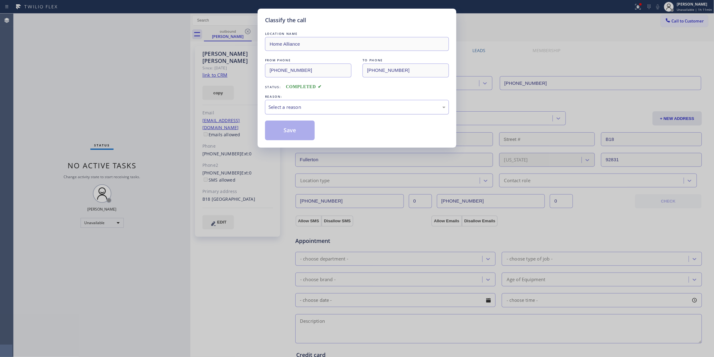
click at [299, 105] on div "Select a reason" at bounding box center [356, 107] width 177 height 7
click at [294, 128] on button "Save" at bounding box center [290, 131] width 50 height 20
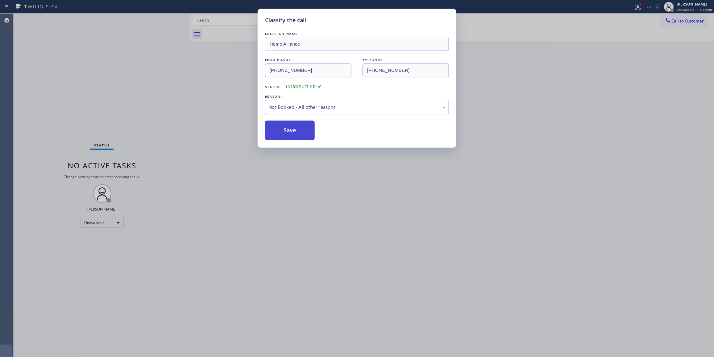
click at [294, 128] on button "Save" at bounding box center [290, 131] width 50 height 20
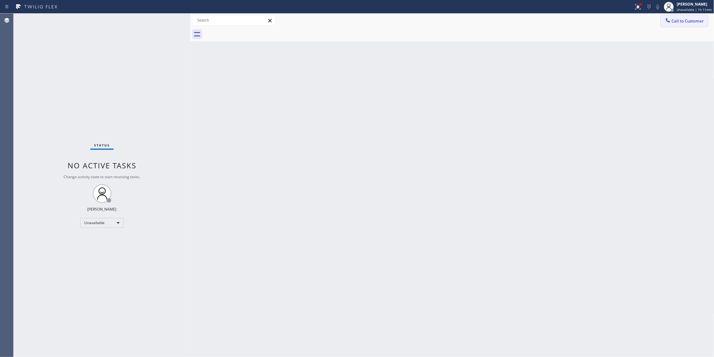
click at [680, 19] on span "Call to Customer" at bounding box center [688, 21] width 32 height 6
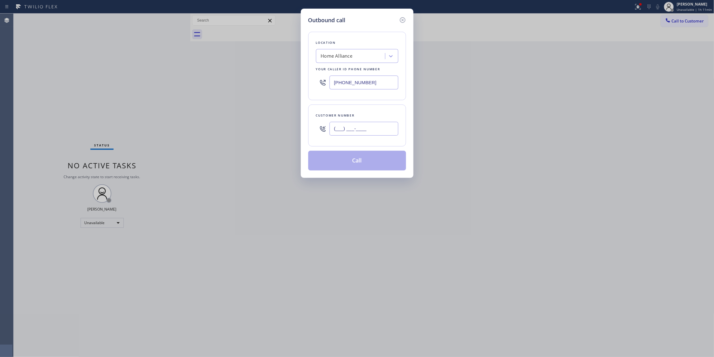
click at [345, 131] on input "(___) ___-____" at bounding box center [363, 129] width 69 height 14
paste input "310) 994-5715"
type input "[PHONE_NUMBER]"
drag, startPoint x: 383, startPoint y: 81, endPoint x: 215, endPoint y: 76, distance: 168.2
click at [215, 76] on div "Outbound call Location Home Alliance Your caller id phone number [PHONE_NUMBER]…" at bounding box center [357, 178] width 714 height 357
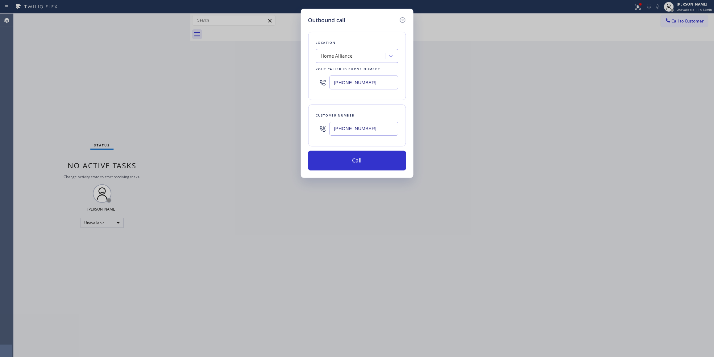
paste input "44) 819-5467"
type input "[PHONE_NUMBER]"
click at [363, 165] on button "Call" at bounding box center [357, 161] width 98 height 20
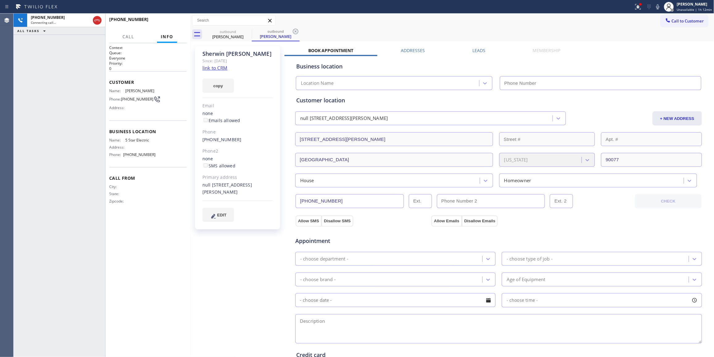
type input "[PHONE_NUMBER]"
click at [295, 31] on icon at bounding box center [295, 31] width 7 height 7
click at [216, 69] on link "link to CRM" at bounding box center [214, 68] width 25 height 6
drag, startPoint x: 154, startPoint y: 143, endPoint x: 125, endPoint y: 142, distance: 29.0
click at [125, 142] on div "Name: 5 Star Electric" at bounding box center [132, 140] width 47 height 5
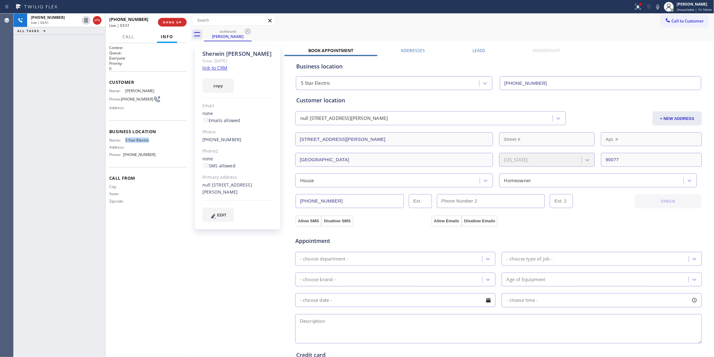
copy div "5 Star Electric"
click at [219, 316] on div "[PERSON_NAME] Since: [DATE] link to CRM copy Email none Emails allowed Phone [P…" at bounding box center [238, 249] width 93 height 412
click at [228, 256] on div "[PERSON_NAME] Since: [DATE] link to CRM copy Email none Emails allowed Phone [P…" at bounding box center [238, 249] width 93 height 412
click at [244, 241] on div "[PERSON_NAME] Since: [DATE] link to CRM copy Email none Emails allowed Phone [P…" at bounding box center [238, 249] width 93 height 412
click at [128, 120] on div "Customer Name: [PERSON_NAME] Phone: [PHONE_NUMBER] Address:" at bounding box center [147, 95] width 77 height 49
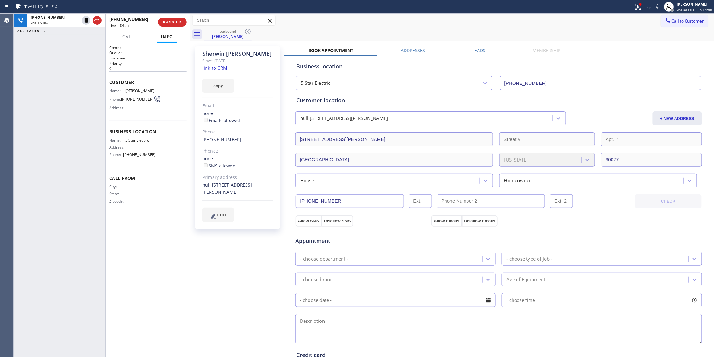
click at [79, 103] on div "[PHONE_NUMBER] Live | 04:57 ALL TASKS ALL TASKS ACTIVE TASKS TASKS IN WRAP UP" at bounding box center [60, 186] width 92 height 344
click at [238, 260] on div "[PERSON_NAME] Since: [DATE] link to CRM copy Email none Emails allowed Phone [P…" at bounding box center [238, 249] width 93 height 412
drag, startPoint x: 234, startPoint y: 275, endPoint x: 217, endPoint y: 253, distance: 28.1
click at [234, 275] on div "[PERSON_NAME] Since: [DATE] link to CRM copy Email none Emails allowed Phone [P…" at bounding box center [238, 249] width 93 height 412
click at [245, 271] on div "[PERSON_NAME] Since: [DATE] link to CRM copy Email none Emails allowed Phone [P…" at bounding box center [238, 249] width 93 height 412
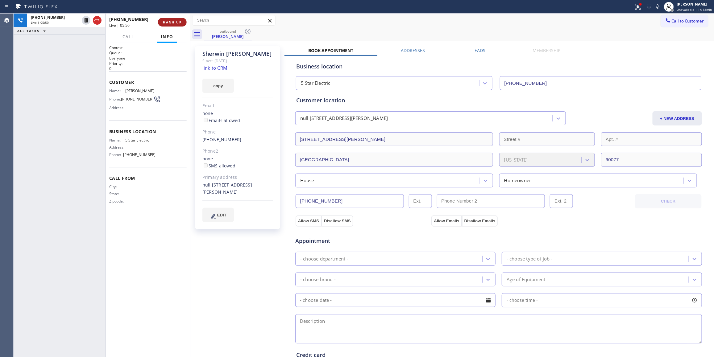
click at [176, 21] on span "HANG UP" at bounding box center [172, 22] width 19 height 4
drag, startPoint x: 157, startPoint y: 158, endPoint x: 124, endPoint y: 159, distance: 33.0
click at [124, 159] on div "Name: 5 Star Electric Address: Phone: [PHONE_NUMBER]" at bounding box center [147, 149] width 77 height 22
copy div "[PHONE_NUMBER]"
click at [83, 344] on div "ALL TASKS ALL TASKS ACTIVE TASKS TASKS IN WRAP UP [PHONE_NUMBER] Wrap up | 02:37" at bounding box center [60, 186] width 92 height 344
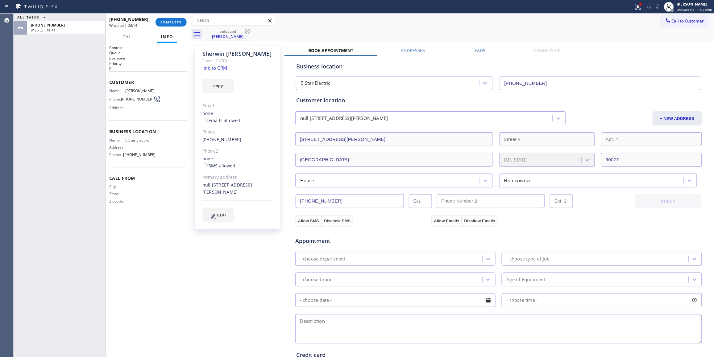
click at [63, 169] on div "ALL TASKS ALL TASKS ACTIVE TASKS TASKS IN WRAP UP [PHONE_NUMBER] Wrap up | 03:14" at bounding box center [60, 186] width 92 height 344
drag, startPoint x: 156, startPoint y: 157, endPoint x: 125, endPoint y: 157, distance: 31.5
click at [125, 157] on div "Name: 5 Star Electric Address: Phone: [PHONE_NUMBER]" at bounding box center [147, 149] width 77 height 22
copy div "[PHONE_NUMBER]"
drag, startPoint x: 151, startPoint y: 143, endPoint x: 124, endPoint y: 143, distance: 26.8
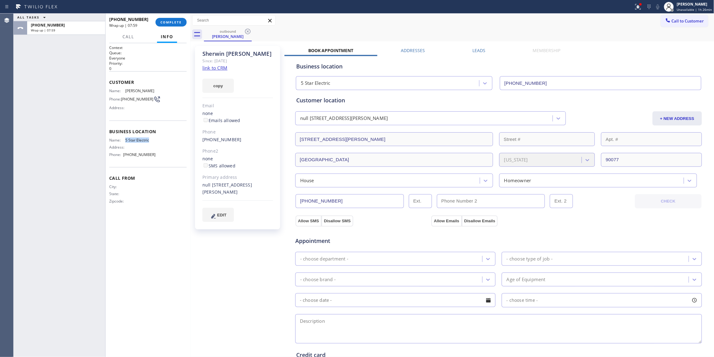
click at [124, 143] on div "Name: 5 Star Electric" at bounding box center [132, 140] width 47 height 5
copy div "5 Star Electric"
click at [175, 20] on span "COMPLETE" at bounding box center [170, 22] width 21 height 4
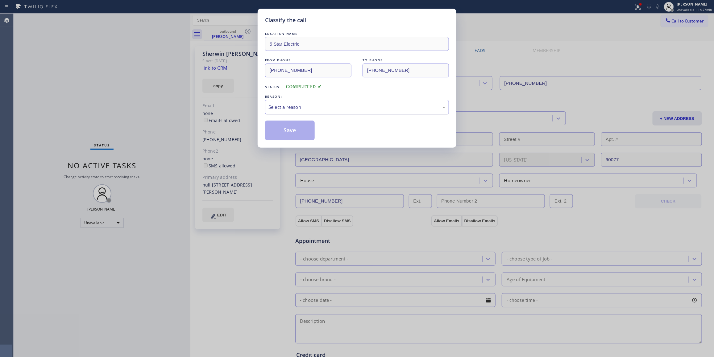
click at [292, 106] on div "Select a reason" at bounding box center [356, 107] width 177 height 7
click at [292, 136] on button "Save" at bounding box center [290, 131] width 50 height 20
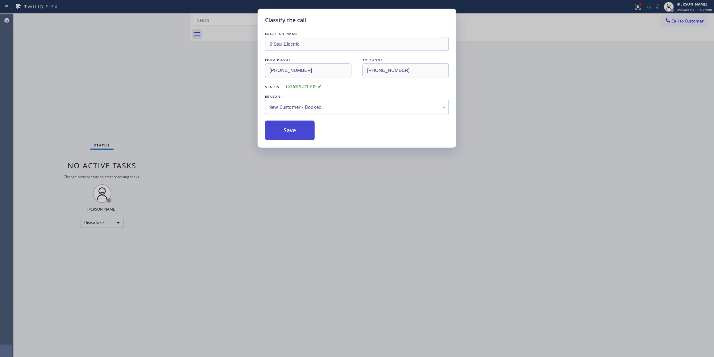
click at [292, 136] on button "Save" at bounding box center [290, 131] width 50 height 20
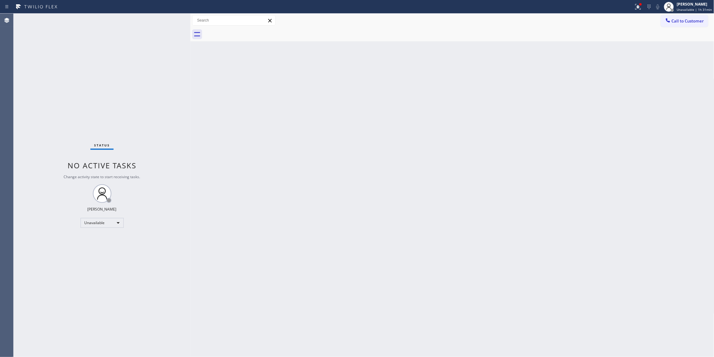
drag, startPoint x: 75, startPoint y: 317, endPoint x: 83, endPoint y: 306, distance: 13.7
click at [75, 315] on div "Status No active tasks Change activity state to start receiving tasks. [PERSON_…" at bounding box center [102, 186] width 177 height 344
click at [684, 22] on span "Call to Customer" at bounding box center [688, 21] width 32 height 6
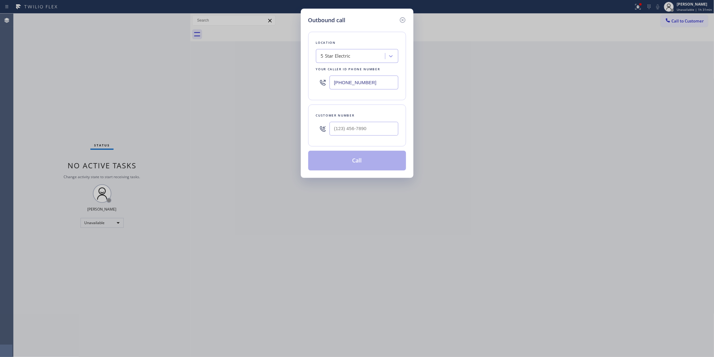
drag, startPoint x: 365, startPoint y: 106, endPoint x: 352, endPoint y: 140, distance: 35.5
click at [365, 108] on div "Customer number" at bounding box center [357, 126] width 98 height 42
click at [347, 130] on input "(___) ___-____" at bounding box center [363, 129] width 69 height 14
paste input "312) 824-8174"
type input "[PHONE_NUMBER]"
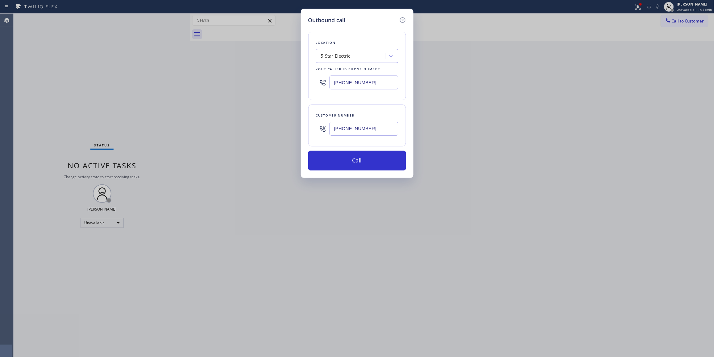
drag, startPoint x: 377, startPoint y: 81, endPoint x: 264, endPoint y: 88, distance: 112.8
click at [266, 88] on div "Outbound call Location 5 Star Electric Your caller id phone number [PHONE_NUMBE…" at bounding box center [357, 178] width 714 height 357
paste input "312) 241-1219"
type input "[PHONE_NUMBER]"
click at [356, 159] on button "Call" at bounding box center [357, 161] width 98 height 20
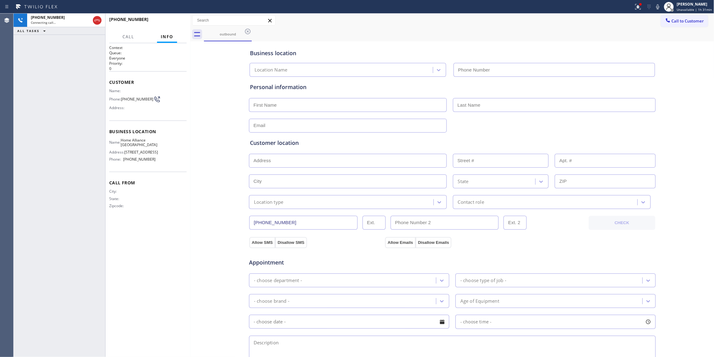
type input "[PHONE_NUMBER]"
click at [168, 22] on span "HANG UP" at bounding box center [172, 22] width 19 height 4
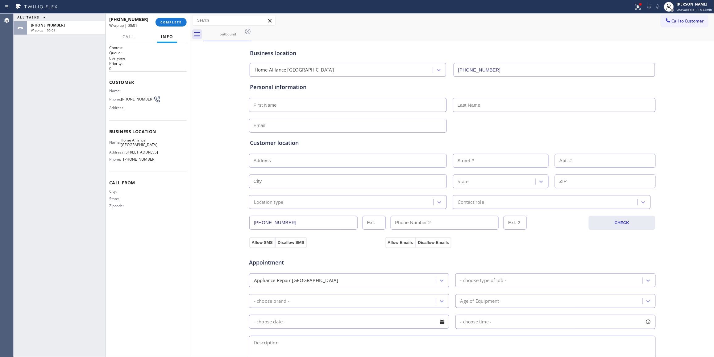
click at [126, 101] on span "[PHONE_NUMBER]" at bounding box center [137, 99] width 32 height 5
copy div "[PHONE_NUMBER]"
click at [176, 23] on span "COMPLETE" at bounding box center [170, 22] width 21 height 4
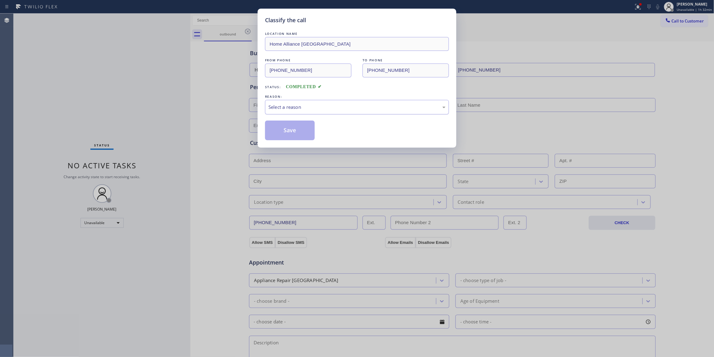
click at [278, 109] on div "Select a reason" at bounding box center [356, 107] width 177 height 7
click at [289, 128] on button "Save" at bounding box center [290, 131] width 50 height 20
drag, startPoint x: 289, startPoint y: 128, endPoint x: 294, endPoint y: 127, distance: 5.0
click at [291, 128] on button "Save" at bounding box center [290, 131] width 50 height 20
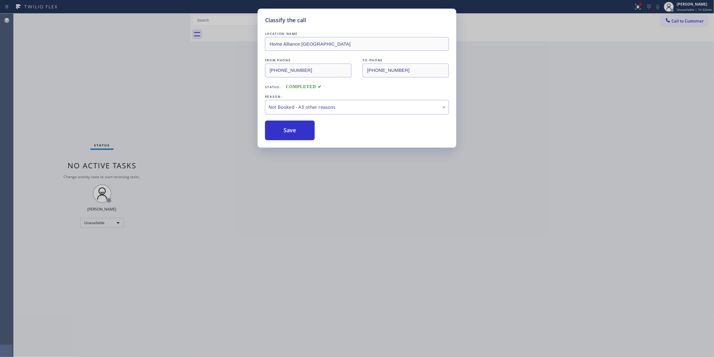
click at [684, 20] on span "Call to Customer" at bounding box center [688, 21] width 32 height 6
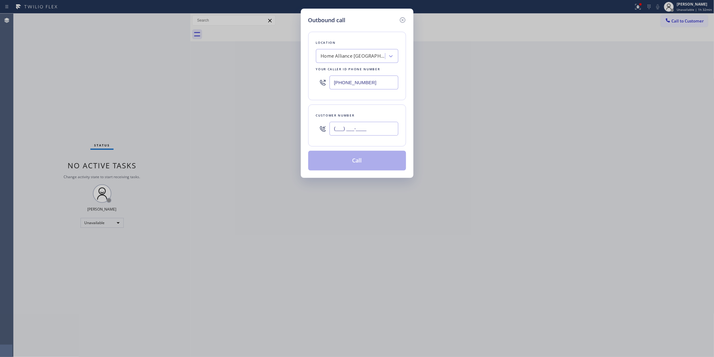
click at [368, 136] on input "(___) ___-____" at bounding box center [363, 129] width 69 height 14
paste input "312) 824-8174"
type input "[PHONE_NUMBER]"
click at [366, 162] on button "Call" at bounding box center [357, 161] width 98 height 20
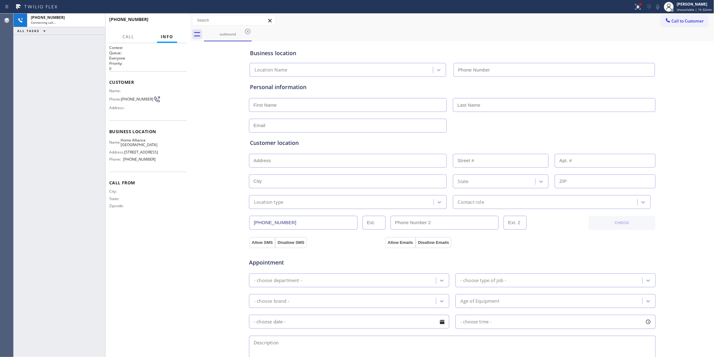
type input "[PHONE_NUMBER]"
drag, startPoint x: 1, startPoint y: 136, endPoint x: 5, endPoint y: 128, distance: 9.4
click at [1, 136] on div "Agent Desktop" at bounding box center [6, 186] width 13 height 344
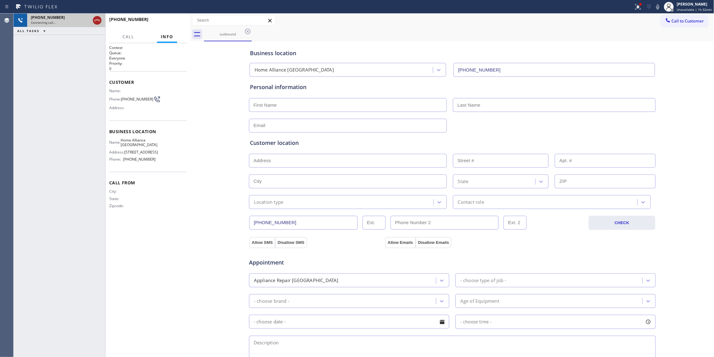
click at [99, 20] on icon at bounding box center [96, 20] width 7 height 7
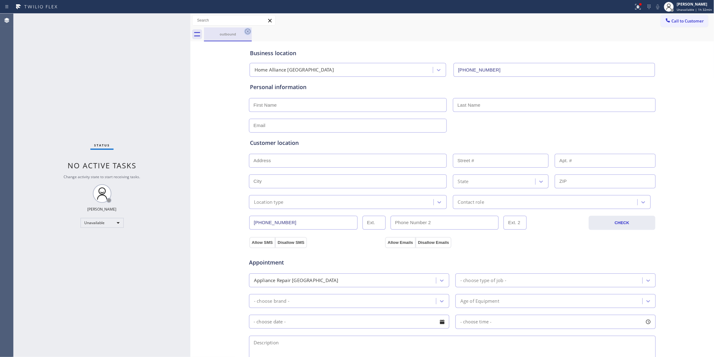
click at [247, 31] on icon at bounding box center [248, 32] width 6 height 6
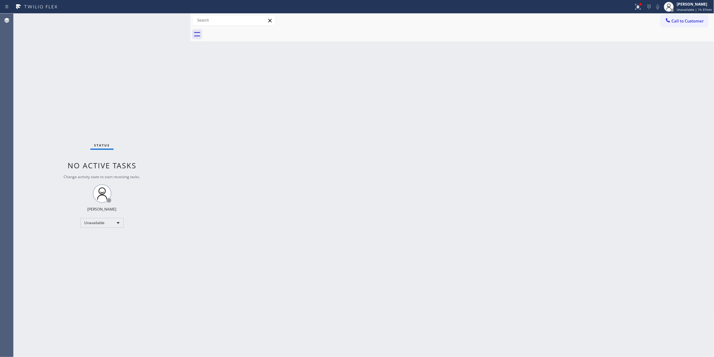
drag, startPoint x: 689, startPoint y: 25, endPoint x: 689, endPoint y: 20, distance: 5.0
click at [684, 20] on button "Call to Customer" at bounding box center [684, 21] width 47 height 12
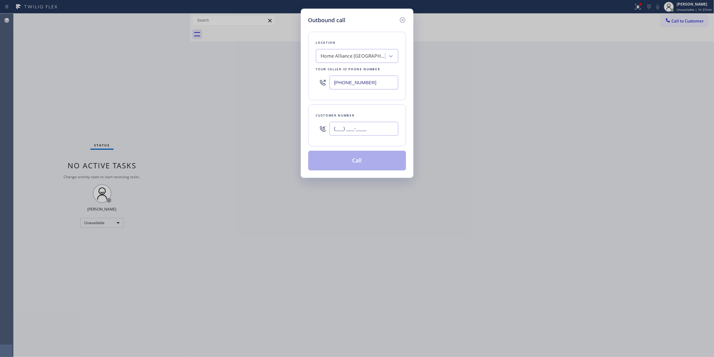
click at [367, 134] on input "(___) ___-____" at bounding box center [363, 129] width 69 height 14
paste input "323) 356-6635"
type input "[PHONE_NUMBER]"
drag, startPoint x: 377, startPoint y: 128, endPoint x: 311, endPoint y: 126, distance: 66.1
click at [311, 126] on div "Customer number [PHONE_NUMBER]" at bounding box center [357, 126] width 98 height 42
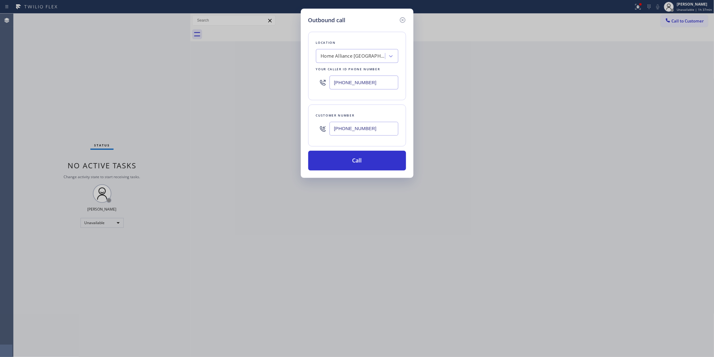
click at [355, 55] on div "Home Alliance [GEOGRAPHIC_DATA]" at bounding box center [353, 56] width 65 height 7
type input "Home Alliance"
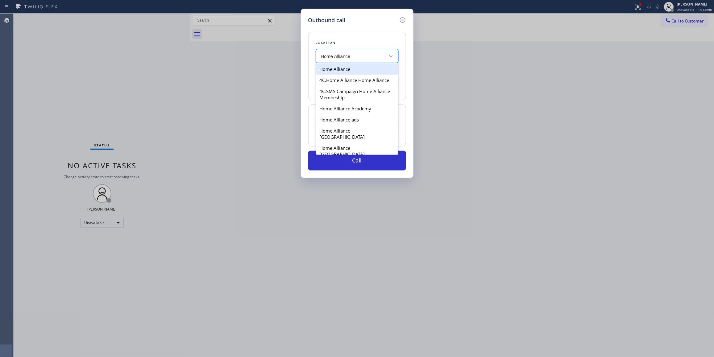
click at [339, 67] on div "Home Alliance" at bounding box center [357, 69] width 82 height 11
type input "[PHONE_NUMBER]"
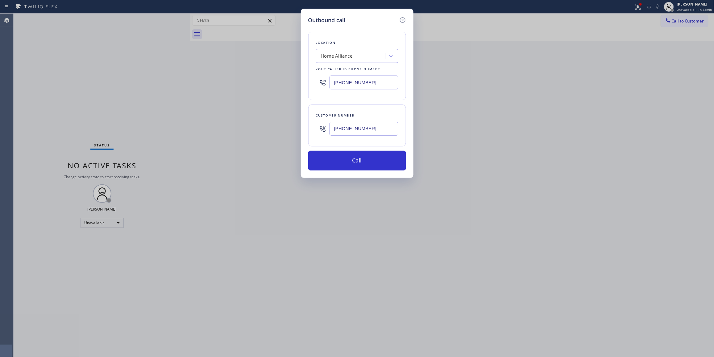
drag, startPoint x: 378, startPoint y: 131, endPoint x: 308, endPoint y: 130, distance: 70.7
click at [308, 130] on div "Outbound call Location Home Alliance Your caller id phone number [PHONE_NUMBER]…" at bounding box center [357, 93] width 113 height 169
click at [339, 166] on button "Call" at bounding box center [357, 161] width 98 height 20
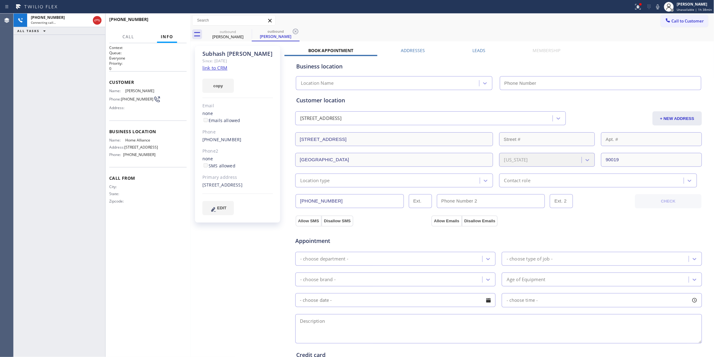
type input "[PHONE_NUMBER]"
click at [183, 19] on button "HANG UP" at bounding box center [172, 22] width 29 height 9
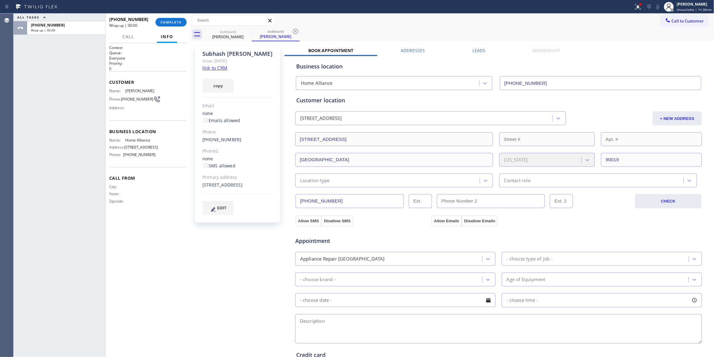
click at [127, 101] on span "[PHONE_NUMBER]" at bounding box center [137, 99] width 32 height 5
click at [126, 101] on span "[PHONE_NUMBER]" at bounding box center [137, 99] width 32 height 5
copy div "[PHONE_NUMBER]"
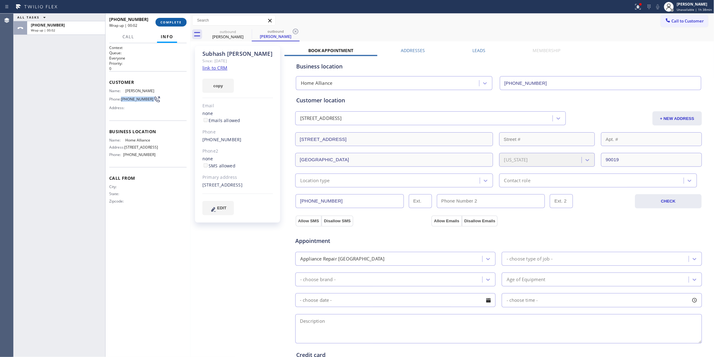
click at [178, 21] on span "COMPLETE" at bounding box center [170, 22] width 21 height 4
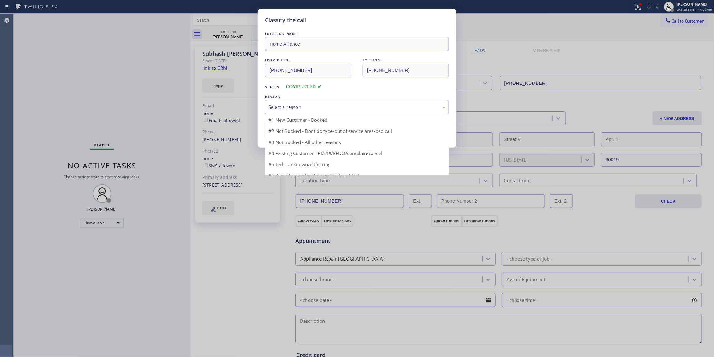
drag, startPoint x: 279, startPoint y: 104, endPoint x: 280, endPoint y: 110, distance: 5.7
click at [280, 106] on div "Select a reason" at bounding box center [357, 107] width 184 height 14
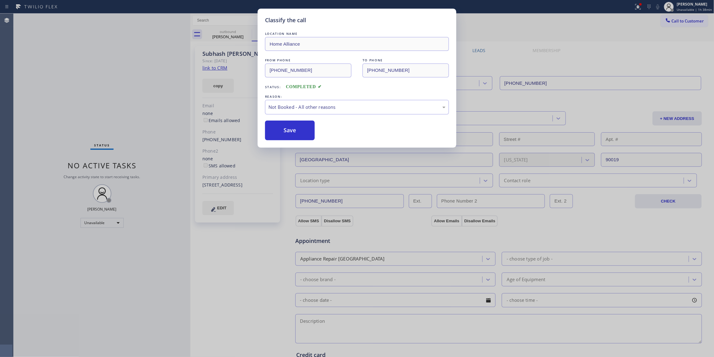
click at [286, 135] on button "Save" at bounding box center [290, 131] width 50 height 20
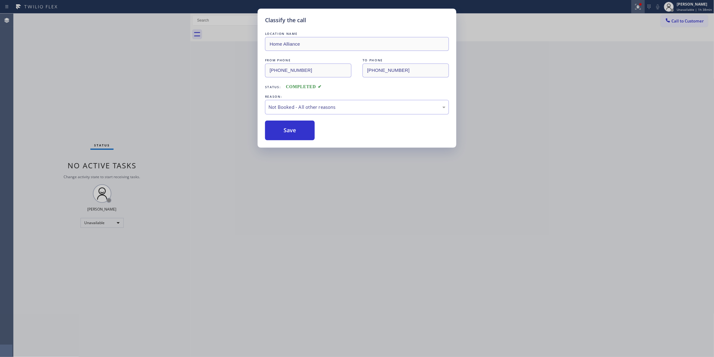
click at [631, 5] on div at bounding box center [638, 6] width 14 height 7
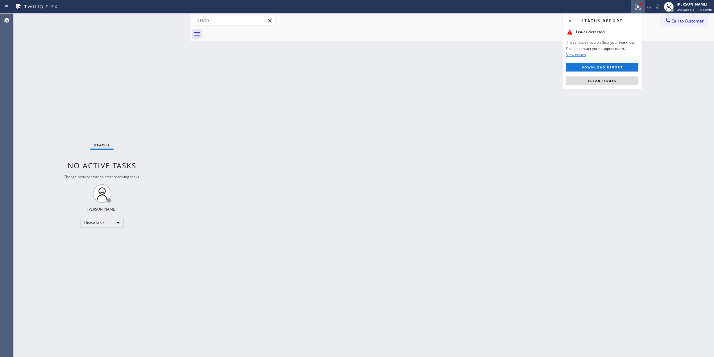
click at [619, 83] on button "Clear issues" at bounding box center [602, 81] width 72 height 9
click at [679, 20] on span "Call to Customer" at bounding box center [688, 21] width 32 height 6
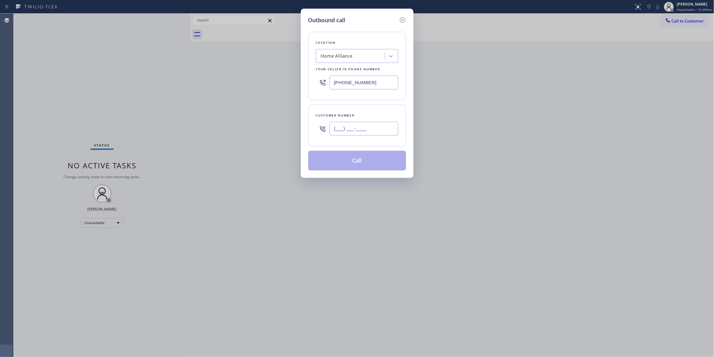
click at [348, 135] on input "(___) ___-____" at bounding box center [363, 129] width 69 height 14
paste input "323) 356-6635"
type input "[PHONE_NUMBER]"
click at [338, 168] on button "Call" at bounding box center [357, 161] width 98 height 20
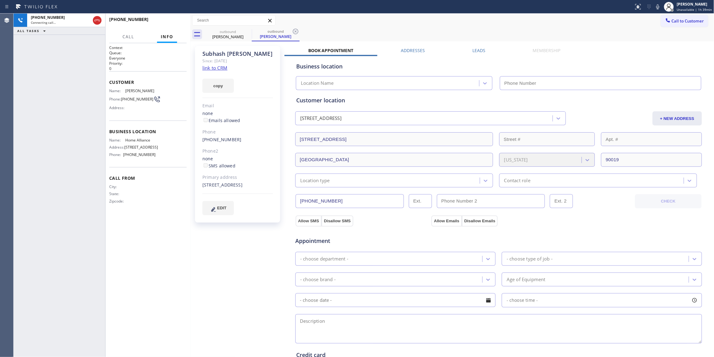
type input "[PHONE_NUMBER]"
click at [299, 33] on icon at bounding box center [295, 31] width 7 height 7
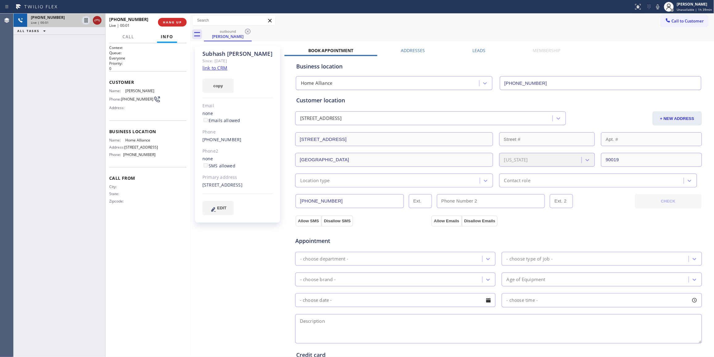
click at [99, 21] on icon at bounding box center [97, 20] width 6 height 2
click at [168, 23] on span "COMPLETE" at bounding box center [170, 22] width 21 height 4
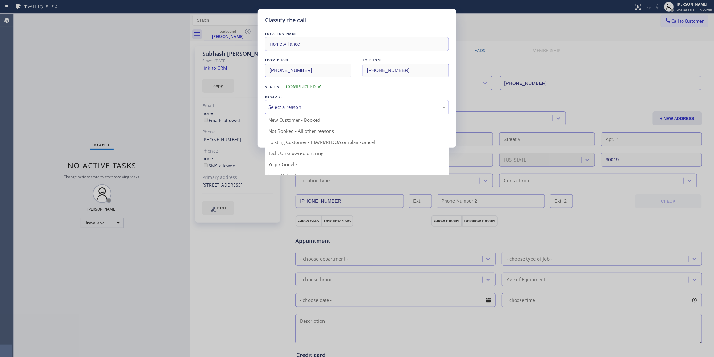
click at [299, 106] on div "Select a reason" at bounding box center [356, 107] width 177 height 7
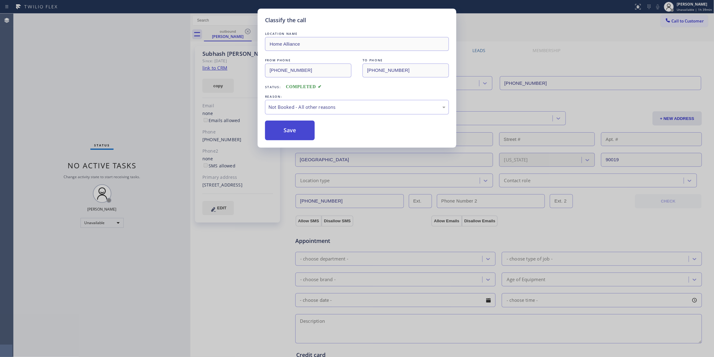
click at [290, 131] on button "Save" at bounding box center [290, 131] width 50 height 20
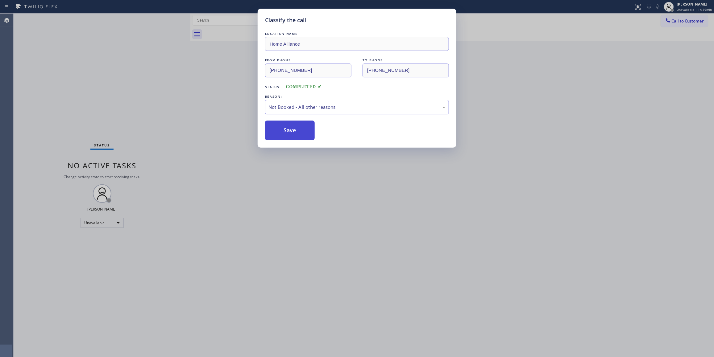
click at [290, 131] on button "Save" at bounding box center [290, 131] width 50 height 20
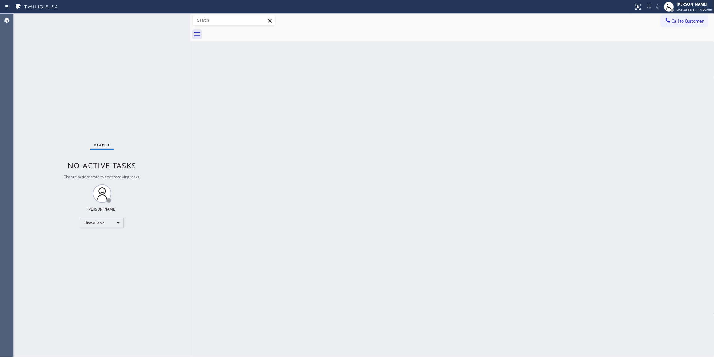
drag, startPoint x: 472, startPoint y: 105, endPoint x: 675, endPoint y: 41, distance: 212.7
click at [482, 98] on div "Back to Dashboard Change Sender ID Customers Technicians Select a contact Outbo…" at bounding box center [452, 186] width 524 height 344
drag, startPoint x: 691, startPoint y: 21, endPoint x: 477, endPoint y: 98, distance: 227.5
click at [684, 21] on span "Call to Customer" at bounding box center [688, 21] width 32 height 6
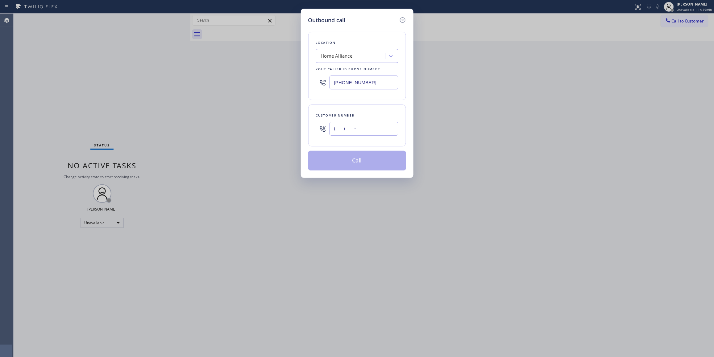
click at [354, 129] on input "(___) ___-____" at bounding box center [363, 129] width 69 height 14
paste input "864) 729-5731"
type input "[PHONE_NUMBER]"
paste input "619) 727-6047"
drag, startPoint x: 384, startPoint y: 81, endPoint x: 150, endPoint y: 81, distance: 234.5
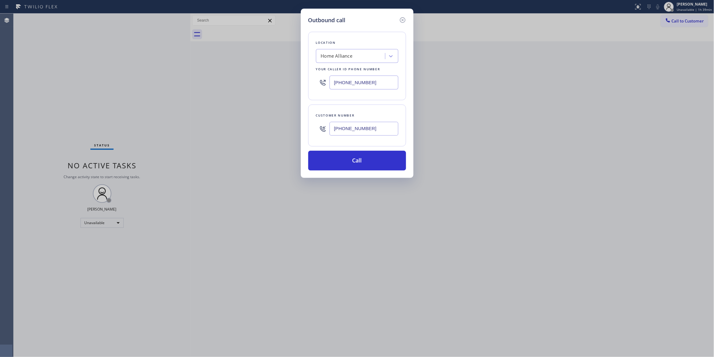
click at [150, 81] on div "Outbound call Location Home Alliance Your caller id phone number [PHONE_NUMBER]…" at bounding box center [357, 178] width 714 height 357
type input "[PHONE_NUMBER]"
drag, startPoint x: 394, startPoint y: 132, endPoint x: 192, endPoint y: 136, distance: 202.7
click at [192, 136] on div "Outbound call Location Quality Appliance service Your caller id phone number [P…" at bounding box center [357, 178] width 714 height 357
click at [347, 163] on button "Call" at bounding box center [357, 161] width 98 height 20
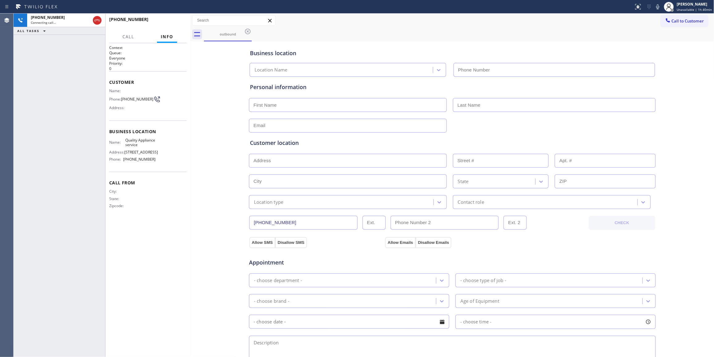
type input "[PHONE_NUMBER]"
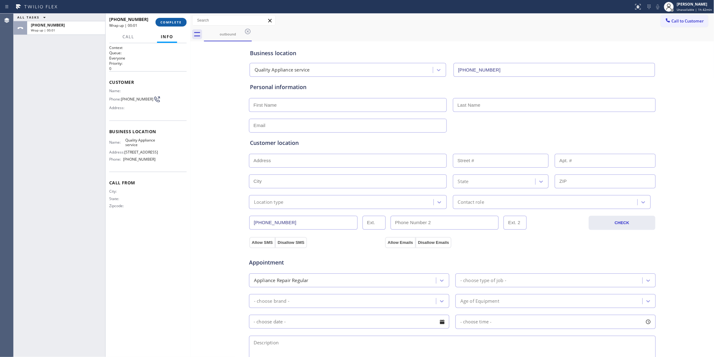
click at [175, 22] on span "COMPLETE" at bounding box center [170, 22] width 21 height 4
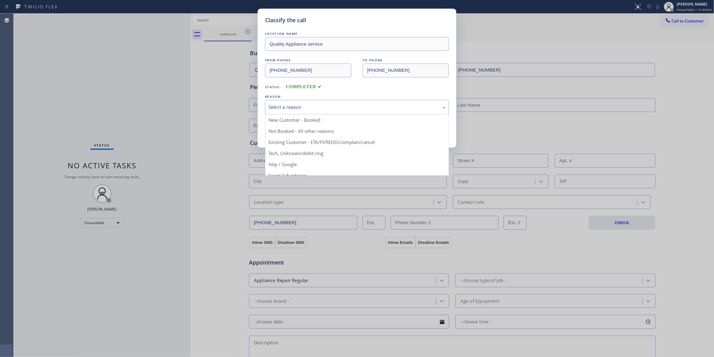
click at [286, 111] on div "Select a reason" at bounding box center [357, 107] width 184 height 14
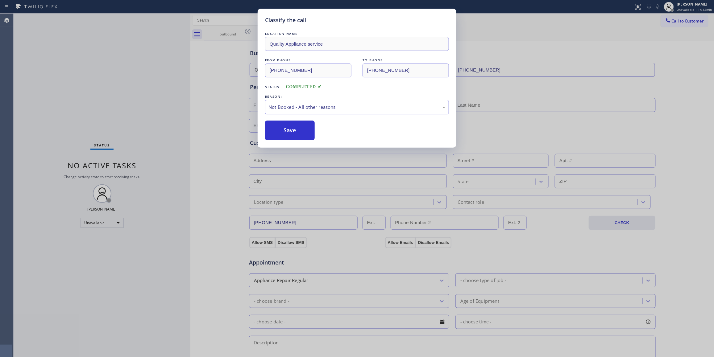
click at [289, 131] on button "Save" at bounding box center [290, 131] width 50 height 20
click at [290, 131] on button "Save" at bounding box center [290, 131] width 50 height 20
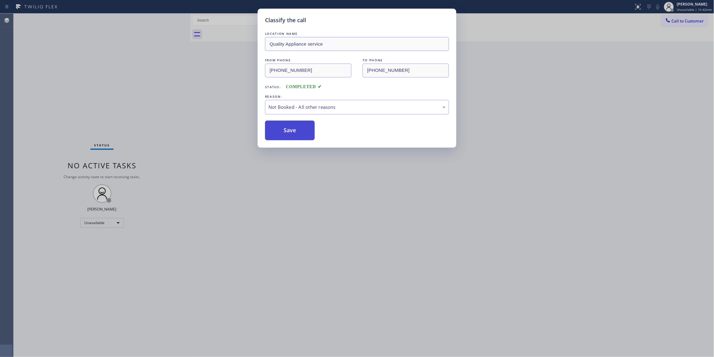
click at [290, 131] on button "Save" at bounding box center [290, 131] width 50 height 20
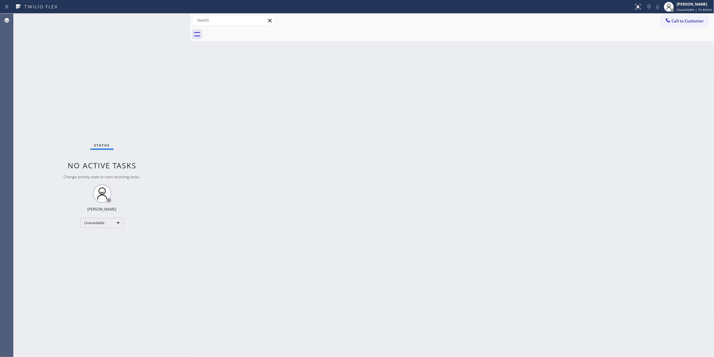
click at [389, 118] on div "Back to Dashboard Change Sender ID Customers Technicians Select a contact Outbo…" at bounding box center [452, 186] width 524 height 344
click at [684, 20] on span "Call to Customer" at bounding box center [688, 21] width 32 height 6
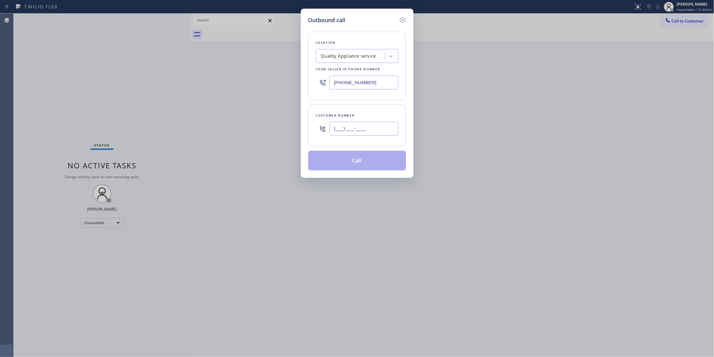
click at [368, 128] on input "(___) ___-____" at bounding box center [363, 129] width 69 height 14
paste input "864) 729-5731"
type input "[PHONE_NUMBER]"
click at [364, 166] on button "Call" at bounding box center [357, 161] width 98 height 20
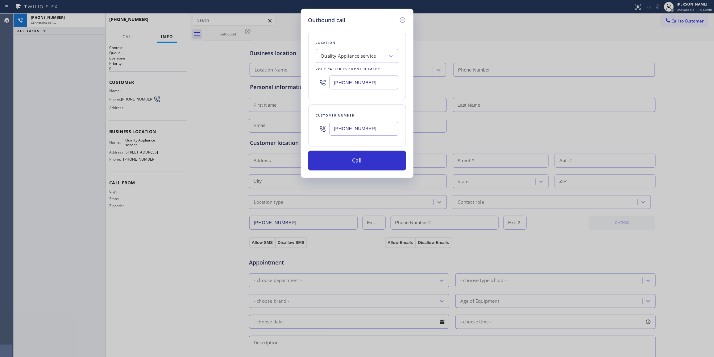
type input "[PHONE_NUMBER]"
click at [341, 167] on button "Call" at bounding box center [357, 161] width 98 height 20
click at [178, 20] on div "Outbound call Location Quality Appliance service Your caller id phone number [P…" at bounding box center [357, 178] width 714 height 357
click at [401, 20] on icon at bounding box center [402, 19] width 7 height 7
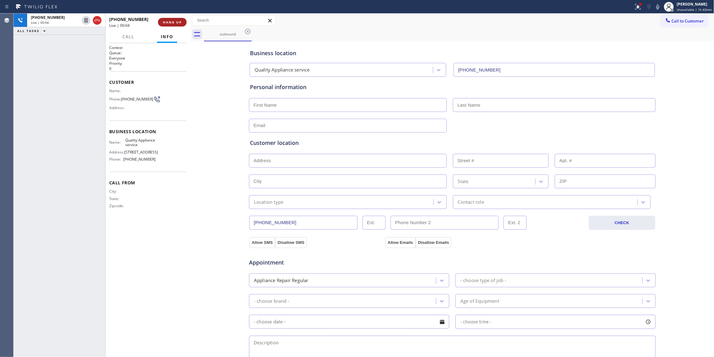
click at [170, 20] on span "HANG UP" at bounding box center [172, 22] width 19 height 4
click at [170, 20] on span "COMPLETE" at bounding box center [170, 22] width 21 height 4
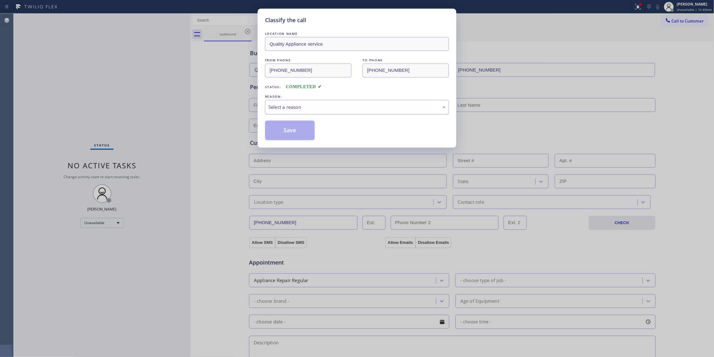
click at [275, 103] on div "Select a reason" at bounding box center [357, 107] width 184 height 14
click at [294, 129] on button "Save" at bounding box center [290, 131] width 50 height 20
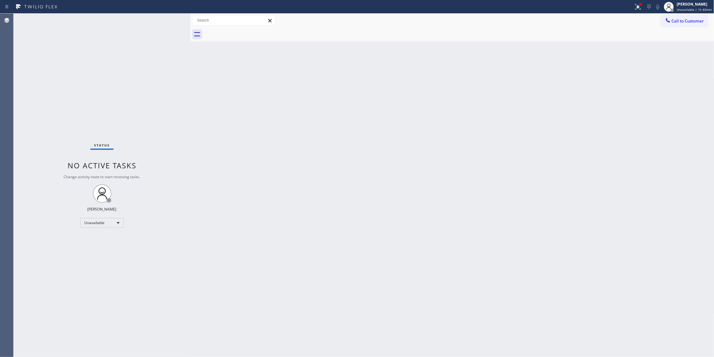
click at [617, 107] on div "Back to Dashboard Change Sender ID Customers Technicians Select a contact Outbo…" at bounding box center [452, 186] width 524 height 344
drag, startPoint x: 698, startPoint y: 22, endPoint x: 389, endPoint y: 92, distance: 316.9
click at [684, 22] on span "Call to Customer" at bounding box center [688, 21] width 32 height 6
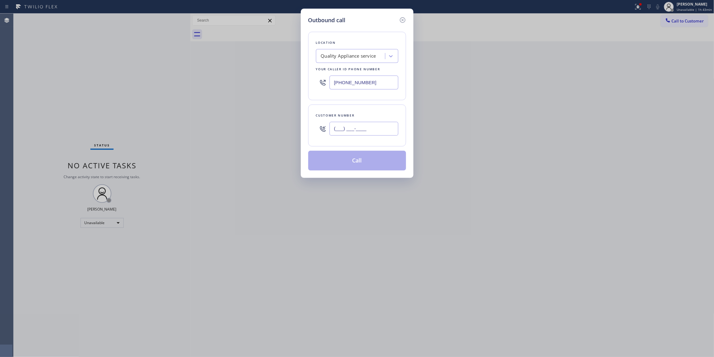
click at [351, 131] on input "(___) ___-____" at bounding box center [363, 129] width 69 height 14
paste input "863) 473-2460"
type input "[PHONE_NUMBER]"
drag, startPoint x: 384, startPoint y: 85, endPoint x: 183, endPoint y: 83, distance: 201.1
click at [160, 81] on div "Outbound call Location Quality Appliance service Your caller id phone number [P…" at bounding box center [357, 178] width 714 height 357
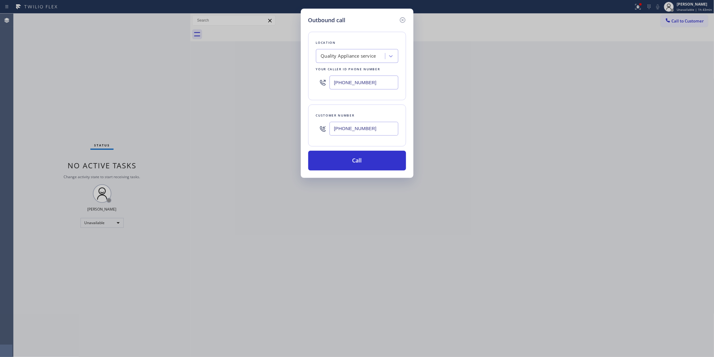
paste input "714) 463-1818"
type input "[PHONE_NUMBER]"
drag, startPoint x: 379, startPoint y: 131, endPoint x: 283, endPoint y: 127, distance: 96.0
click at [283, 127] on div "Outbound call Location Local Trusted Electricians Cypress Your caller id phone …" at bounding box center [357, 178] width 714 height 357
click at [354, 162] on button "Call" at bounding box center [357, 161] width 98 height 20
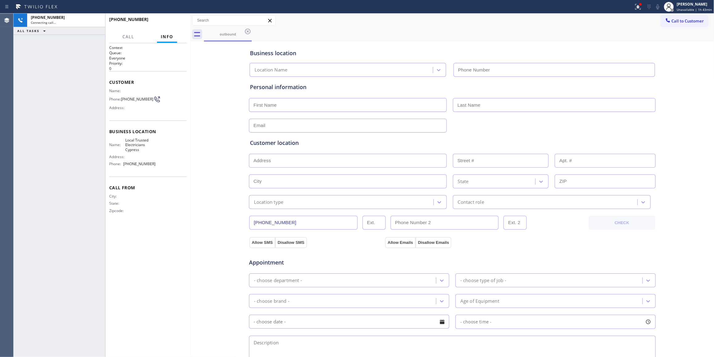
type input "[PHONE_NUMBER]"
click at [3, 73] on div "Agent Desktop" at bounding box center [6, 186] width 13 height 344
click at [173, 22] on span "HANG UP" at bounding box center [172, 22] width 19 height 4
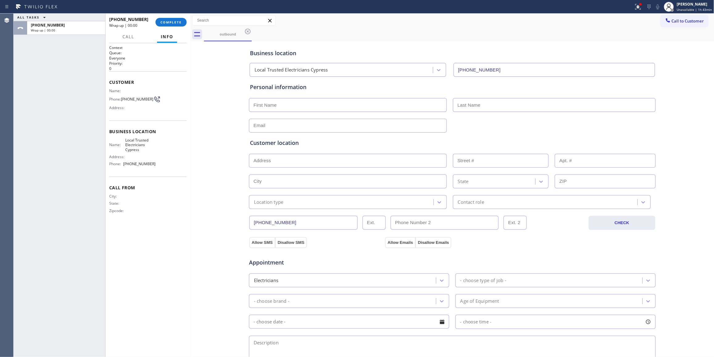
click at [127, 101] on span "[PHONE_NUMBER]" at bounding box center [137, 99] width 32 height 5
click at [126, 101] on span "[PHONE_NUMBER]" at bounding box center [137, 99] width 32 height 5
click at [172, 19] on button "COMPLETE" at bounding box center [170, 22] width 31 height 9
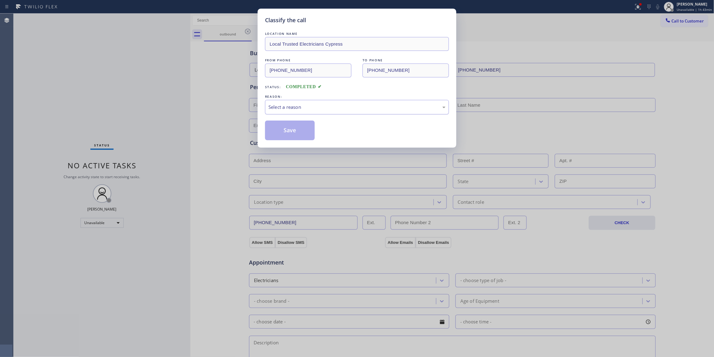
click at [279, 107] on div "Select a reason" at bounding box center [356, 107] width 177 height 7
click at [273, 131] on button "Save" at bounding box center [290, 131] width 50 height 20
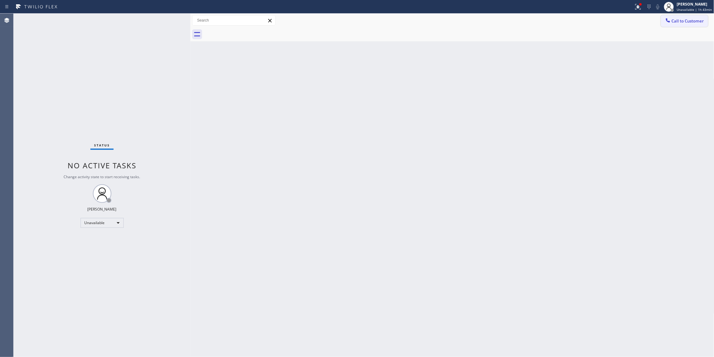
click at [679, 23] on span "Call to Customer" at bounding box center [688, 21] width 32 height 6
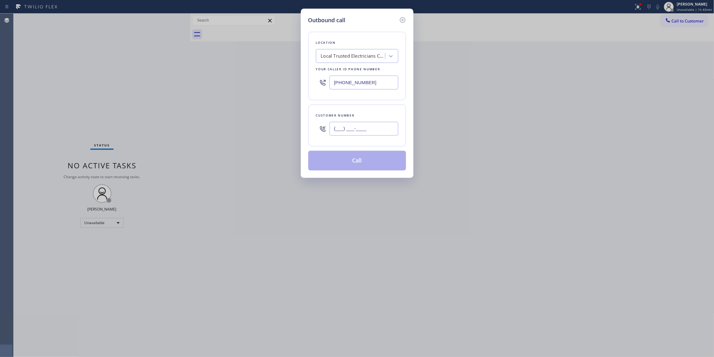
click at [371, 132] on input "(___) ___-____" at bounding box center [363, 129] width 69 height 14
paste input "863) 473-2460"
type input "[PHONE_NUMBER]"
click at [363, 163] on button "Call" at bounding box center [357, 161] width 98 height 20
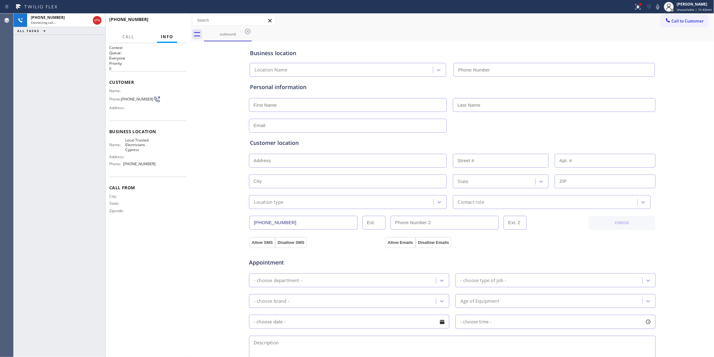
type input "[PHONE_NUMBER]"
click at [161, 27] on div "[PHONE_NUMBER] Live | 00:14 HANG UP" at bounding box center [147, 22] width 77 height 16
click at [161, 23] on button "HANG UP" at bounding box center [172, 22] width 29 height 9
click at [162, 23] on button "HANG UP" at bounding box center [172, 22] width 29 height 9
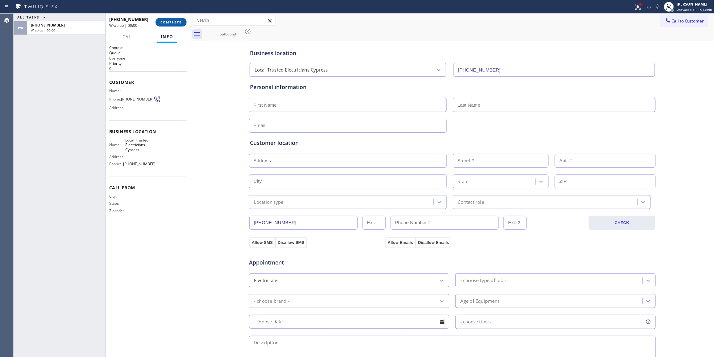
click at [165, 24] on span "COMPLETE" at bounding box center [170, 22] width 21 height 4
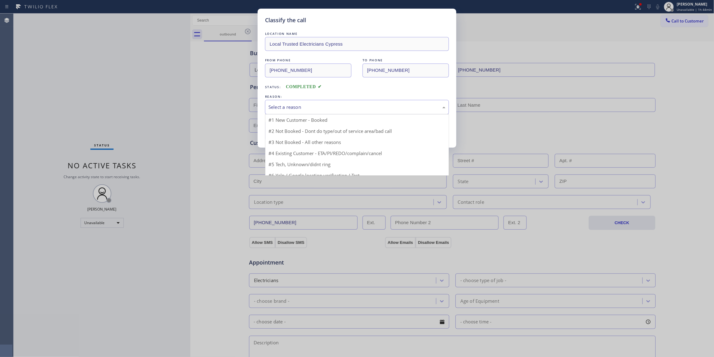
click at [283, 106] on div "Select a reason" at bounding box center [356, 107] width 177 height 7
drag, startPoint x: 292, startPoint y: 135, endPoint x: 289, endPoint y: 133, distance: 4.2
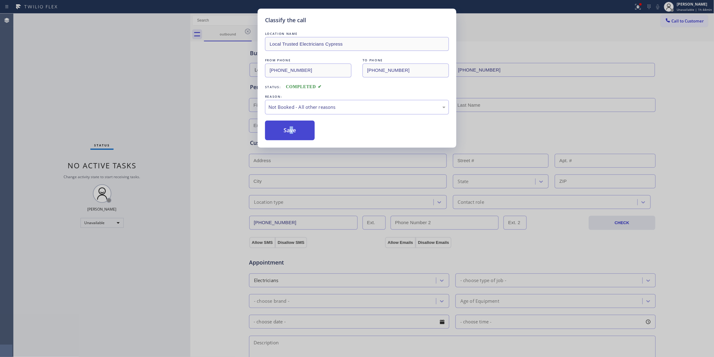
click at [288, 132] on button "Save" at bounding box center [290, 131] width 50 height 20
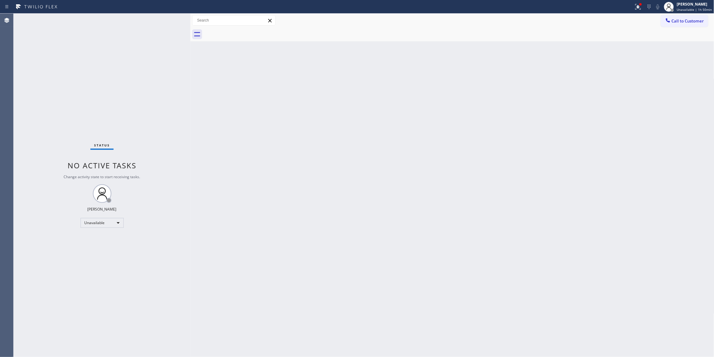
click at [286, 200] on div "Back to Dashboard Change Sender ID Customers Technicians Select a contact Outbo…" at bounding box center [452, 186] width 524 height 344
click at [684, 19] on span "Call to Customer" at bounding box center [688, 21] width 32 height 6
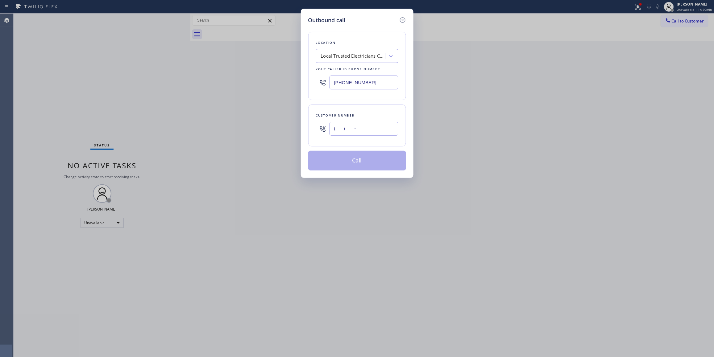
click at [358, 130] on input "(___) ___-____" at bounding box center [363, 129] width 69 height 14
paste input "707) 419-1209"
type input "[PHONE_NUMBER]"
click at [179, 81] on div "Outbound call Location Local Trusted Electricians Cypress Your caller id phone …" at bounding box center [357, 178] width 714 height 357
paste input "323) 593-2934"
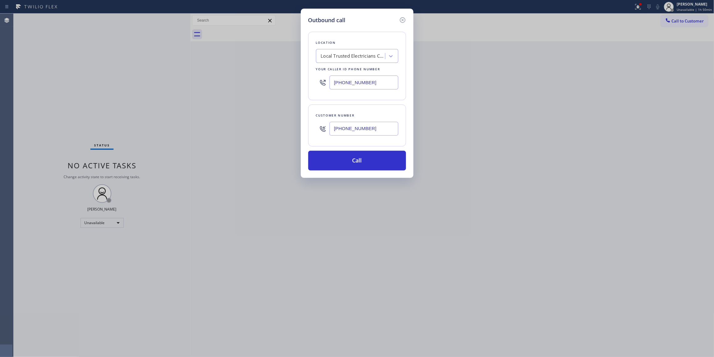
click at [374, 81] on input "[PHONE_NUMBER]" at bounding box center [363, 83] width 69 height 14
drag, startPoint x: 384, startPoint y: 84, endPoint x: 281, endPoint y: 75, distance: 103.4
click at [281, 75] on div "Outbound call Location [PERSON_NAME] Team Your caller id phone number [PHONE_NU…" at bounding box center [357, 178] width 714 height 357
type input "[PHONE_NUMBER]"
drag, startPoint x: 379, startPoint y: 130, endPoint x: 306, endPoint y: 124, distance: 73.1
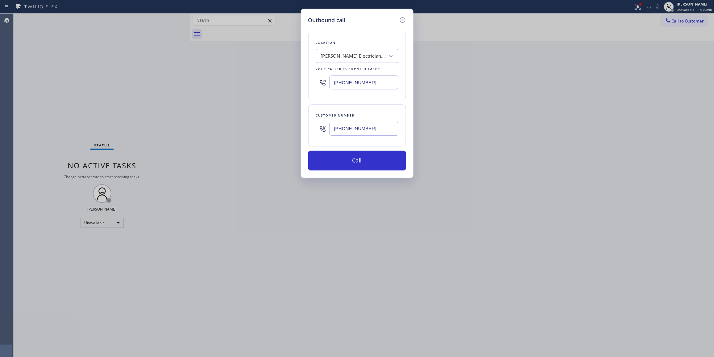
click at [306, 124] on div "Outbound call Location [PERSON_NAME] Team Your caller id phone number [PHONE_NU…" at bounding box center [357, 93] width 113 height 169
click at [359, 162] on button "Call" at bounding box center [357, 161] width 98 height 20
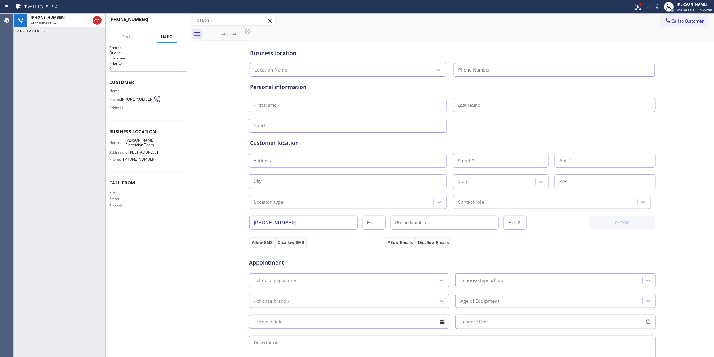
type input "[PHONE_NUMBER]"
click at [172, 25] on button "HANG UP" at bounding box center [172, 22] width 29 height 9
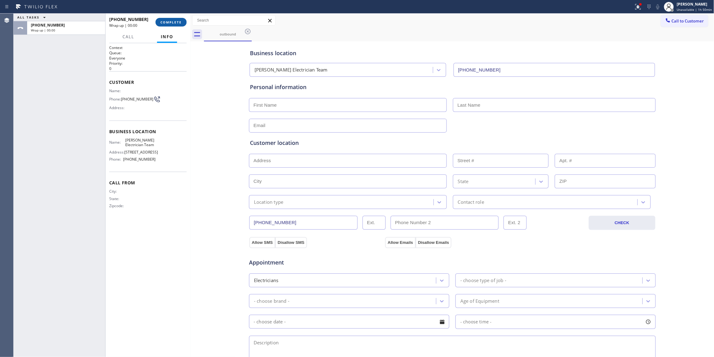
click at [172, 24] on button "COMPLETE" at bounding box center [170, 22] width 31 height 9
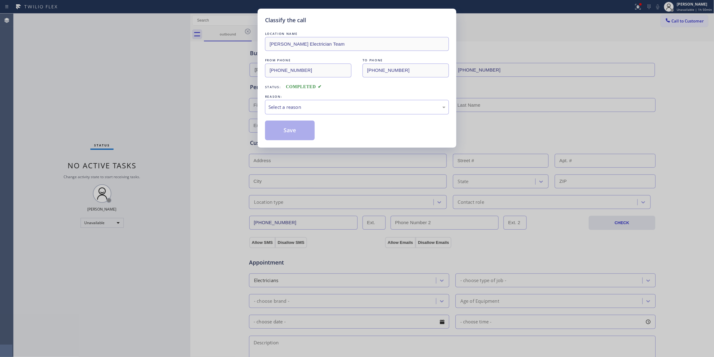
click at [172, 23] on div "Classify the call LOCATION NAME [PERSON_NAME] Team FROM PHONE [PHONE_NUMBER] TO…" at bounding box center [357, 178] width 714 height 357
click at [277, 101] on div "Select a reason" at bounding box center [357, 107] width 184 height 14
click at [290, 131] on button "Save" at bounding box center [290, 131] width 50 height 20
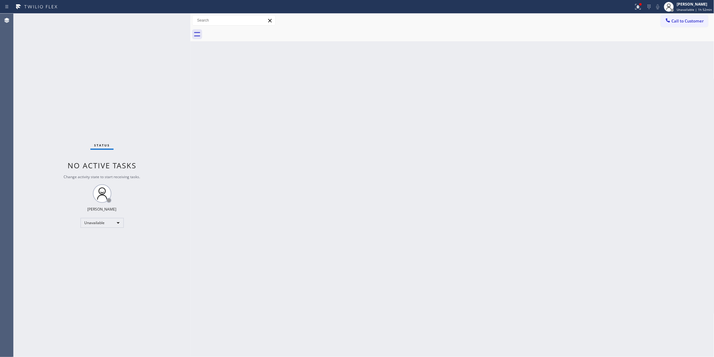
click at [69, 282] on div "Status No active tasks Change activity state to start receiving tasks. [PERSON_…" at bounding box center [102, 186] width 177 height 344
click at [684, 22] on span "Call to Customer" at bounding box center [688, 21] width 32 height 6
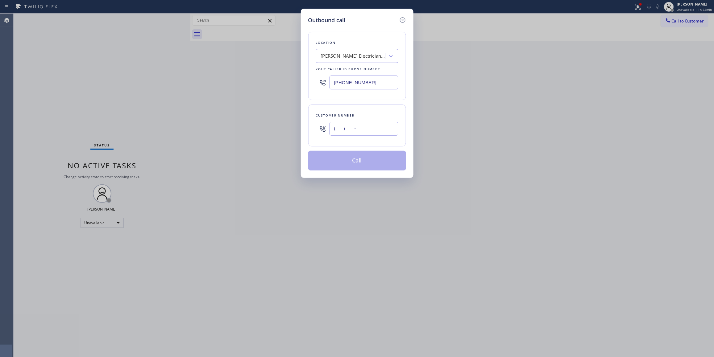
click at [366, 128] on input "(___) ___-____" at bounding box center [363, 129] width 69 height 14
paste input "650) 759-3145"
type input "[PHONE_NUMBER]"
drag, startPoint x: 375, startPoint y: 80, endPoint x: 274, endPoint y: 76, distance: 100.3
click at [274, 79] on div "Outbound call Location [PERSON_NAME] Team Your caller id phone number [PHONE_NU…" at bounding box center [357, 178] width 714 height 357
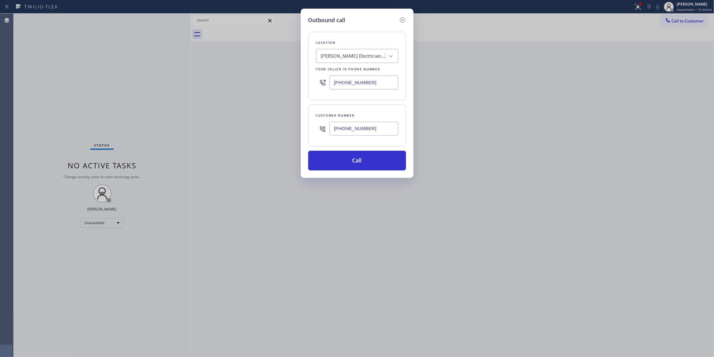
paste input "650) 229-6946"
type input "[PHONE_NUMBER]"
click at [99, 72] on div "Outbound call Location [GEOGRAPHIC_DATA] Appliance Co Your caller id phone numb…" at bounding box center [357, 178] width 714 height 357
drag, startPoint x: 379, startPoint y: 136, endPoint x: 260, endPoint y: 122, distance: 120.1
click at [260, 122] on div "Outbound call Location [GEOGRAPHIC_DATA] Appliance Co Your caller id phone numb…" at bounding box center [357, 178] width 714 height 357
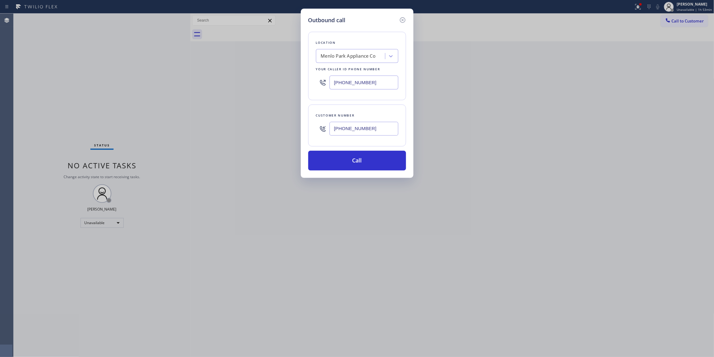
paste input "text"
type input "[PHONE_NUMBER]"
click at [352, 157] on button "Call" at bounding box center [357, 161] width 98 height 20
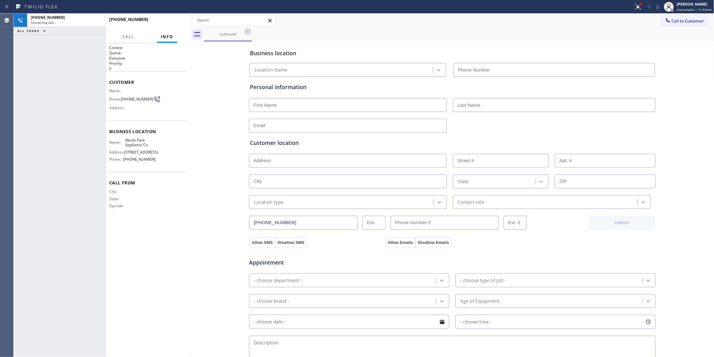
type input "[PHONE_NUMBER]"
click at [86, 334] on div "[PHONE_NUMBER] Live | 00:24 ALL TASKS ALL TASKS ACTIVE TASKS TASKS IN WRAP UP" at bounding box center [60, 186] width 92 height 344
drag, startPoint x: 203, startPoint y: 226, endPoint x: 203, endPoint y: 215, distance: 11.1
click at [203, 226] on div "Business location [GEOGRAPHIC_DATA] Appliance Co [PHONE_NUMBER] Personal inform…" at bounding box center [452, 253] width 521 height 421
click at [175, 23] on span "HANG UP" at bounding box center [172, 22] width 19 height 4
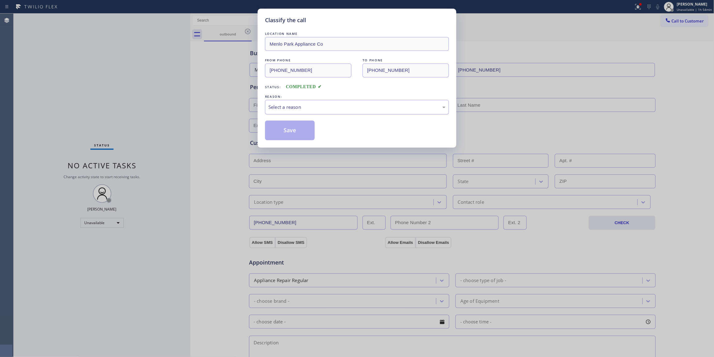
click at [295, 111] on div "Select a reason" at bounding box center [356, 107] width 177 height 7
click at [285, 132] on button "Save" at bounding box center [290, 131] width 50 height 20
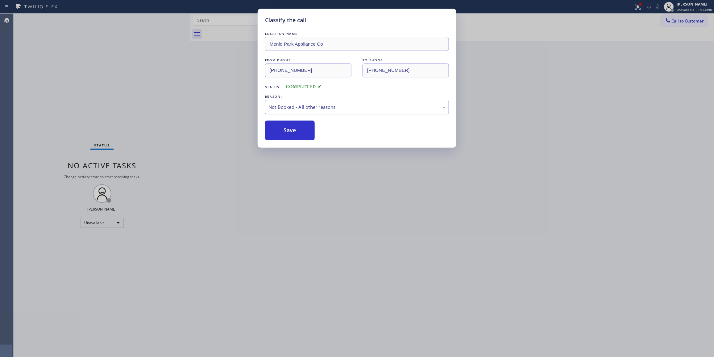
click at [285, 132] on button "Save" at bounding box center [290, 131] width 50 height 20
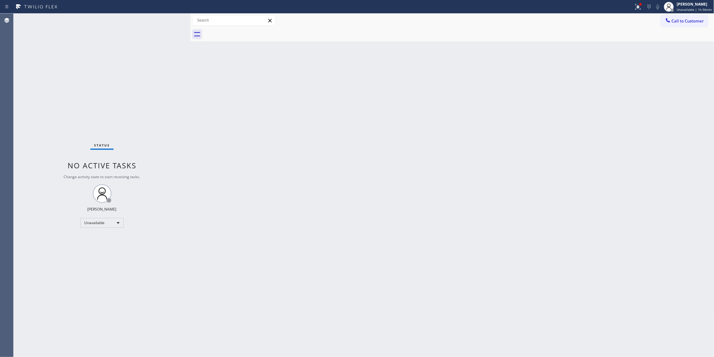
click at [97, 77] on div "Status No active tasks Change activity state to start receiving tasks. [PERSON_…" at bounding box center [102, 186] width 177 height 344
click at [681, 23] on span "Call to Customer" at bounding box center [688, 21] width 32 height 6
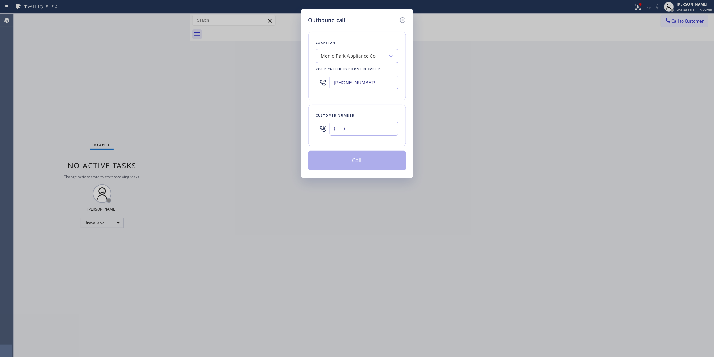
click at [350, 128] on input "(___) ___-____" at bounding box center [363, 129] width 69 height 14
paste input "805) 443-1329"
type input "[PHONE_NUMBER]"
click at [94, 46] on div "Outbound call Location [GEOGRAPHIC_DATA] Appliance Co Your caller id phone numb…" at bounding box center [357, 178] width 714 height 357
drag, startPoint x: 379, startPoint y: 81, endPoint x: 246, endPoint y: 79, distance: 132.7
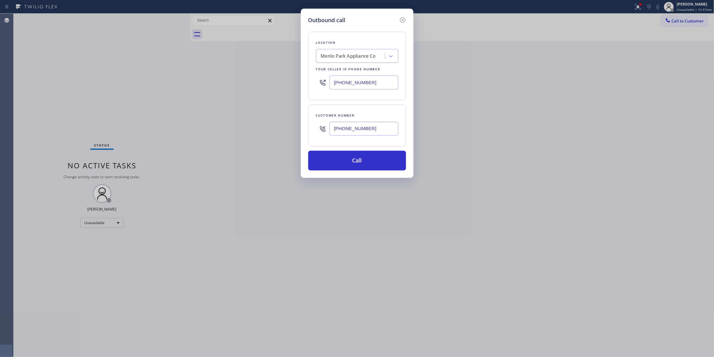
click at [246, 79] on div "Outbound call Location [GEOGRAPHIC_DATA] Appliance Co Your caller id phone numb…" at bounding box center [357, 178] width 714 height 357
paste input "818) 926-4987"
type input "[PHONE_NUMBER]"
drag, startPoint x: 383, startPoint y: 132, endPoint x: 277, endPoint y: 122, distance: 106.3
click at [277, 122] on div "Outbound call Location [GEOGRAPHIC_DATA] Appliance Repair Service Your caller i…" at bounding box center [357, 178] width 714 height 357
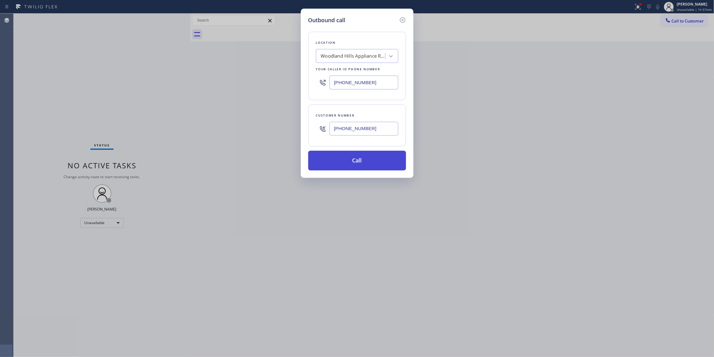
click at [363, 155] on button "Call" at bounding box center [357, 161] width 98 height 20
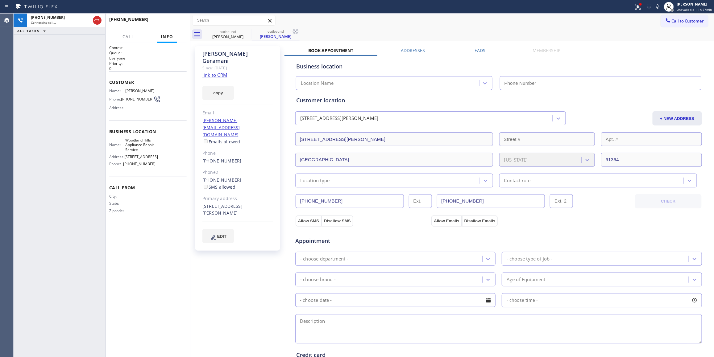
type input "[PHONE_NUMBER]"
drag, startPoint x: 225, startPoint y: 249, endPoint x: 189, endPoint y: 151, distance: 104.7
click at [225, 249] on div "[PERSON_NAME] Since: [DATE] link to CRM copy Email [PERSON_NAME][EMAIL_ADDRESS]…" at bounding box center [238, 249] width 93 height 412
click at [170, 23] on span "HANG UP" at bounding box center [172, 22] width 19 height 4
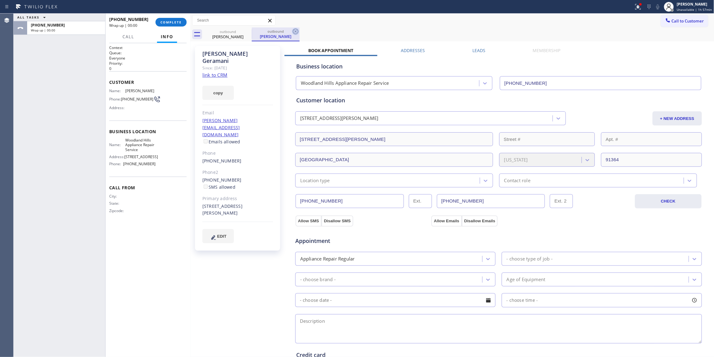
click at [294, 31] on icon at bounding box center [295, 31] width 7 height 7
click at [219, 72] on link "link to CRM" at bounding box center [214, 75] width 25 height 6
click at [164, 23] on span "COMPLETE" at bounding box center [170, 22] width 21 height 4
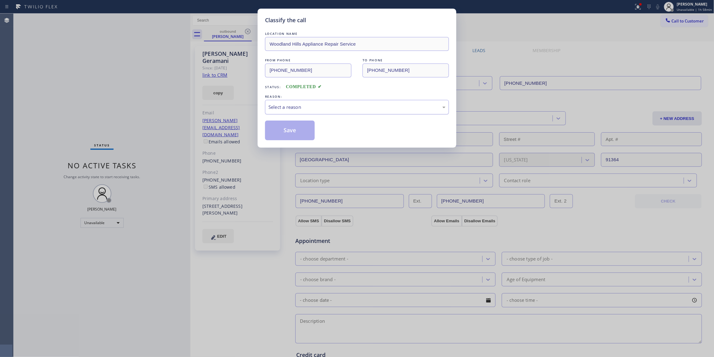
click at [326, 109] on div "Select a reason" at bounding box center [356, 107] width 177 height 7
click at [302, 132] on button "Save" at bounding box center [290, 131] width 50 height 20
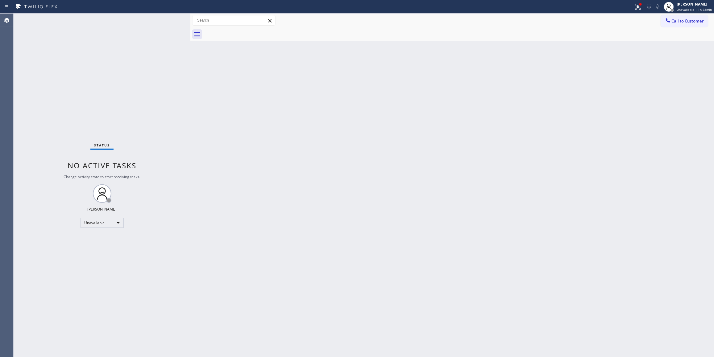
click at [93, 107] on div "Status No active tasks Change activity state to start receiving tasks. [PERSON_…" at bounding box center [102, 186] width 177 height 344
click at [635, 9] on icon at bounding box center [638, 7] width 6 height 6
click at [600, 83] on button "Clear issues" at bounding box center [602, 81] width 72 height 9
click at [56, 71] on div "Status No active tasks Change activity state to start receiving tasks. [PERSON_…" at bounding box center [102, 186] width 177 height 344
click at [89, 226] on div "Unavailable" at bounding box center [102, 223] width 43 height 10
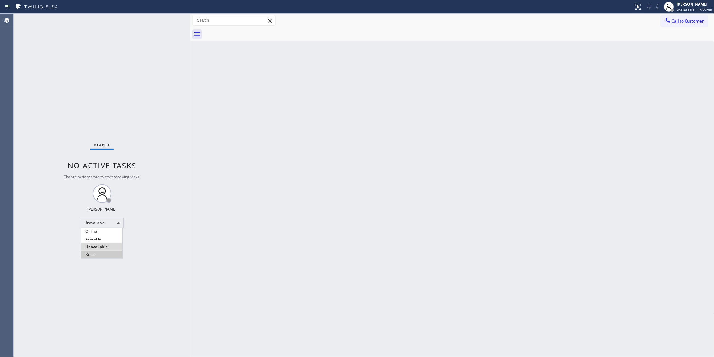
click at [101, 255] on li "Break" at bounding box center [102, 254] width 42 height 7
drag, startPoint x: 583, startPoint y: 30, endPoint x: 648, endPoint y: 38, distance: 66.0
click at [583, 30] on div at bounding box center [459, 34] width 510 height 14
click at [681, 11] on span "Break | 16:50" at bounding box center [691, 9] width 20 height 4
click at [667, 40] on button "Unavailable" at bounding box center [683, 41] width 62 height 8
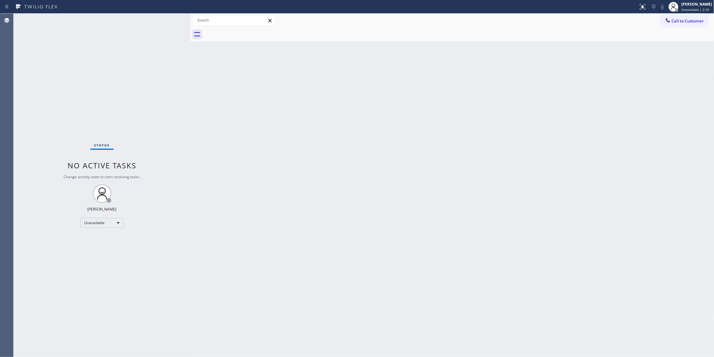
click at [56, 99] on div "Status No active tasks Change activity state to start receiving tasks. [PERSON_…" at bounding box center [102, 186] width 177 height 344
click at [98, 300] on div "Status No active tasks Change activity state to start receiving tasks. [PERSON_…" at bounding box center [102, 186] width 177 height 344
click at [684, 22] on span "Call to Customer" at bounding box center [688, 21] width 32 height 6
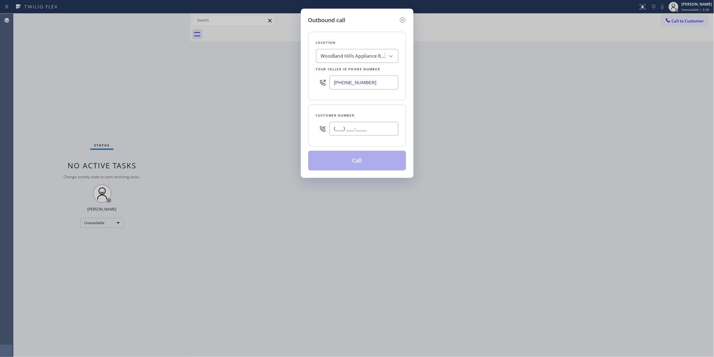
click at [365, 132] on input "(___) ___-____" at bounding box center [363, 129] width 69 height 14
paste input "805) 443-1329"
type input "[PHONE_NUMBER]"
click at [356, 163] on button "Call" at bounding box center [357, 161] width 98 height 20
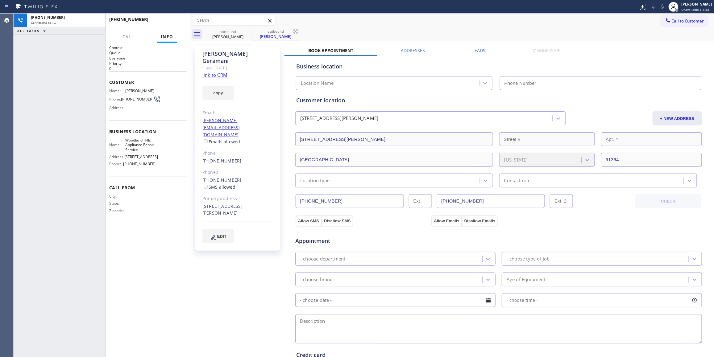
click at [294, 33] on icon at bounding box center [295, 31] width 7 height 7
click at [296, 31] on div "outbound [PERSON_NAME]" at bounding box center [459, 34] width 510 height 14
type input "[PHONE_NUMBER]"
click at [222, 72] on link "link to CRM" at bounding box center [214, 75] width 25 height 6
click at [178, 18] on button "HANG UP" at bounding box center [172, 22] width 29 height 9
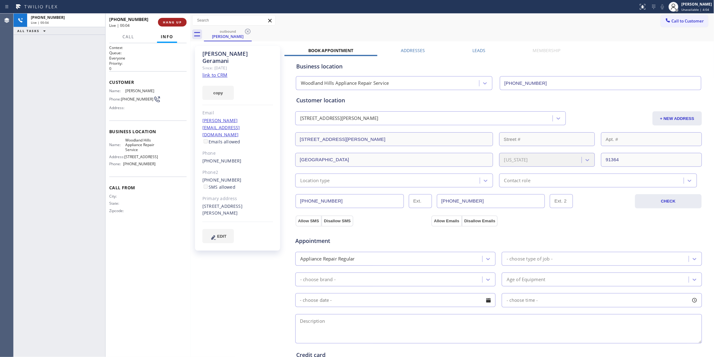
click at [178, 23] on span "HANG UP" at bounding box center [172, 22] width 19 height 4
click at [177, 24] on span "HANG UP" at bounding box center [172, 22] width 19 height 4
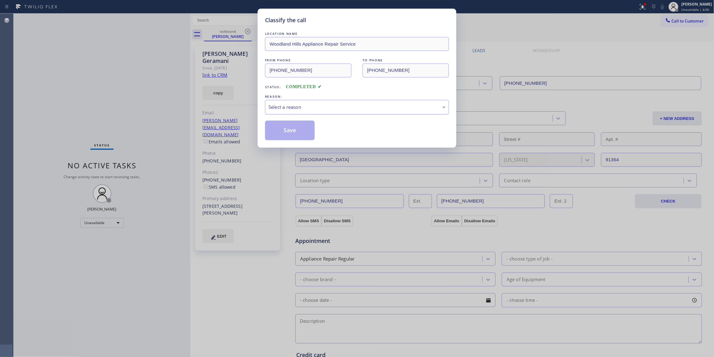
click at [302, 114] on div "Select a reason" at bounding box center [357, 107] width 184 height 14
click at [299, 132] on button "Save" at bounding box center [290, 131] width 50 height 20
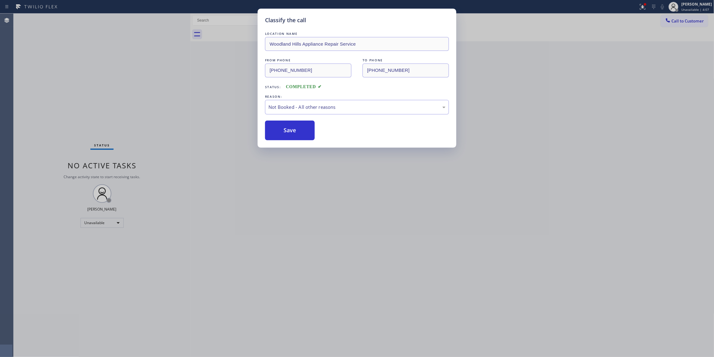
click at [299, 132] on button "Save" at bounding box center [290, 131] width 50 height 20
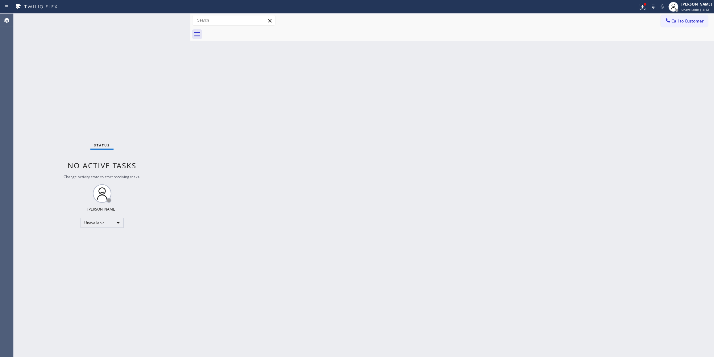
click at [96, 73] on div "Status No active tasks Change activity state to start receiving tasks. [PERSON_…" at bounding box center [102, 186] width 177 height 344
drag, startPoint x: 2, startPoint y: 93, endPoint x: 10, endPoint y: 80, distance: 15.5
click at [2, 93] on div "Agent Desktop" at bounding box center [6, 186] width 13 height 344
click at [681, 9] on span "Unavailable | 33:41" at bounding box center [696, 9] width 30 height 4
click at [661, 33] on button "Available" at bounding box center [683, 33] width 62 height 8
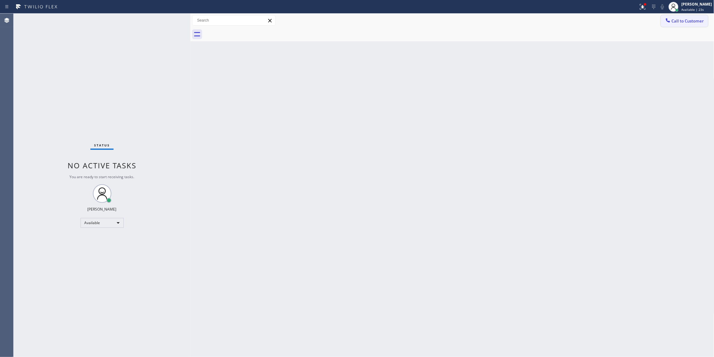
click at [684, 20] on span "Call to Customer" at bounding box center [688, 21] width 32 height 6
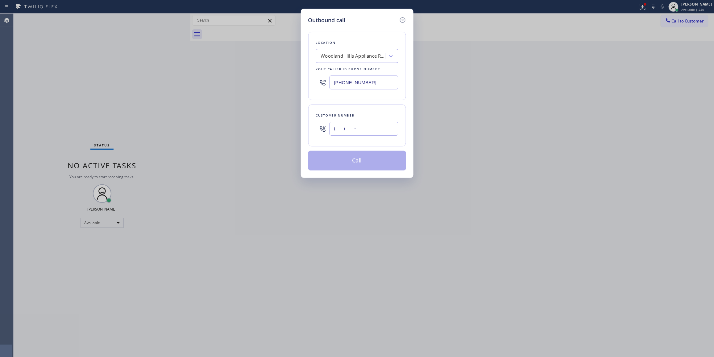
click at [367, 134] on input "(___) ___-____" at bounding box center [363, 129] width 69 height 14
paste input "619) 379-6030"
type input "[PHONE_NUMBER]"
paste input "657) 254-3209"
drag, startPoint x: 380, startPoint y: 85, endPoint x: 225, endPoint y: 71, distance: 155.9
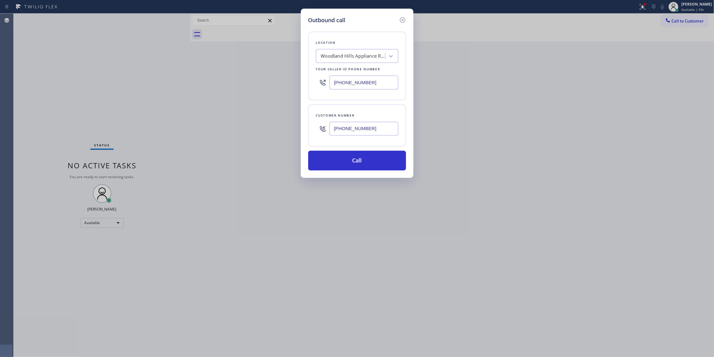
click at [226, 71] on div "Outbound call Location [GEOGRAPHIC_DATA] Appliance Repair Service Your caller i…" at bounding box center [357, 178] width 714 height 357
type input "[PHONE_NUMBER]"
click at [368, 160] on button "Call" at bounding box center [357, 161] width 98 height 20
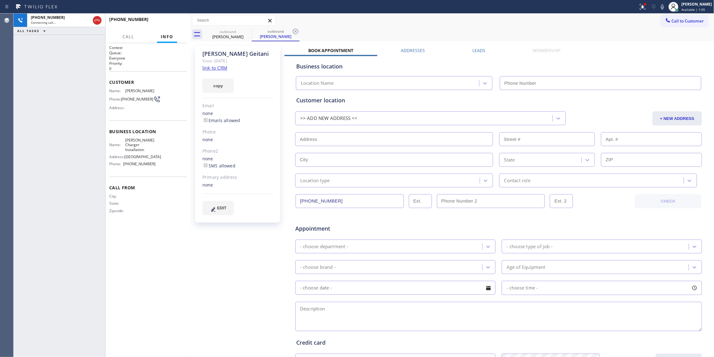
type input "[PHONE_NUMBER]"
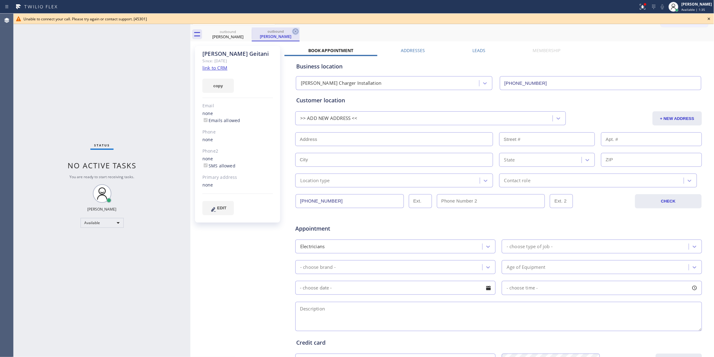
click at [297, 28] on icon at bounding box center [295, 31] width 7 height 7
click at [684, 17] on icon at bounding box center [708, 18] width 7 height 7
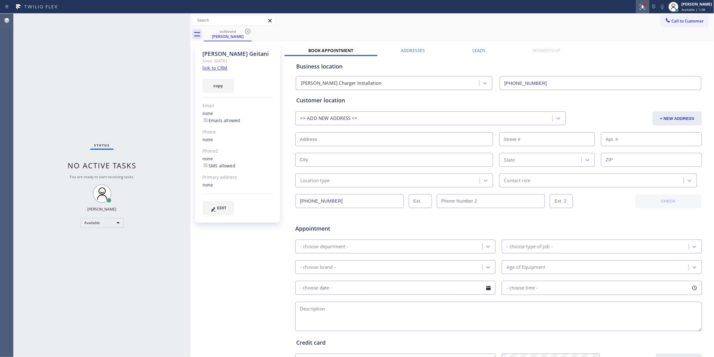
click at [640, 7] on icon at bounding box center [642, 6] width 4 height 4
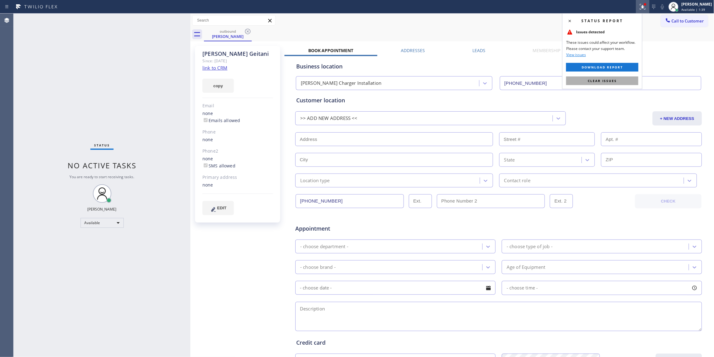
click at [625, 79] on button "Clear issues" at bounding box center [602, 81] width 72 height 9
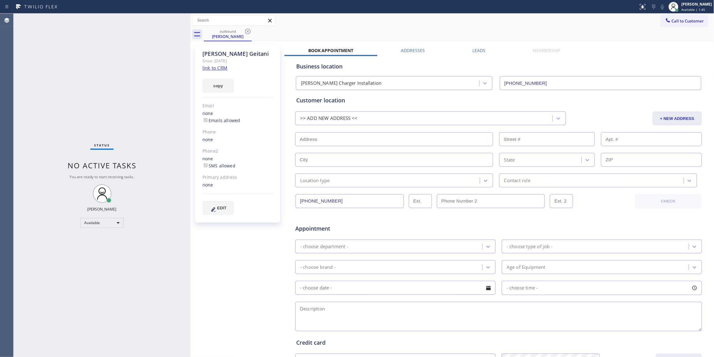
click at [269, 264] on div "[PERSON_NAME] Since: [DATE] link to CRM copy Email none Emails allowed Phone no…" at bounding box center [238, 243] width 93 height 400
click at [247, 29] on icon at bounding box center [247, 31] width 7 height 7
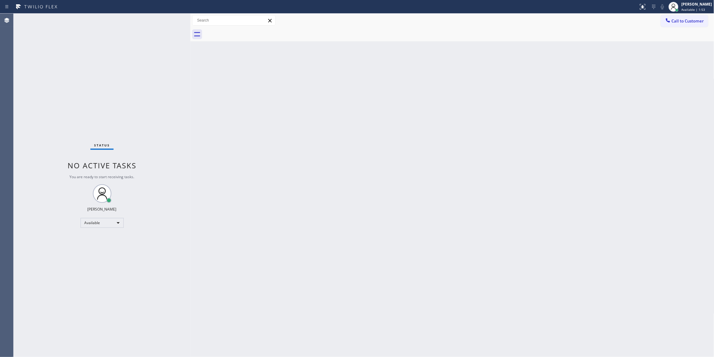
click at [684, 22] on span "Call to Customer" at bounding box center [688, 21] width 32 height 6
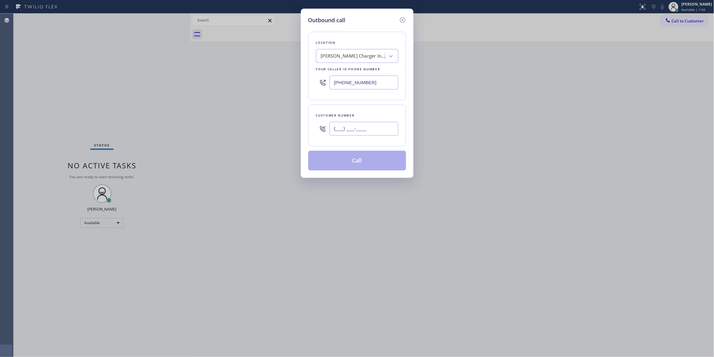
click at [371, 127] on input "(___) ___-____" at bounding box center [363, 129] width 69 height 14
paste input "619) 379-6030"
type input "[PHONE_NUMBER]"
click at [350, 58] on div "[PERSON_NAME] Charger Installation" at bounding box center [353, 56] width 65 height 7
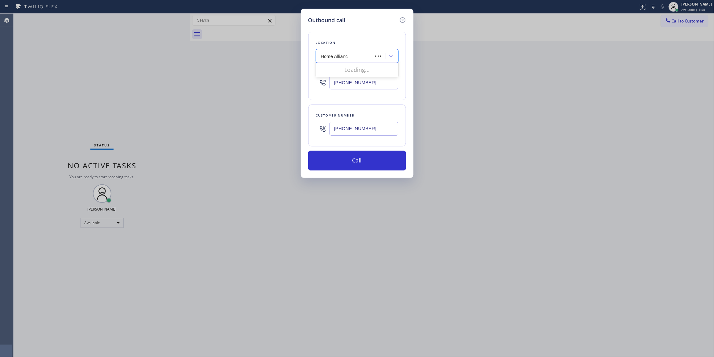
type input "Home Alliance"
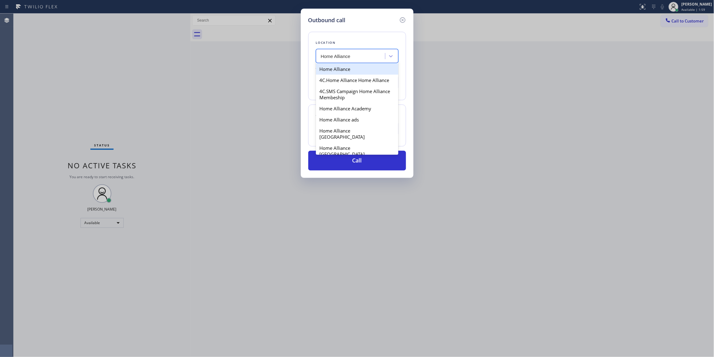
click at [352, 72] on div "Home Alliance" at bounding box center [357, 69] width 82 height 11
type input "[PHONE_NUMBER]"
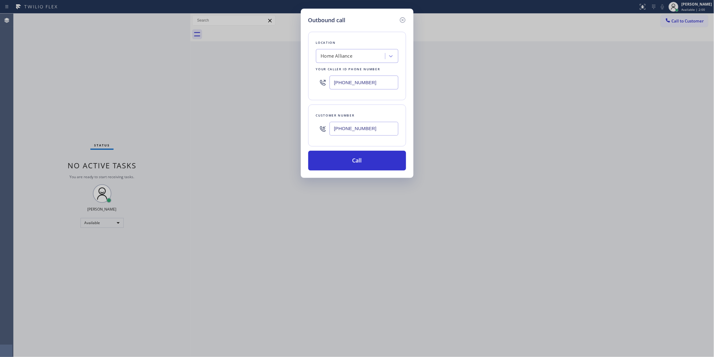
drag, startPoint x: 376, startPoint y: 132, endPoint x: 306, endPoint y: 133, distance: 69.4
click at [307, 133] on div "Outbound call Location Home Alliance Your caller id phone number [PHONE_NUMBER]…" at bounding box center [357, 93] width 113 height 169
drag, startPoint x: 333, startPoint y: 162, endPoint x: 333, endPoint y: 157, distance: 5.6
click at [333, 159] on button "Call" at bounding box center [357, 161] width 98 height 20
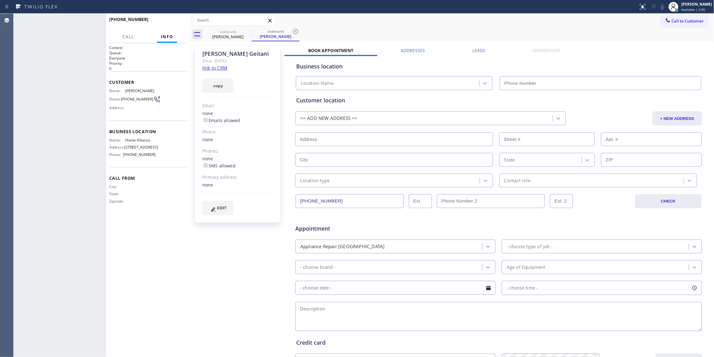
type input "[PHONE_NUMBER]"
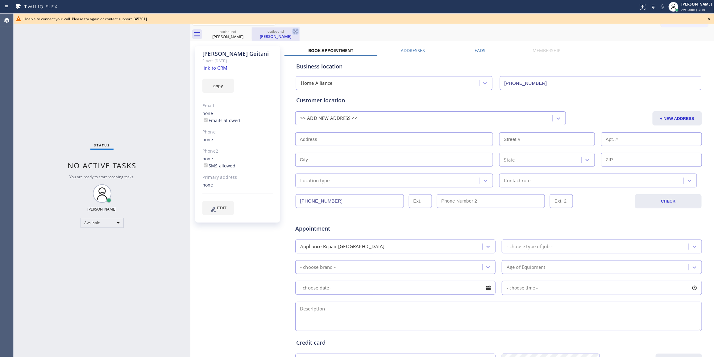
click at [295, 34] on icon at bounding box center [296, 32] width 6 height 6
click at [684, 20] on icon at bounding box center [708, 18] width 7 height 7
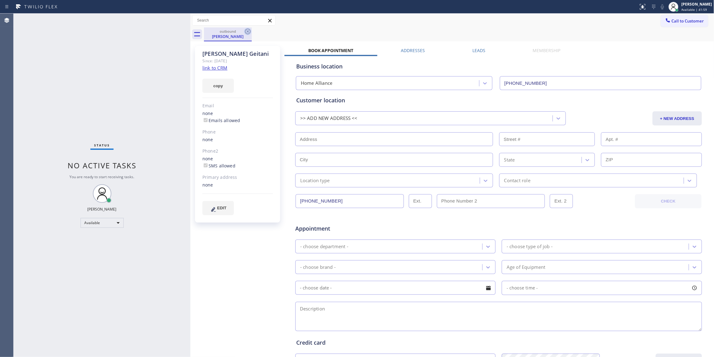
click at [244, 30] on icon at bounding box center [247, 31] width 7 height 7
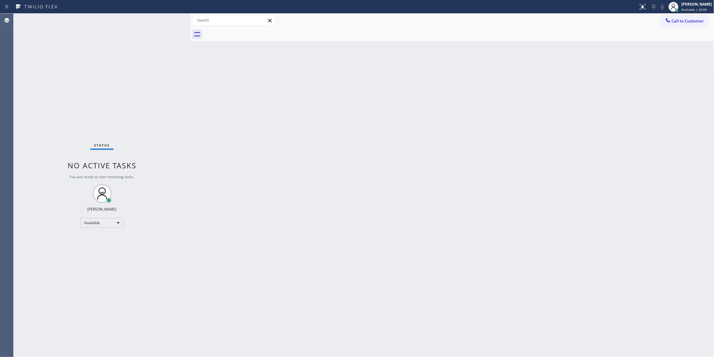
click at [246, 31] on div at bounding box center [459, 34] width 510 height 14
click at [681, 13] on div "[PERSON_NAME] Available | 42:01" at bounding box center [690, 7] width 47 height 14
click at [684, 61] on button "Log out" at bounding box center [683, 60] width 62 height 14
